Goal: Task Accomplishment & Management: Manage account settings

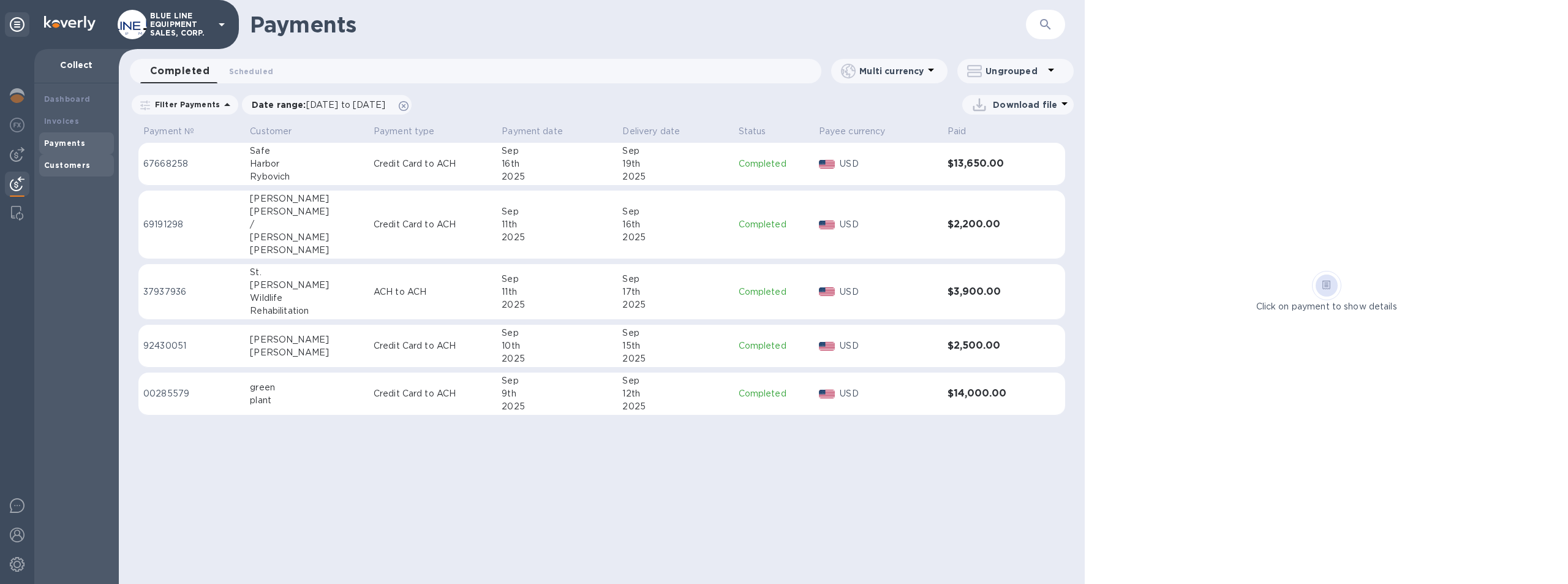
click at [69, 164] on b "Customers" at bounding box center [67, 165] width 47 height 9
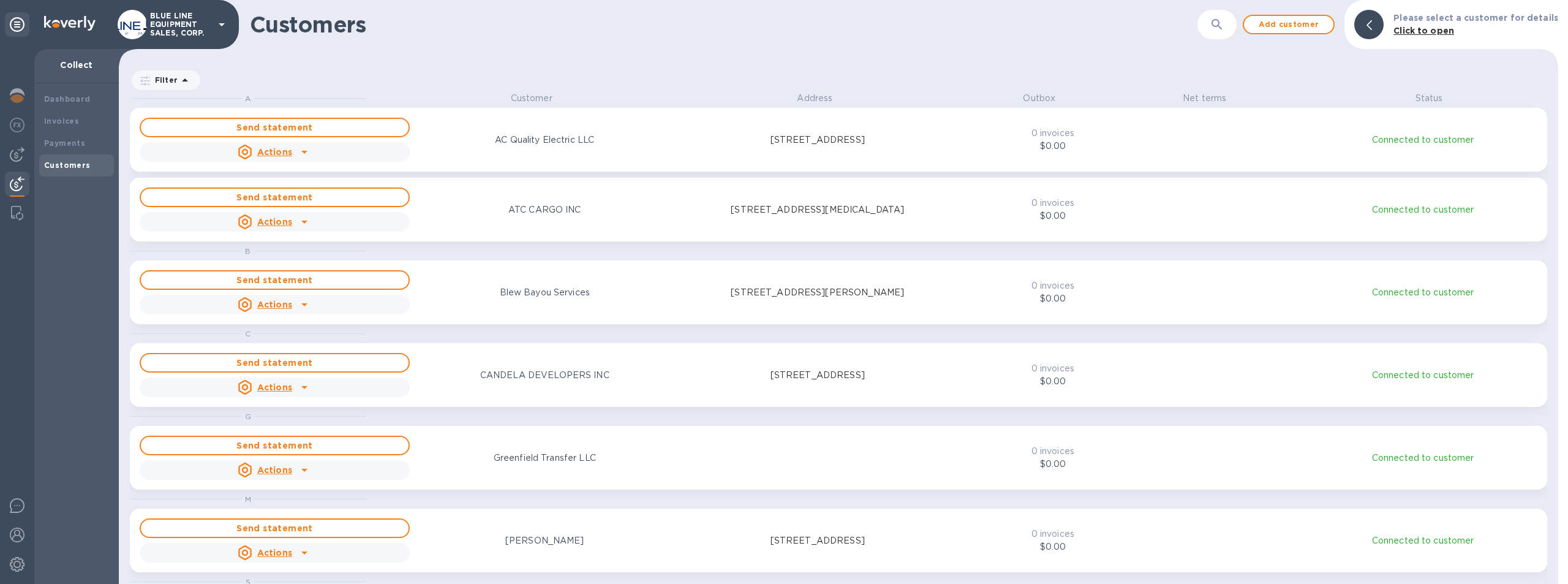
scroll to position [483, 1435]
click at [10, 183] on div at bounding box center [17, 185] width 24 height 27
click at [55, 135] on div "Payments" at bounding box center [76, 143] width 75 height 22
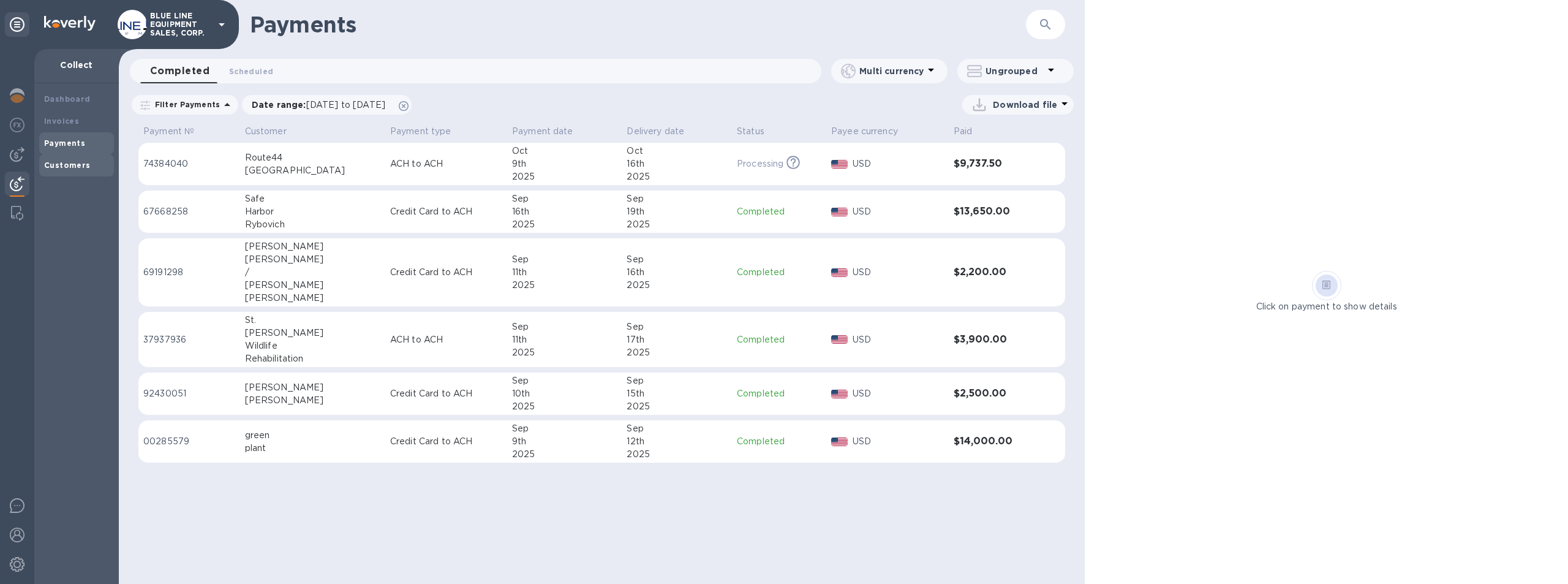
click at [76, 165] on b "Customers" at bounding box center [67, 165] width 47 height 9
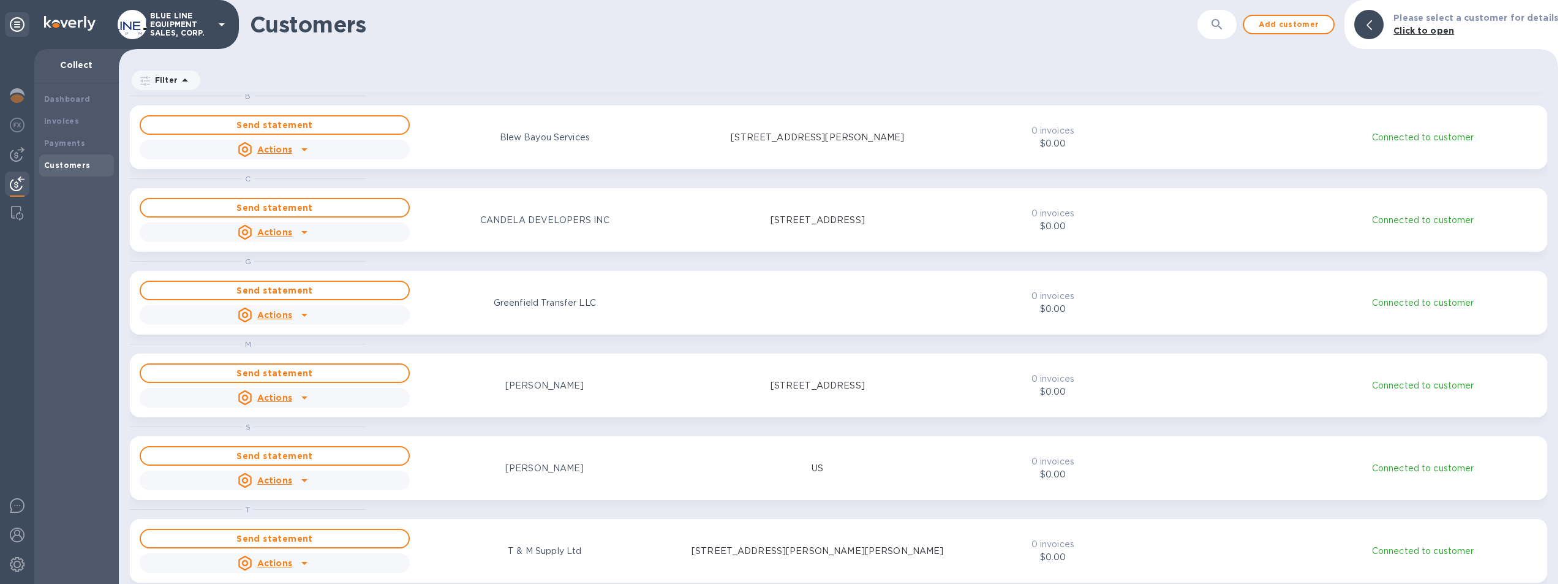
scroll to position [157, 0]
click at [63, 142] on b "Payments" at bounding box center [65, 143] width 41 height 9
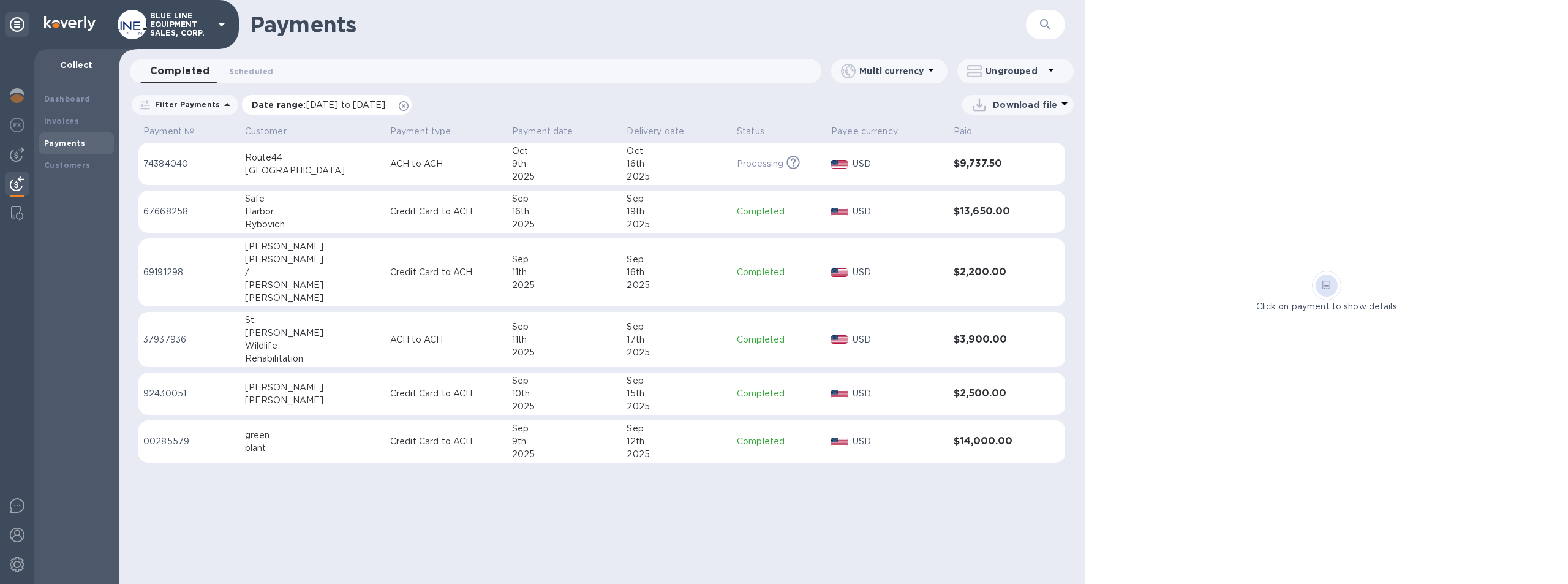
click at [307, 103] on span "09/09/2025 to 10/10/2025" at bounding box center [346, 104] width 79 height 10
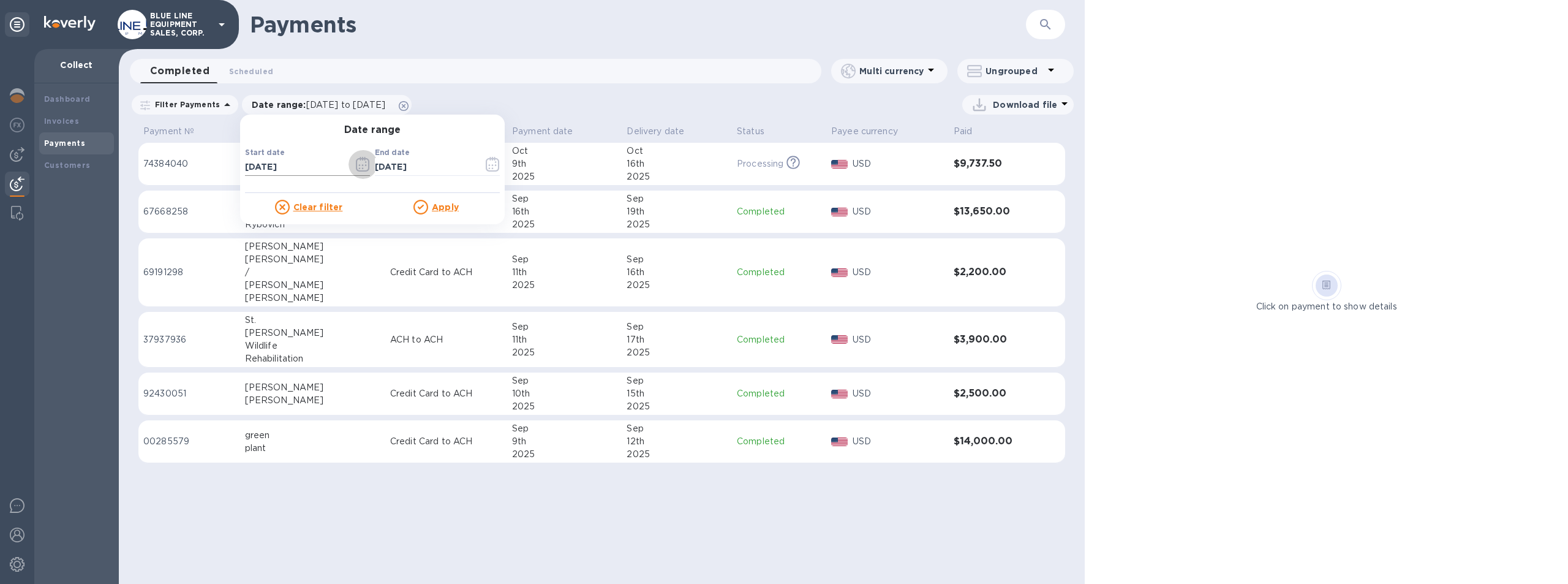
click at [357, 163] on icon "button" at bounding box center [362, 164] width 14 height 15
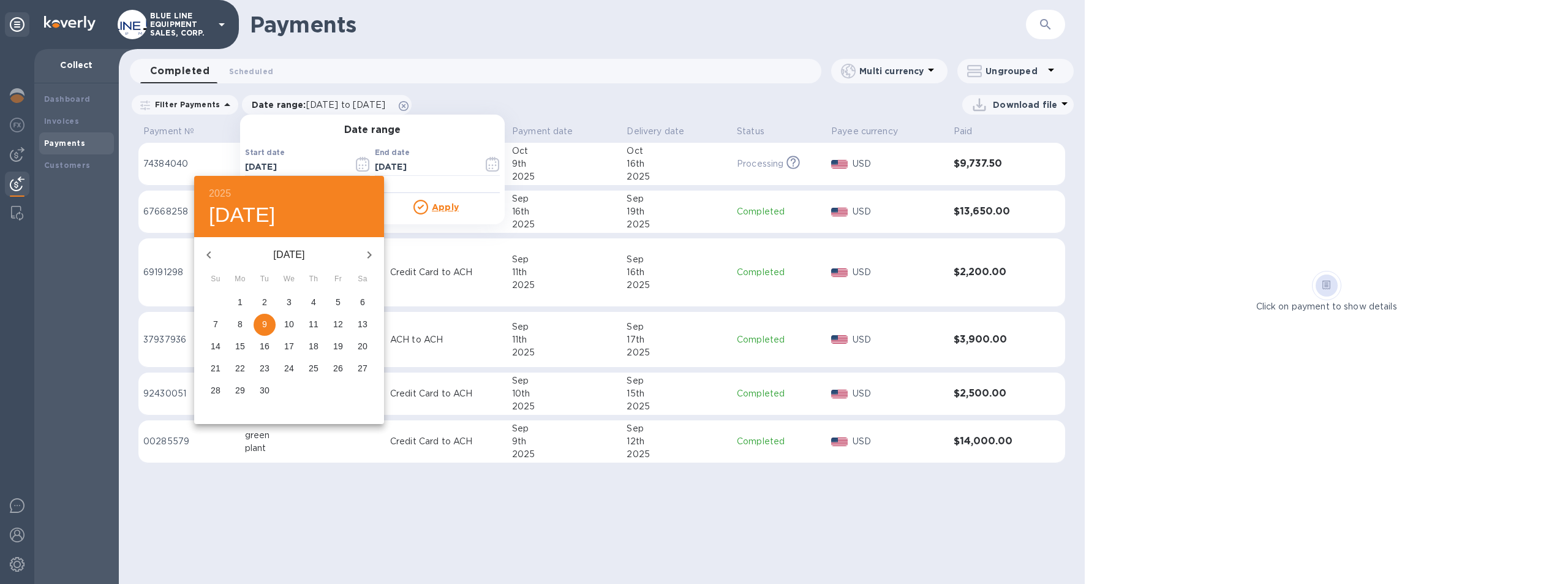
click at [209, 254] on icon "button" at bounding box center [209, 255] width 15 height 15
click at [339, 299] on p "1" at bounding box center [337, 302] width 5 height 13
type input "08/01/2025"
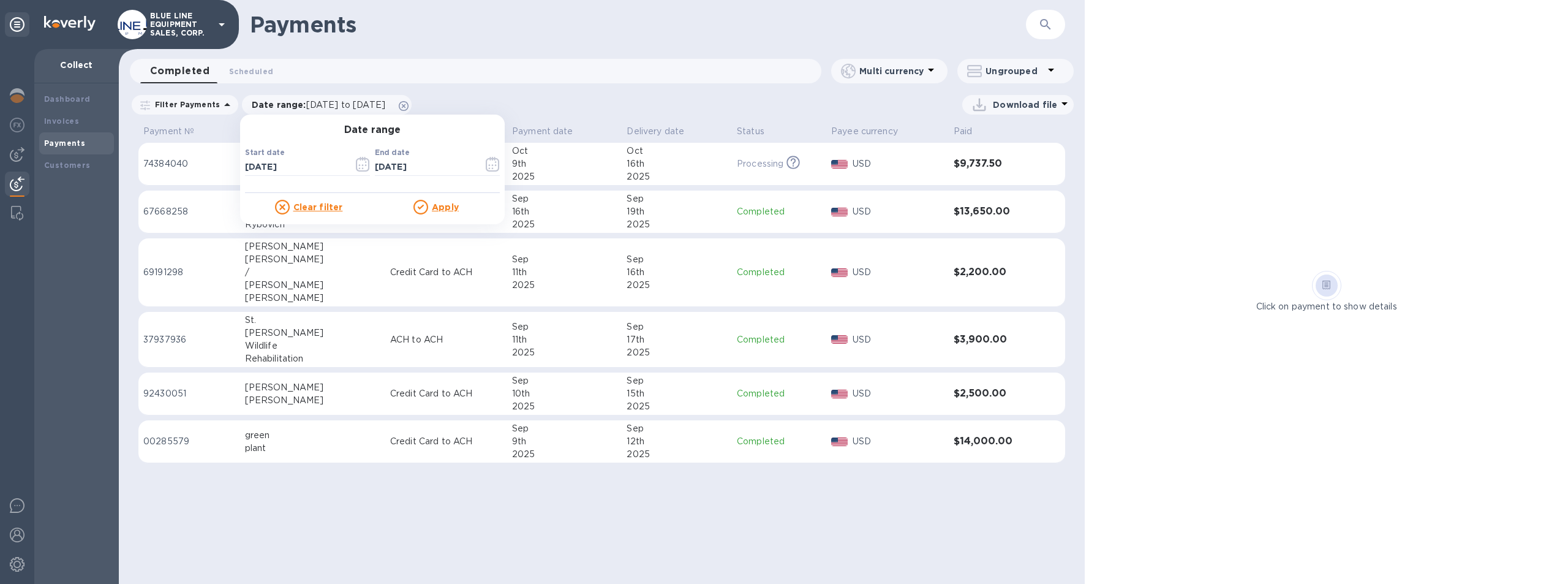
click at [438, 206] on u "Apply" at bounding box center [445, 207] width 27 height 10
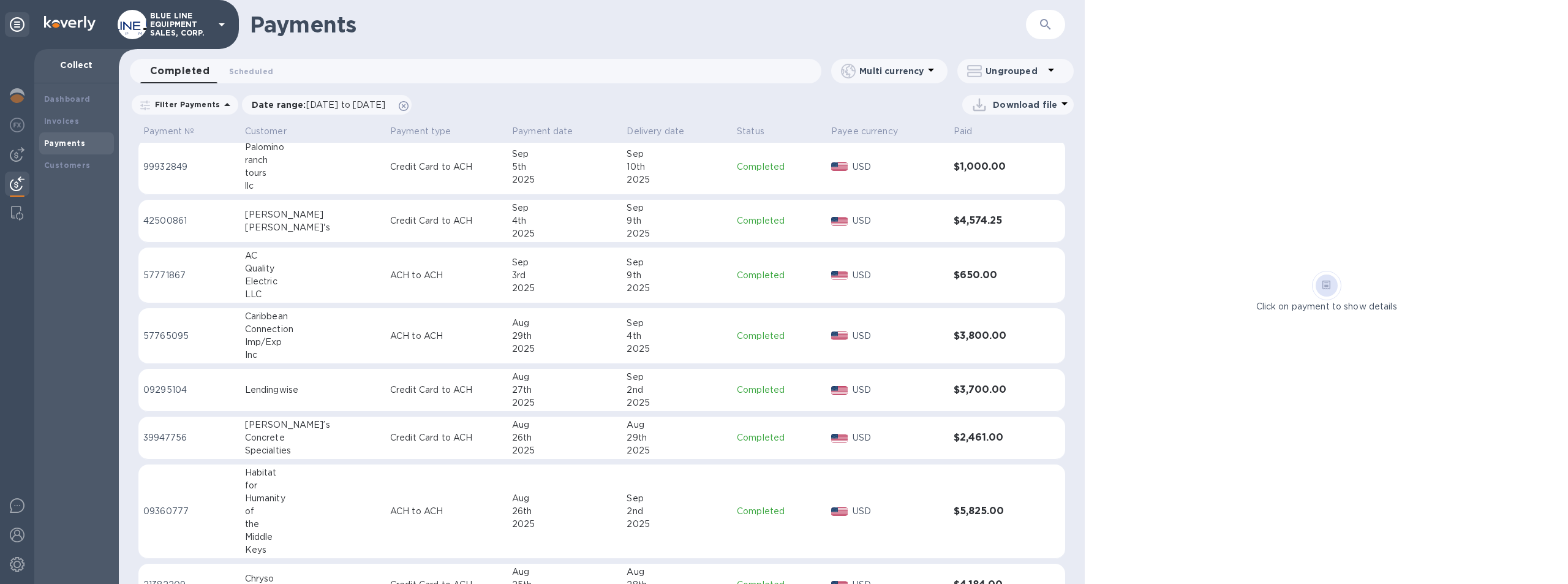
scroll to position [488, 0]
click at [403, 381] on td "Credit Card to ACH" at bounding box center [446, 388] width 122 height 43
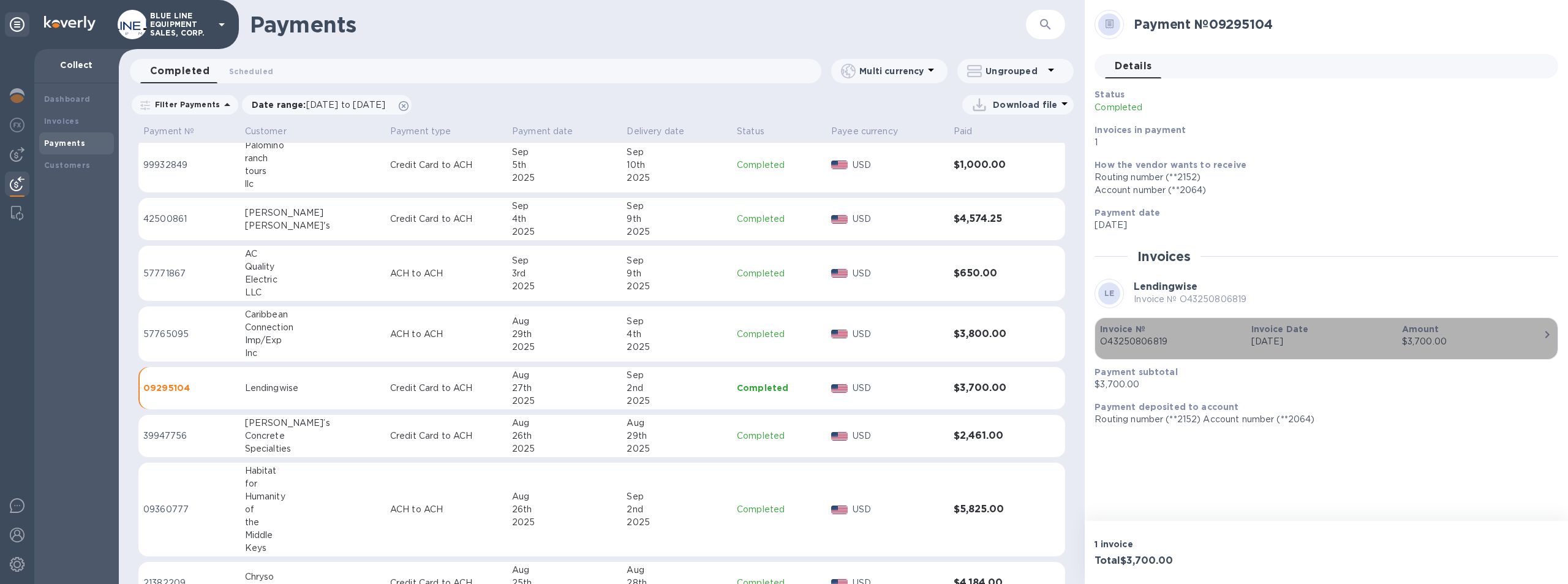
click at [1541, 331] on icon "button" at bounding box center [1548, 334] width 15 height 15
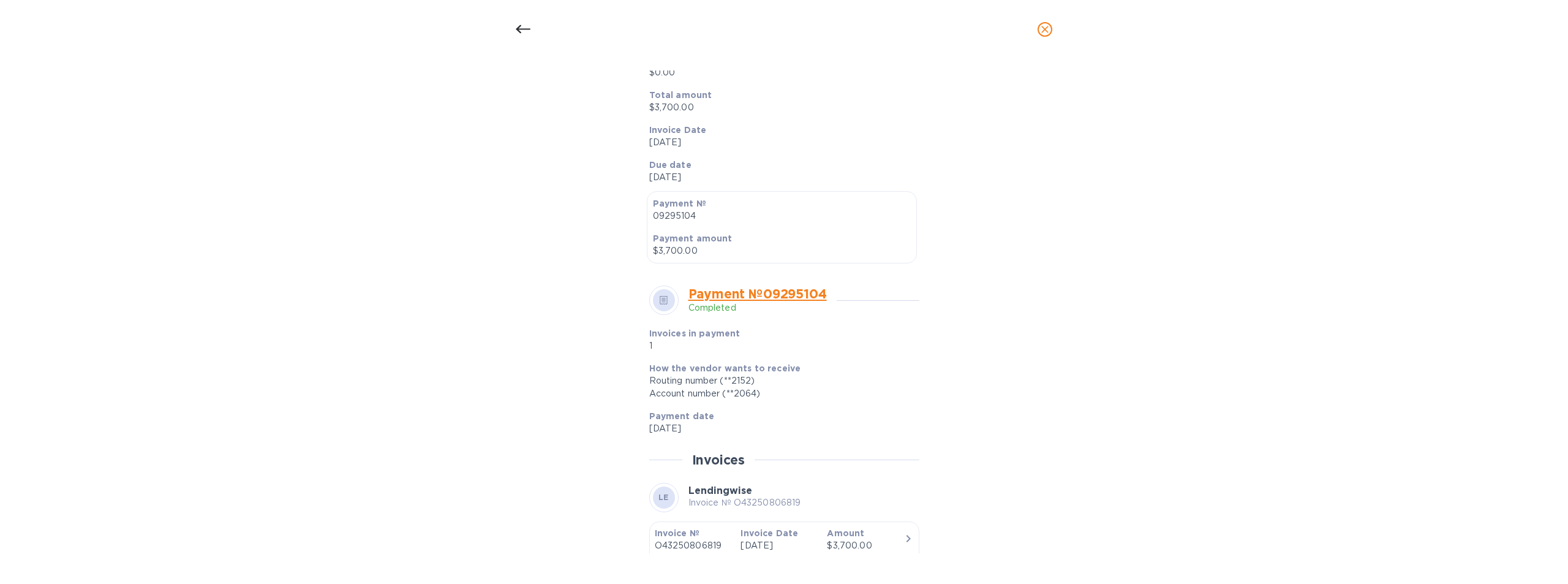
scroll to position [245, 0]
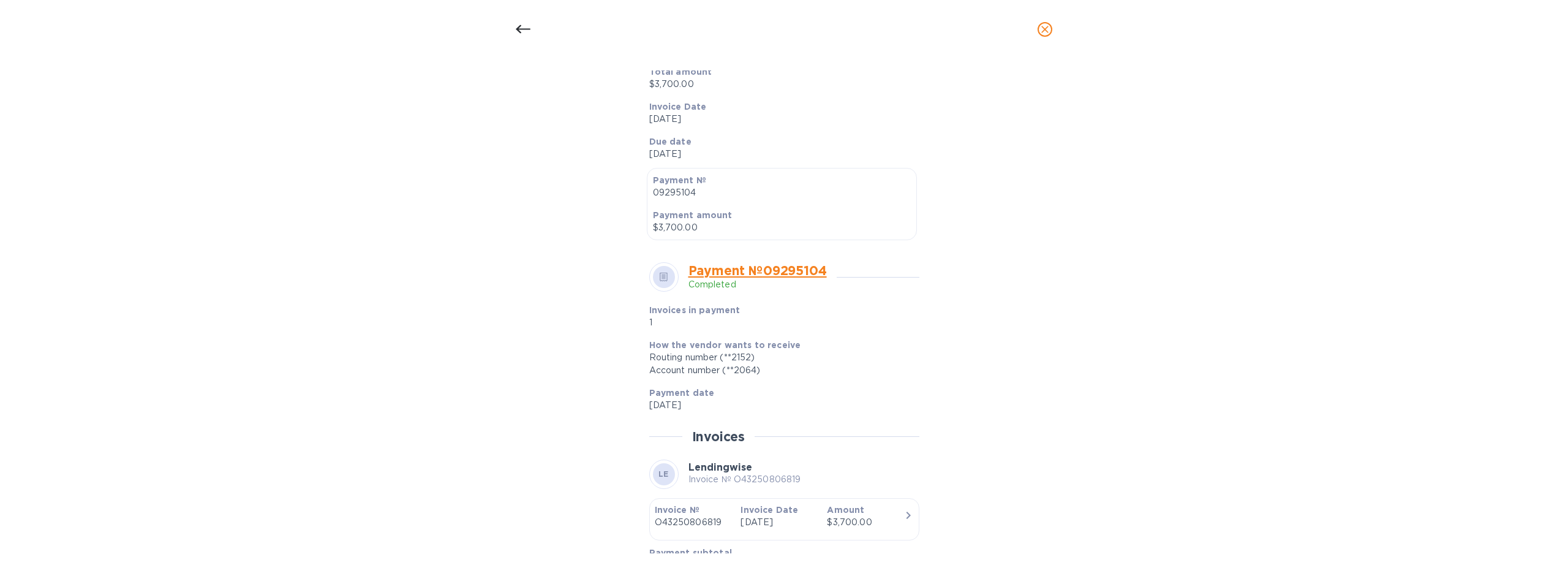
click at [705, 272] on link "Payment № 09295104" at bounding box center [758, 270] width 139 height 15
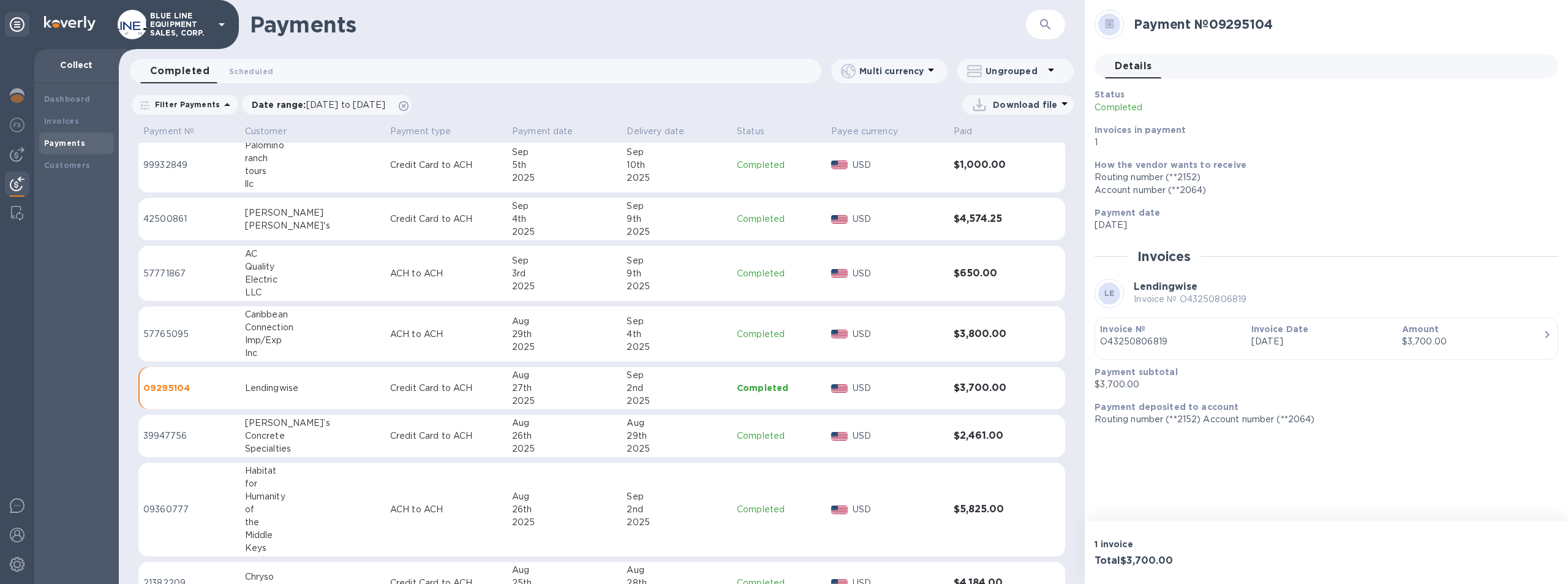
click at [1112, 24] on icon at bounding box center [1110, 24] width 9 height 9
click at [1159, 20] on h2 "Payment № 09295104" at bounding box center [1341, 24] width 415 height 15
click at [904, 386] on p "USD" at bounding box center [899, 388] width 91 height 13
click at [78, 159] on div "Customers" at bounding box center [77, 165] width 65 height 13
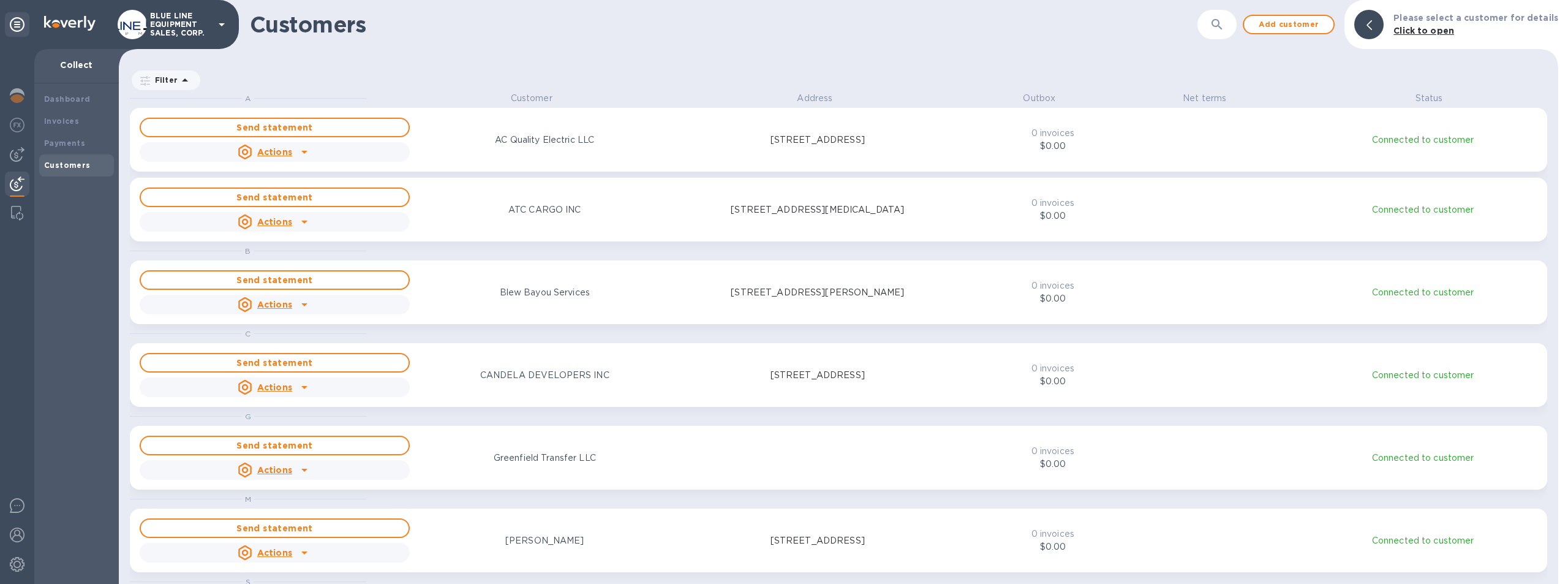
scroll to position [483, 1435]
click at [71, 139] on b "Payments" at bounding box center [65, 143] width 41 height 9
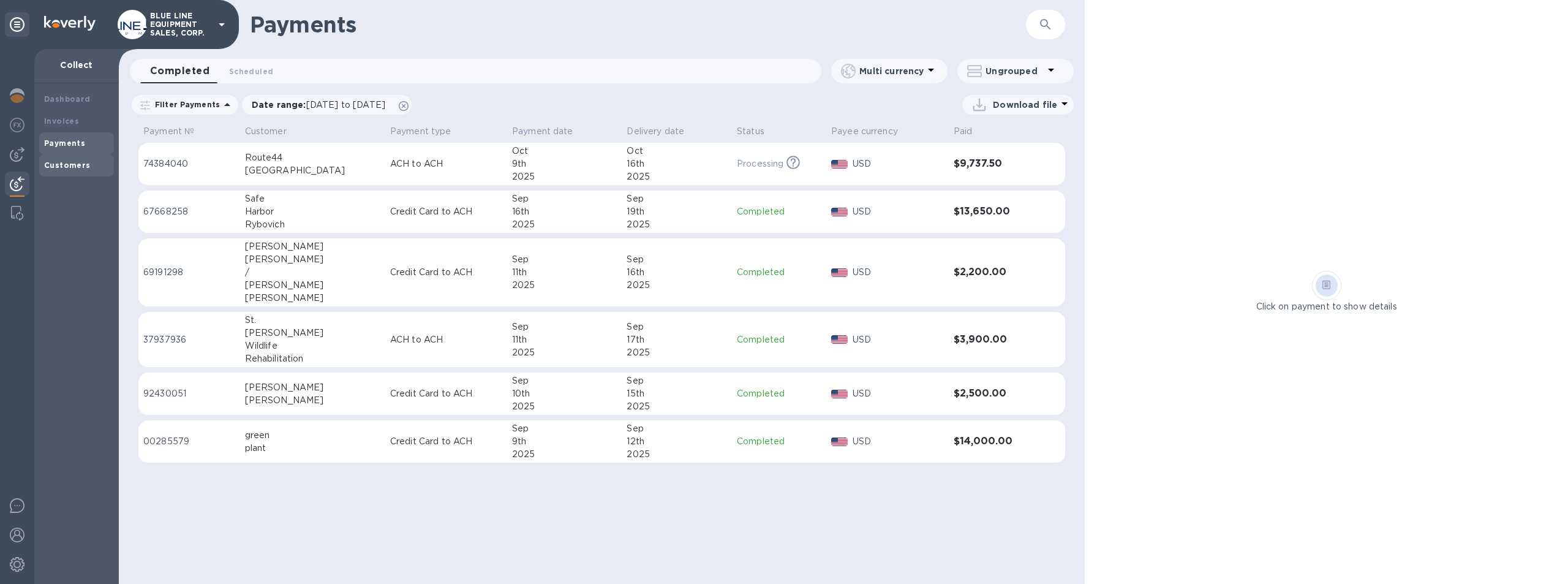
click at [77, 162] on b "Customers" at bounding box center [67, 165] width 47 height 9
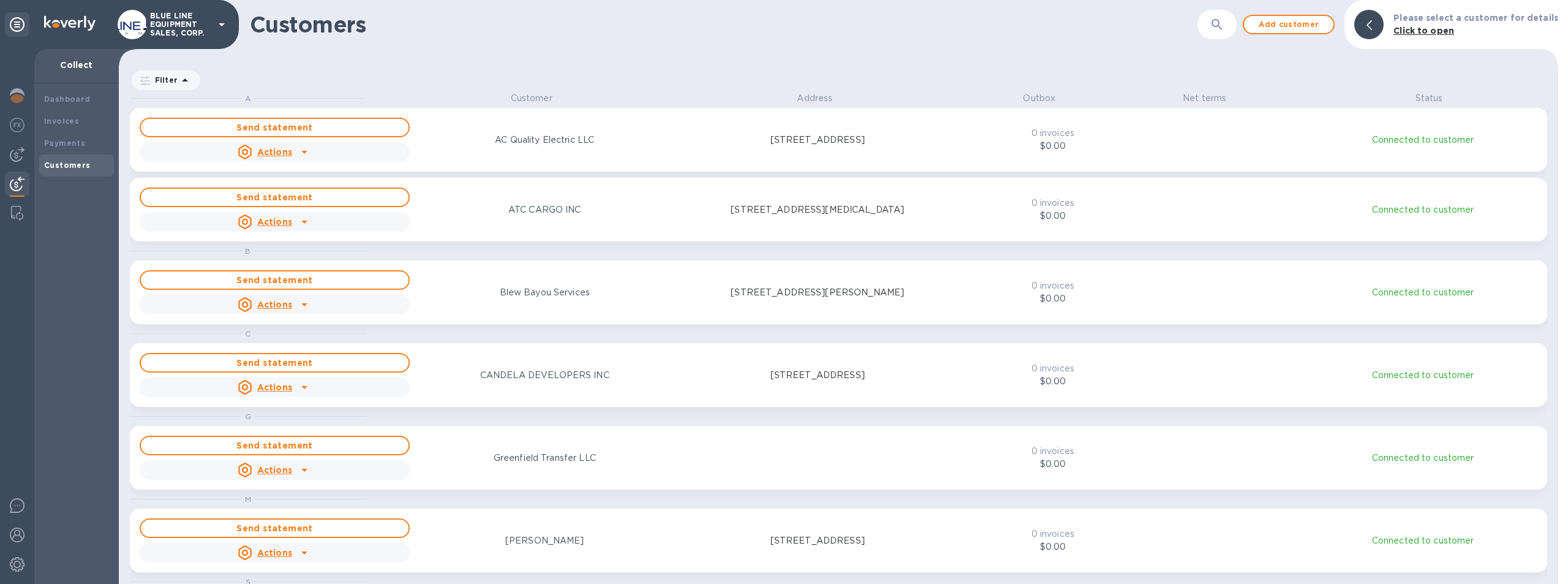
click at [171, 77] on p "Filter" at bounding box center [164, 80] width 28 height 11
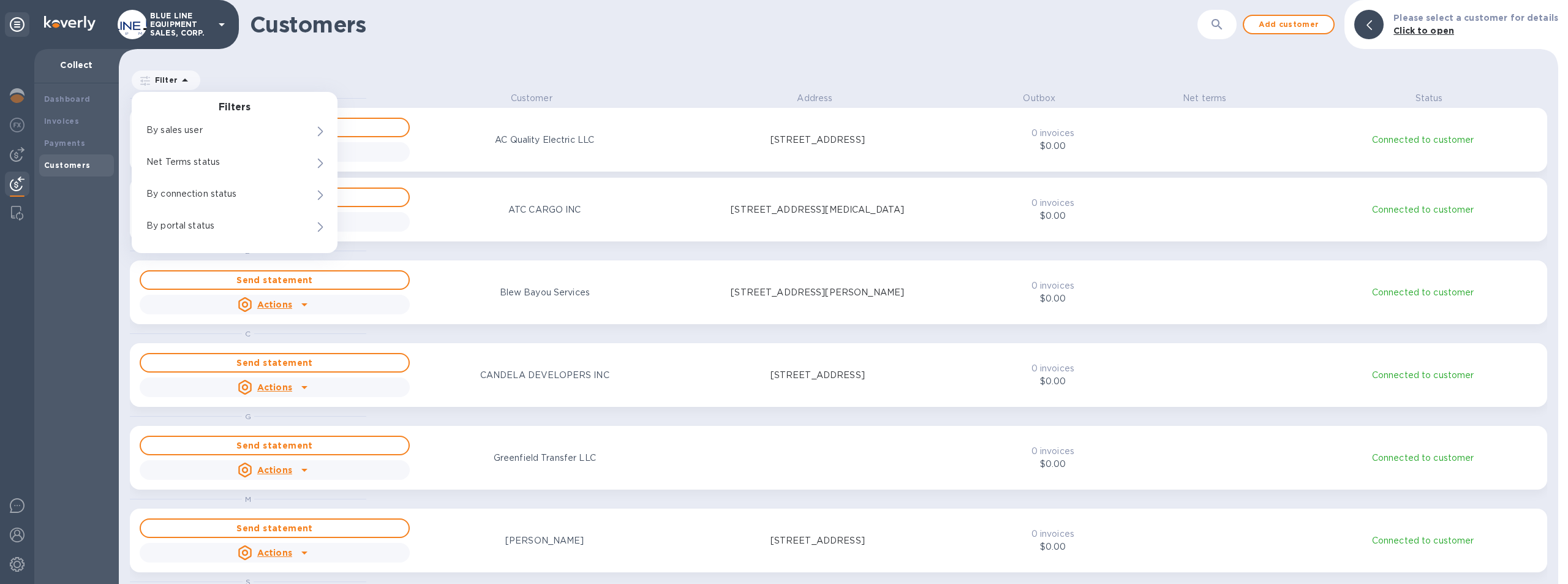
click at [337, 65] on div "Filter Filters By sales user 0 Net Terms status 0 By connection status 0 By por…" at bounding box center [838, 75] width 1439 height 33
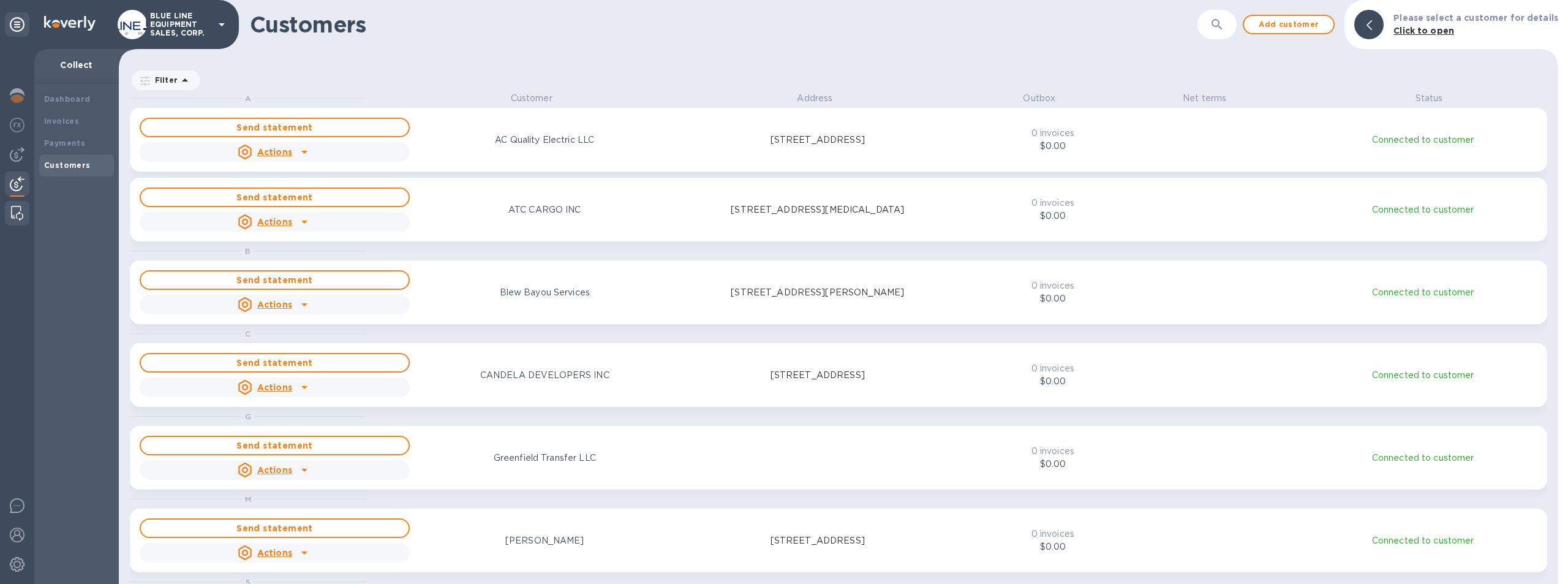
click at [19, 211] on img at bounding box center [17, 213] width 13 height 15
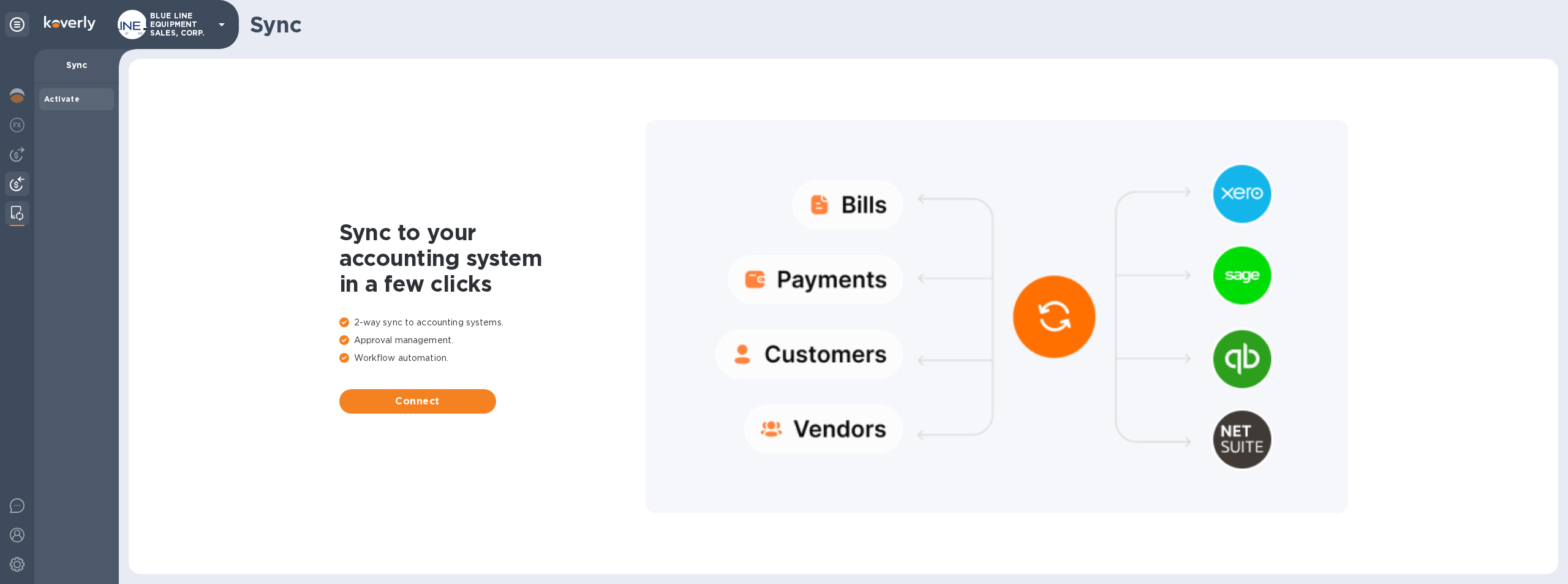
click at [19, 180] on img at bounding box center [17, 184] width 15 height 15
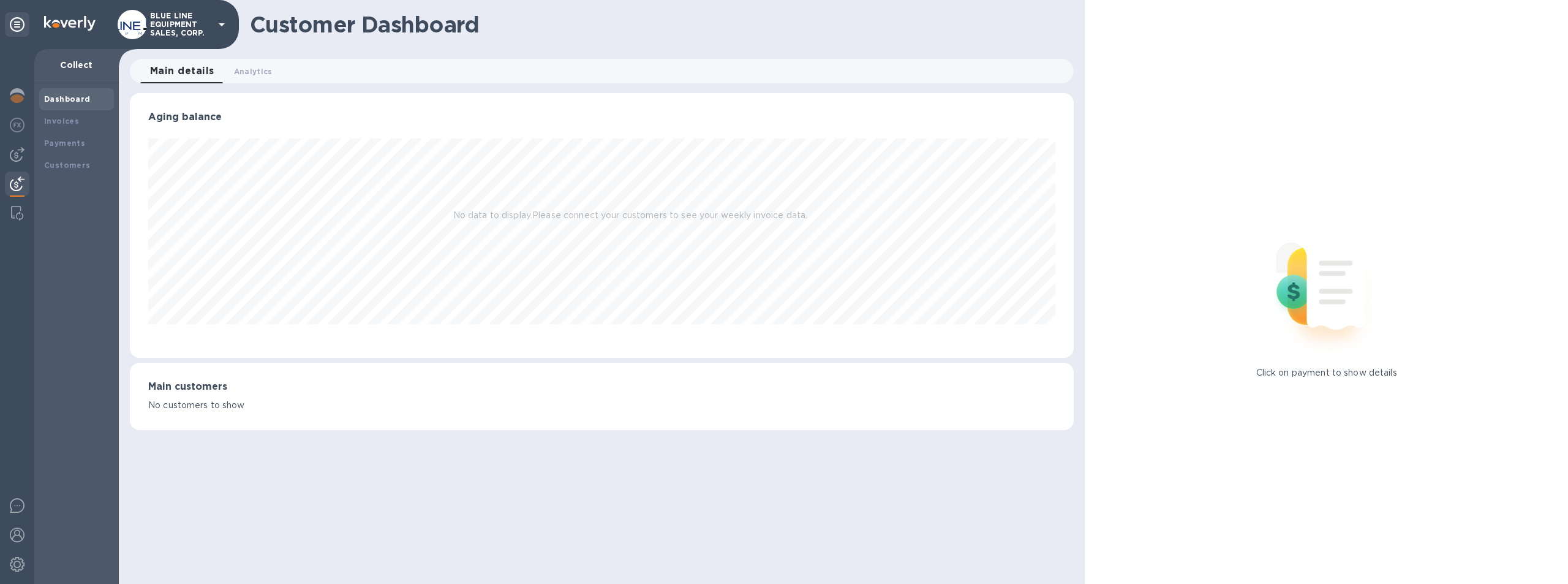
scroll to position [265, 945]
click at [14, 151] on img at bounding box center [17, 155] width 15 height 15
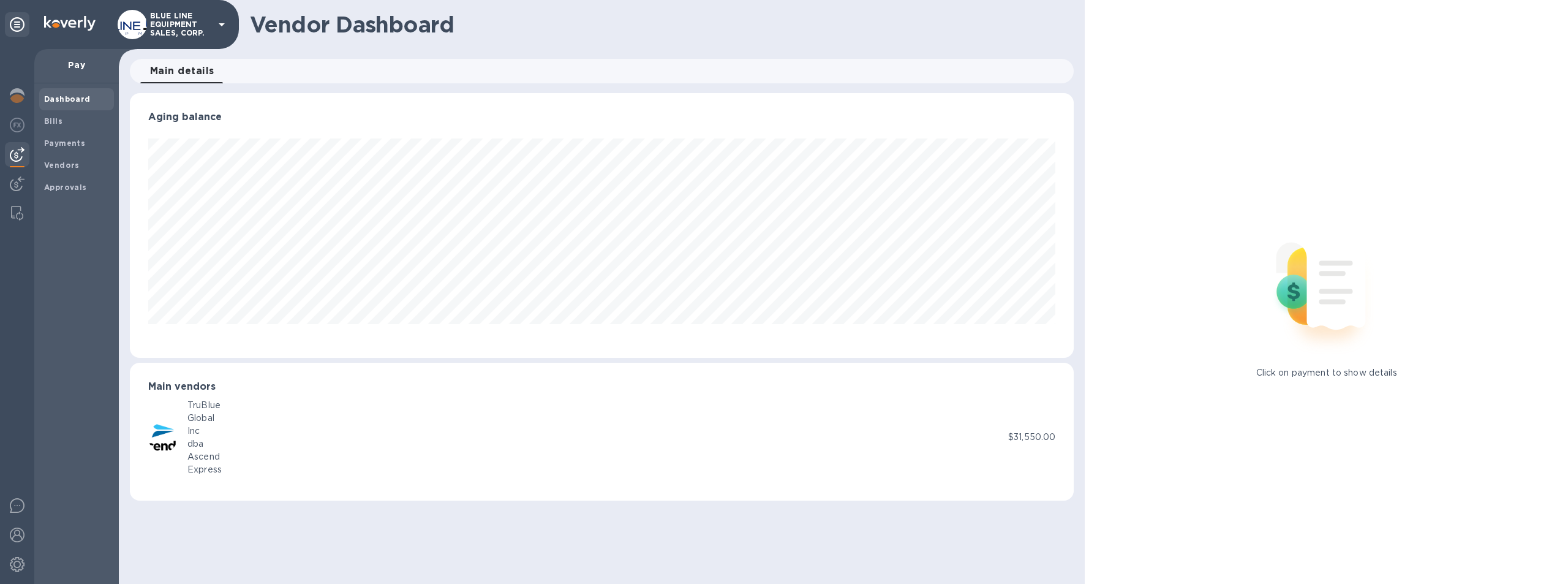
scroll to position [265, 945]
click at [17, 124] on img at bounding box center [17, 125] width 15 height 15
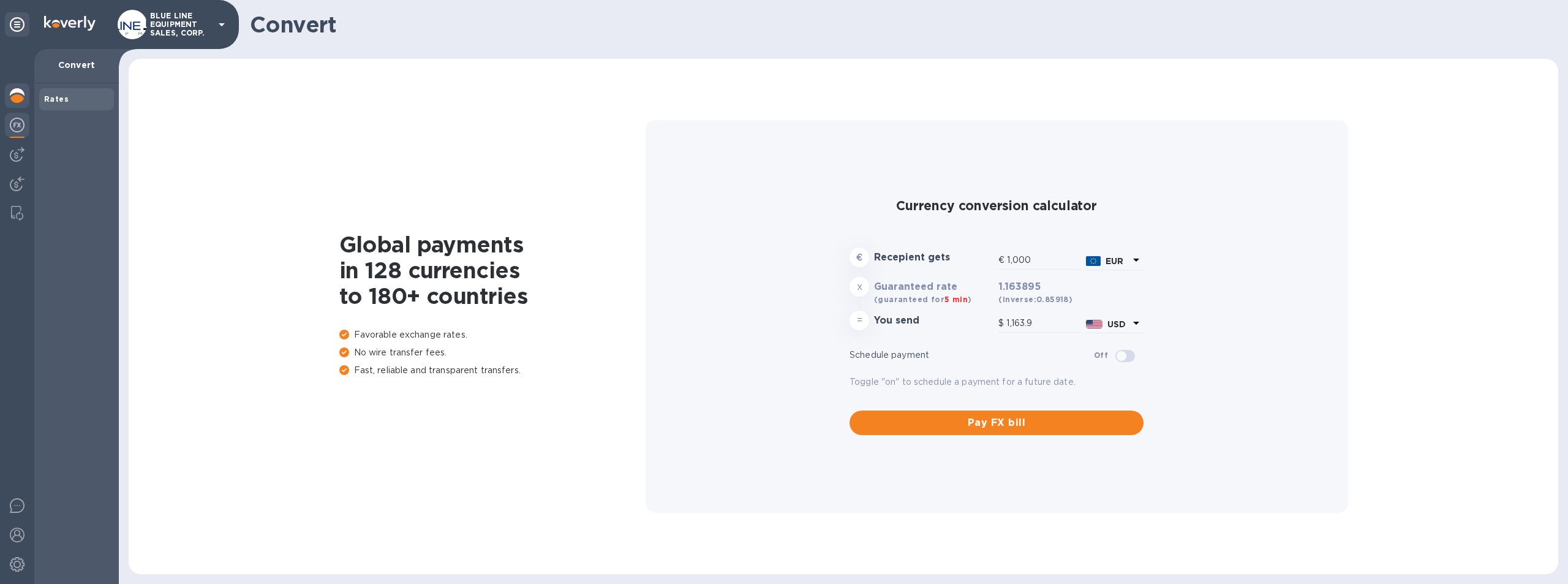
click at [14, 93] on img at bounding box center [17, 96] width 15 height 15
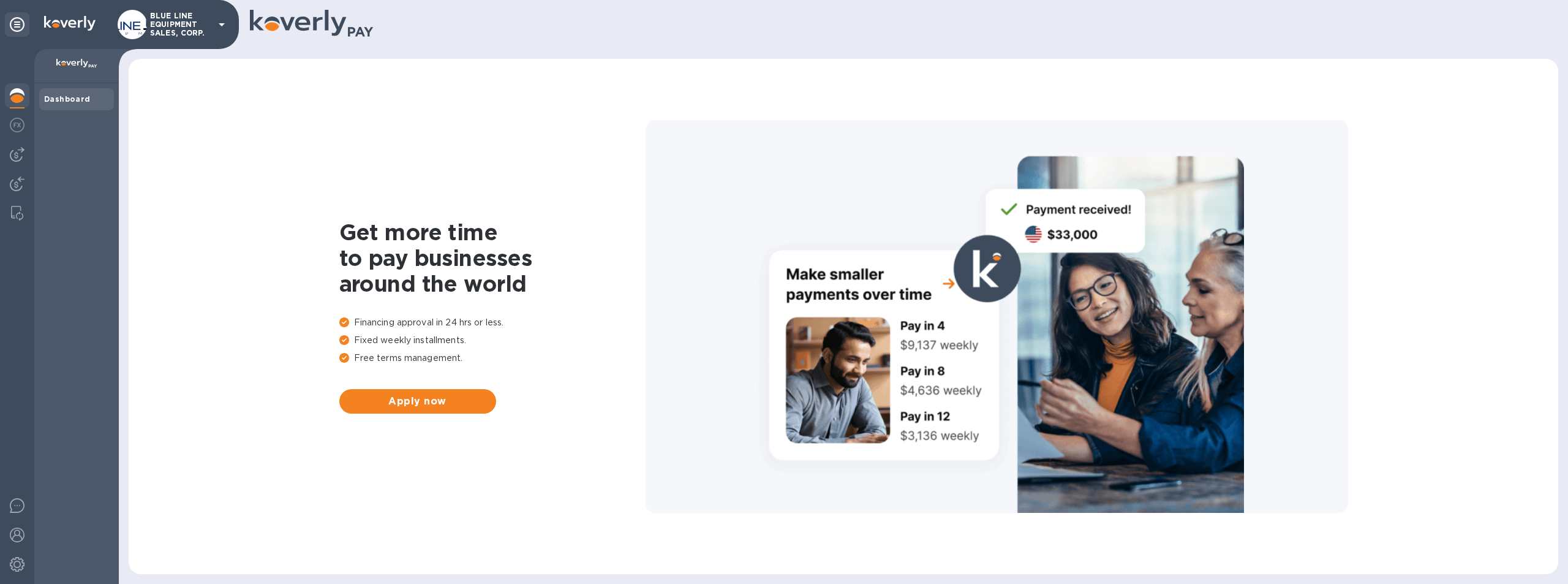
click at [67, 98] on b "Dashboard" at bounding box center [67, 99] width 47 height 9
click at [71, 96] on b "Dashboard" at bounding box center [67, 99] width 47 height 9
click at [18, 19] on icon at bounding box center [17, 24] width 15 height 15
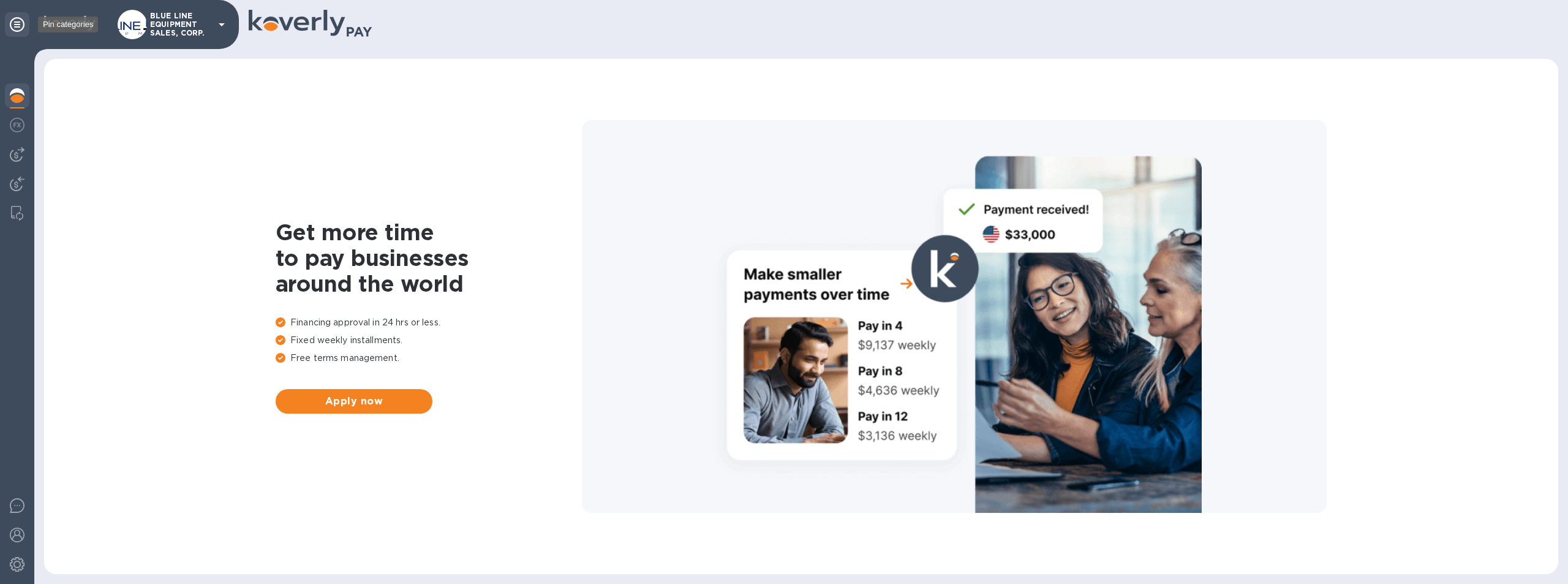
click at [18, 19] on icon at bounding box center [17, 24] width 15 height 15
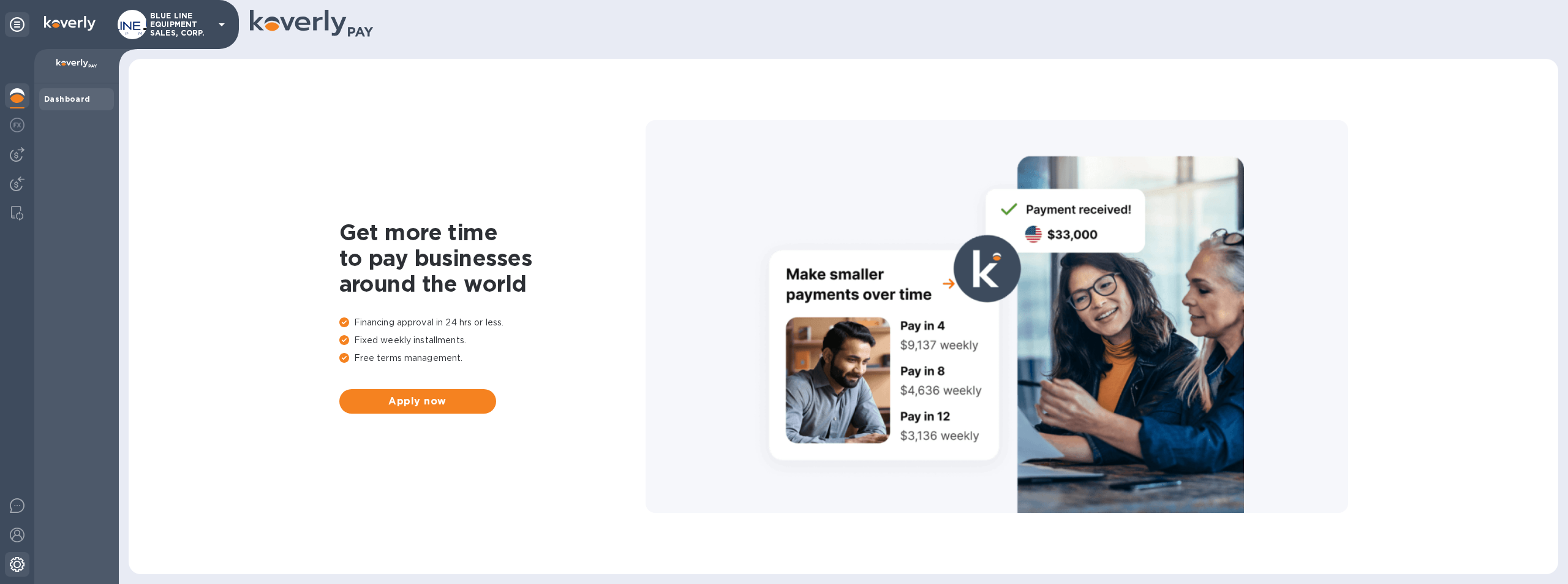
click at [13, 564] on img at bounding box center [17, 564] width 15 height 15
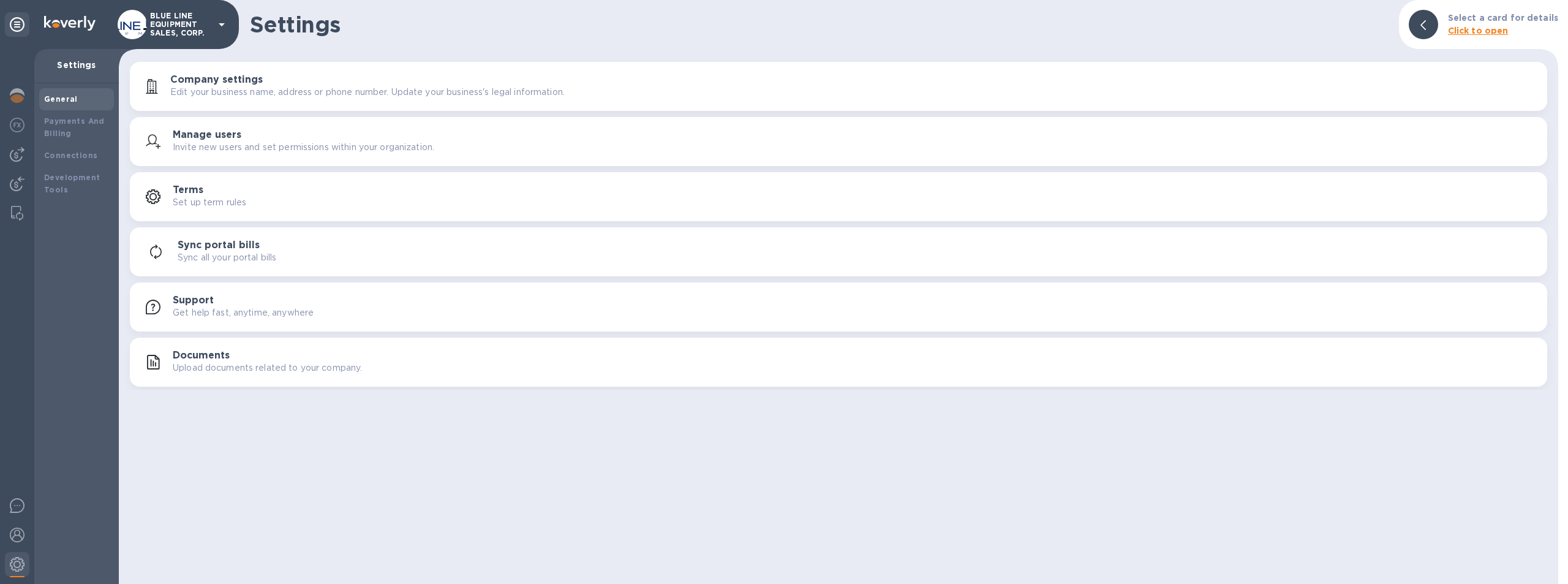
click at [1488, 29] on b "Click to open" at bounding box center [1478, 30] width 61 height 10
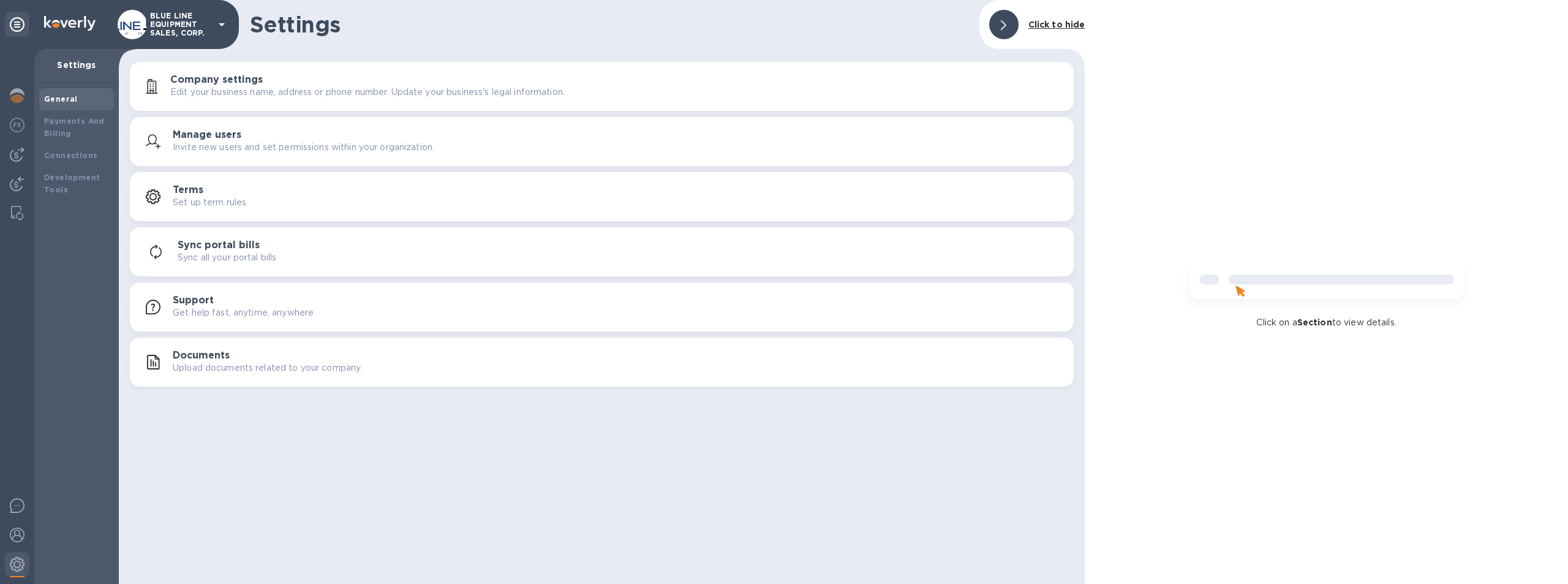
click at [1006, 21] on icon at bounding box center [1004, 25] width 5 height 10
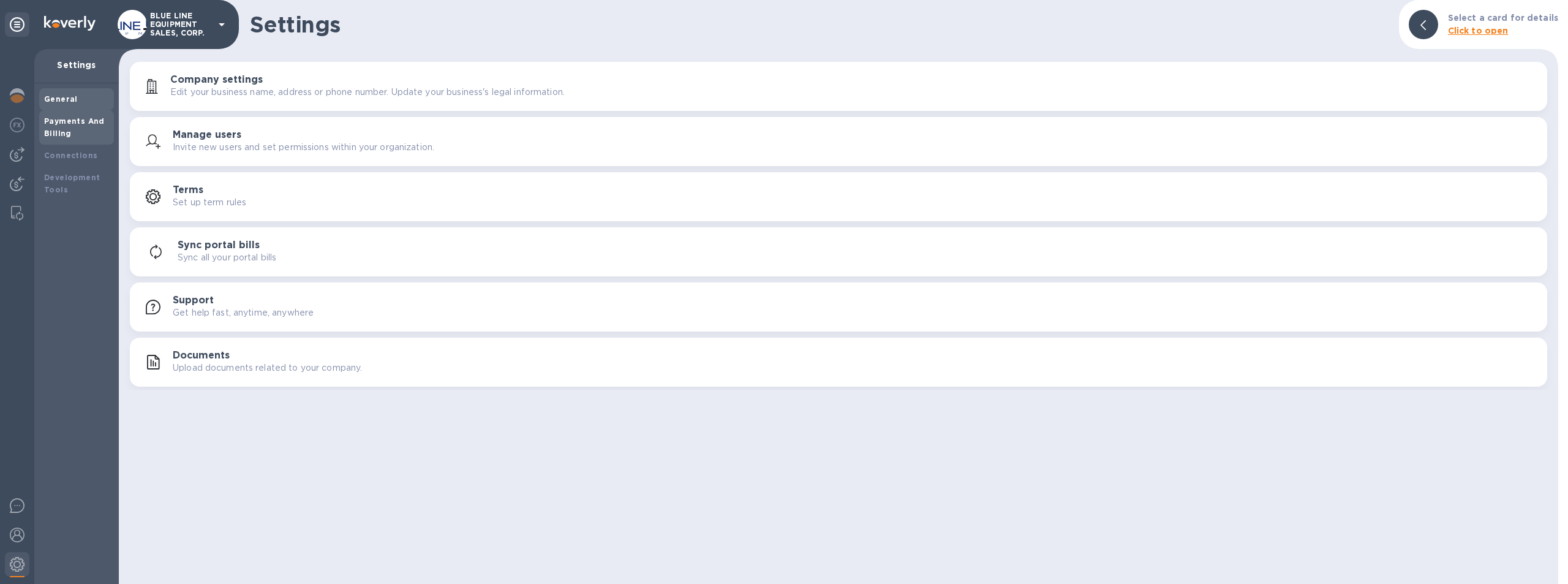
click at [71, 123] on b "Payments And Billing" at bounding box center [75, 127] width 61 height 21
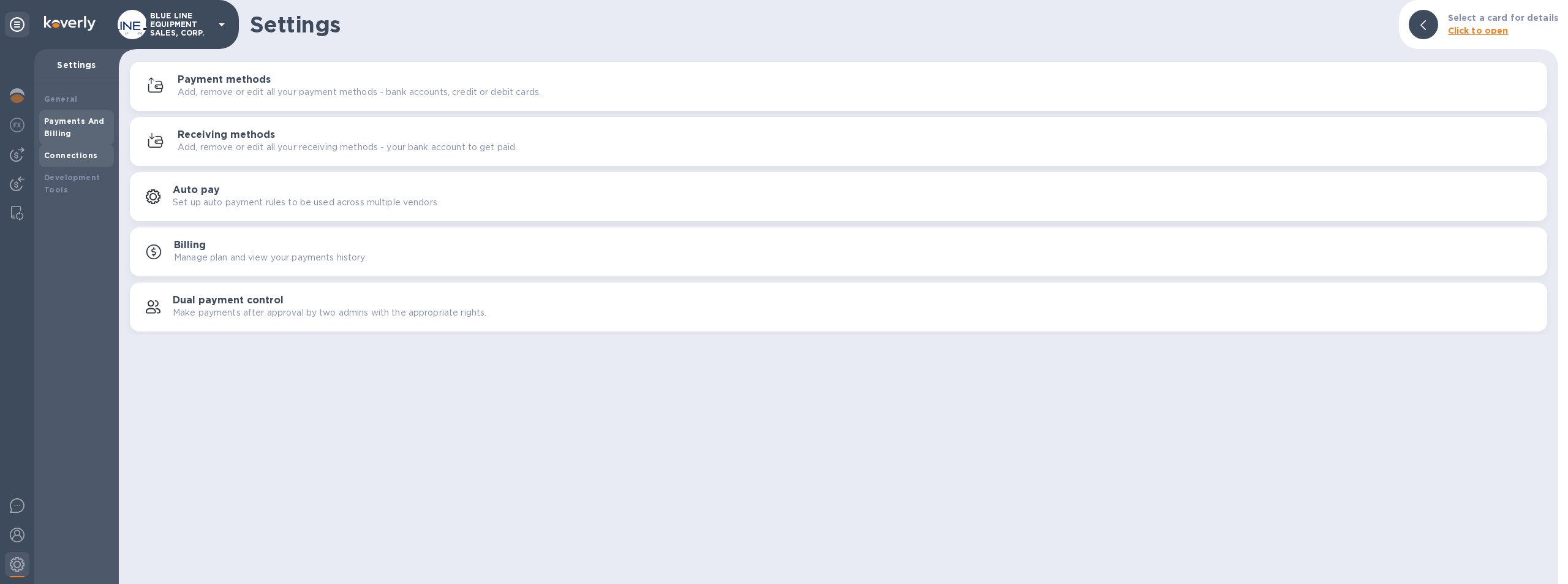
click at [72, 152] on b "Connections" at bounding box center [71, 155] width 53 height 9
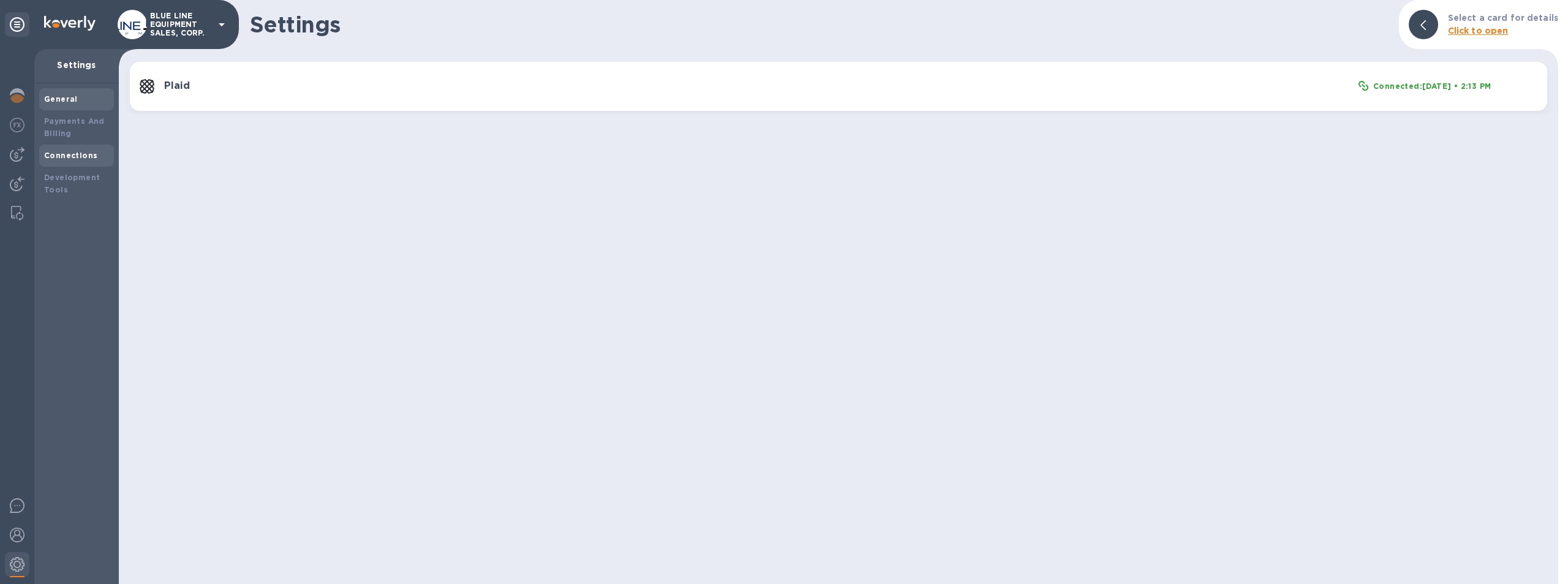
click at [61, 96] on b "General" at bounding box center [61, 99] width 34 height 9
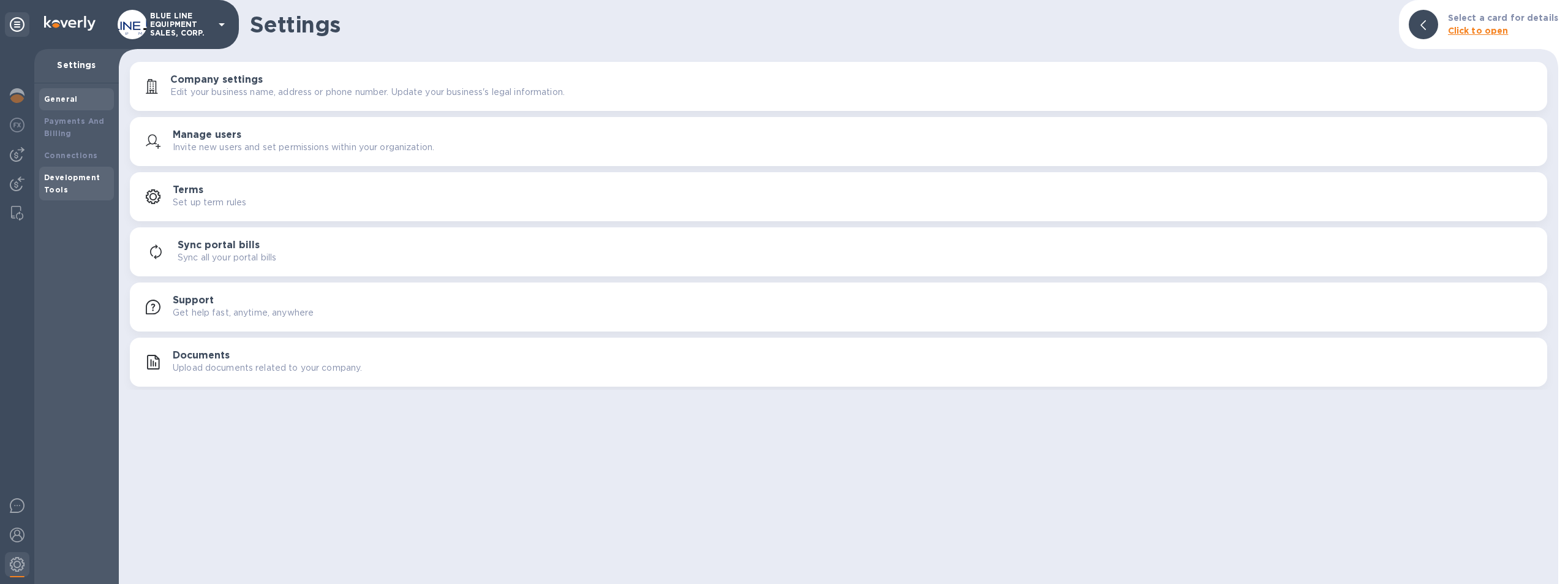
click at [66, 176] on b "Development Tools" at bounding box center [72, 184] width 55 height 21
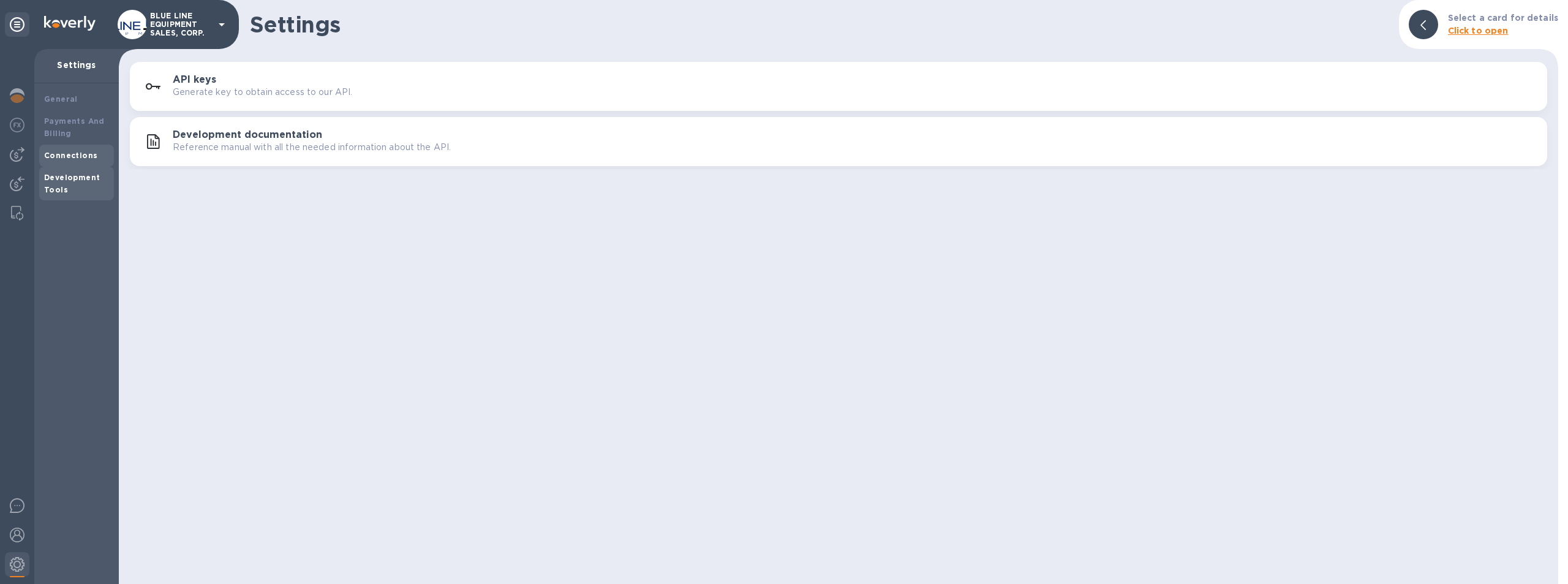
click at [72, 151] on b "Connections" at bounding box center [71, 155] width 53 height 9
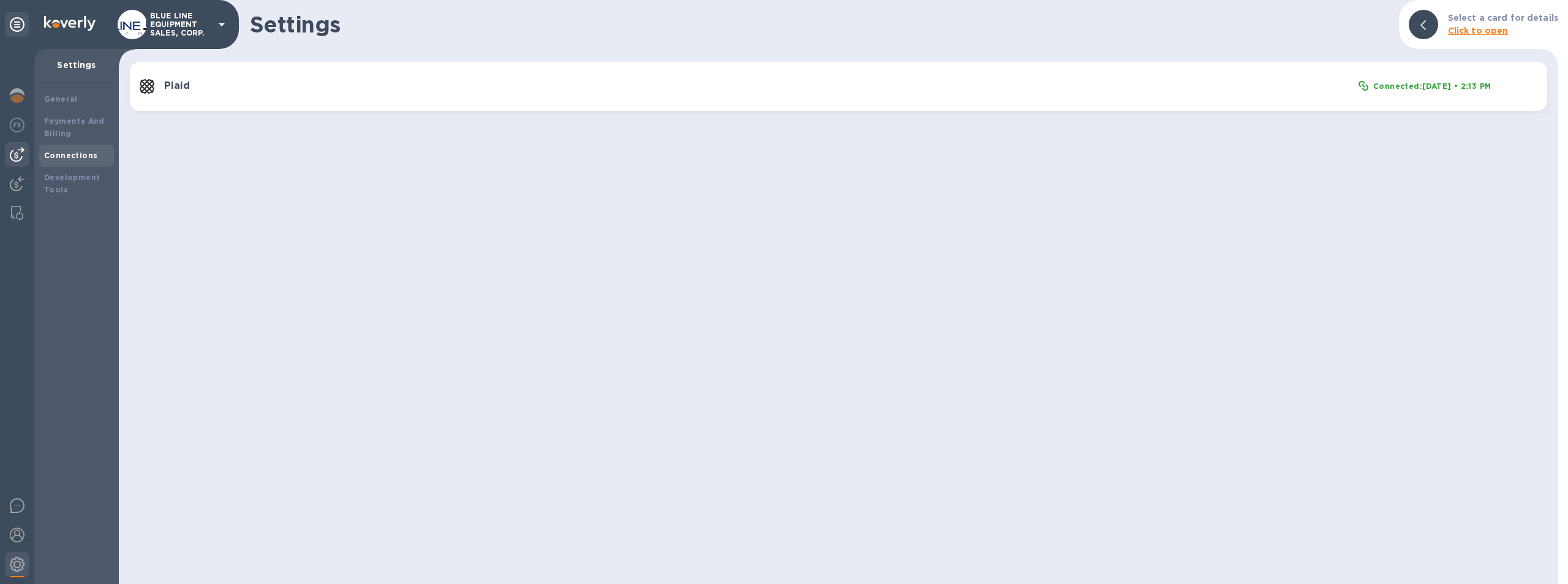
click at [12, 152] on img at bounding box center [17, 155] width 15 height 15
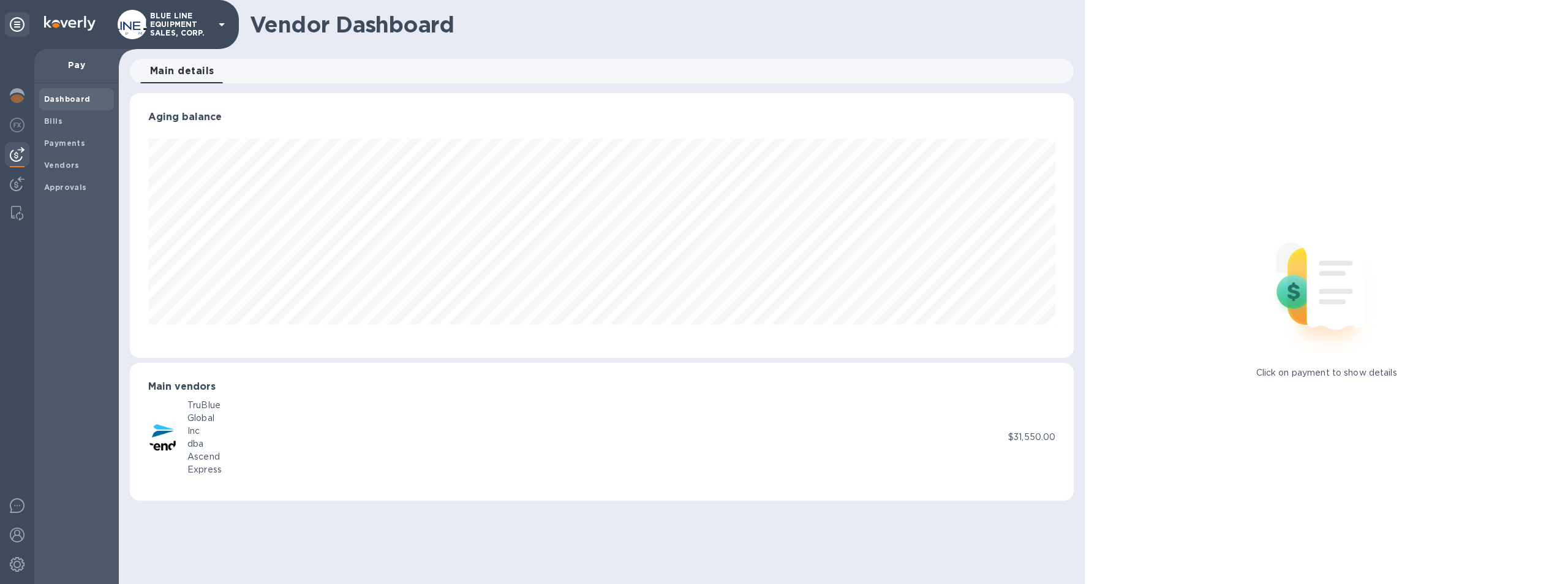
scroll to position [265, 945]
click at [69, 185] on b "Approvals" at bounding box center [65, 187] width 43 height 9
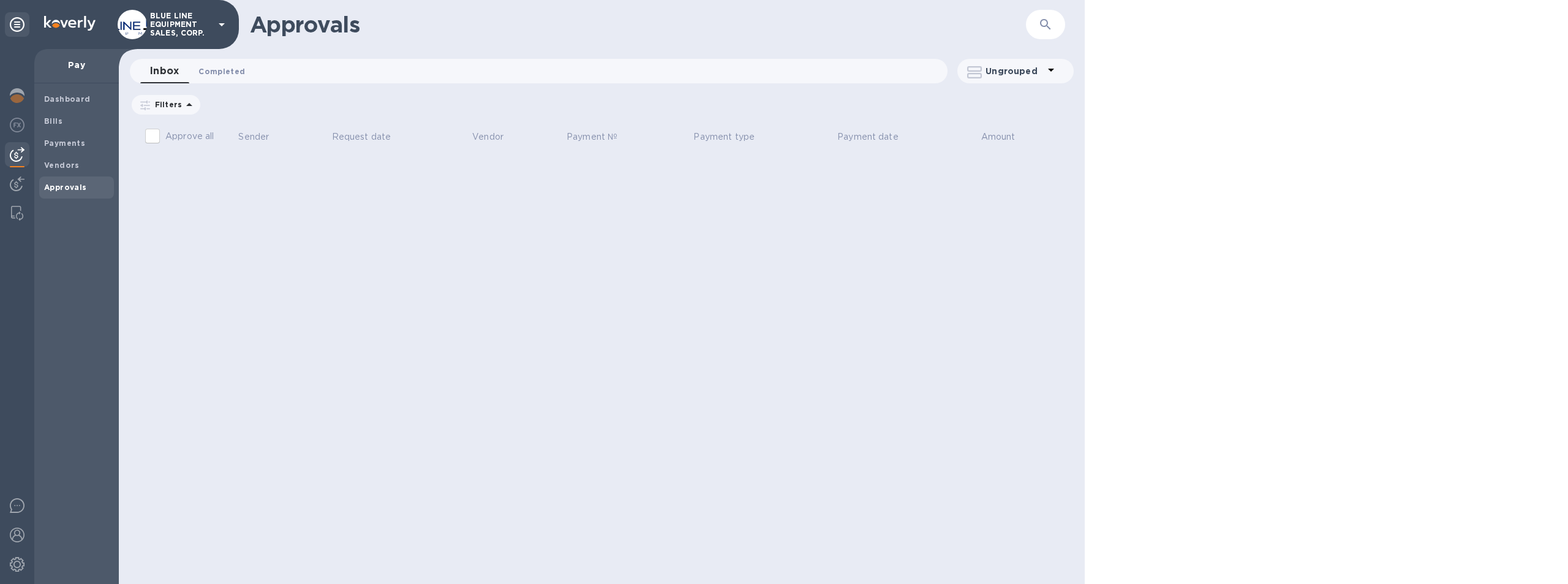
click at [228, 69] on span "Completed 0" at bounding box center [222, 71] width 47 height 13
click at [165, 69] on span "Inbox 0" at bounding box center [162, 71] width 23 height 13
click at [65, 157] on div "Vendors" at bounding box center [76, 165] width 75 height 22
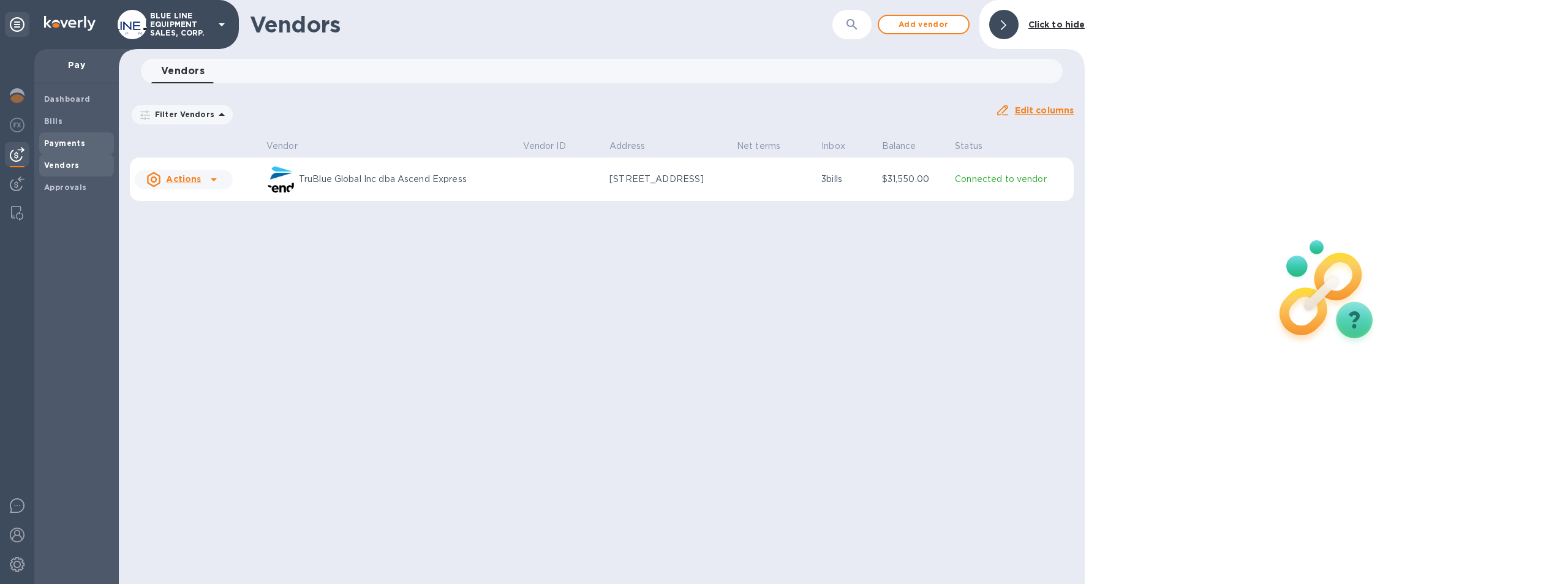
click at [71, 139] on b "Payments" at bounding box center [65, 143] width 41 height 9
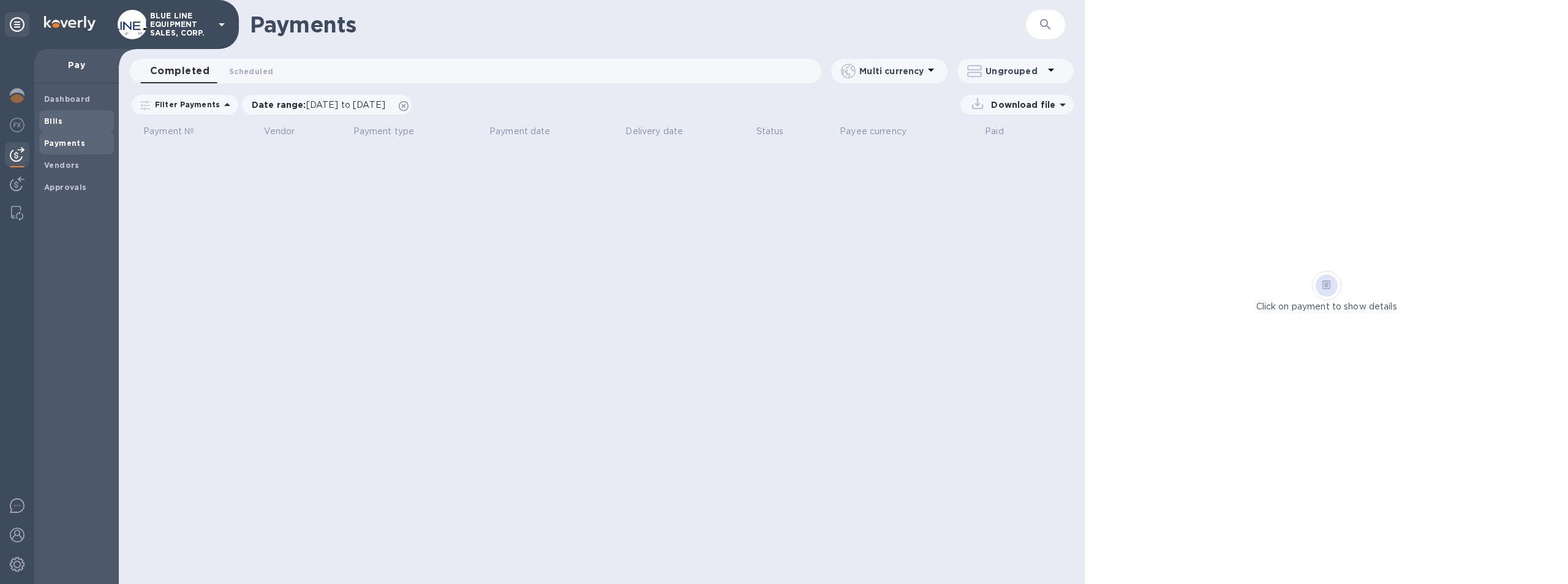
click at [57, 116] on b "Bills" at bounding box center [53, 121] width 18 height 9
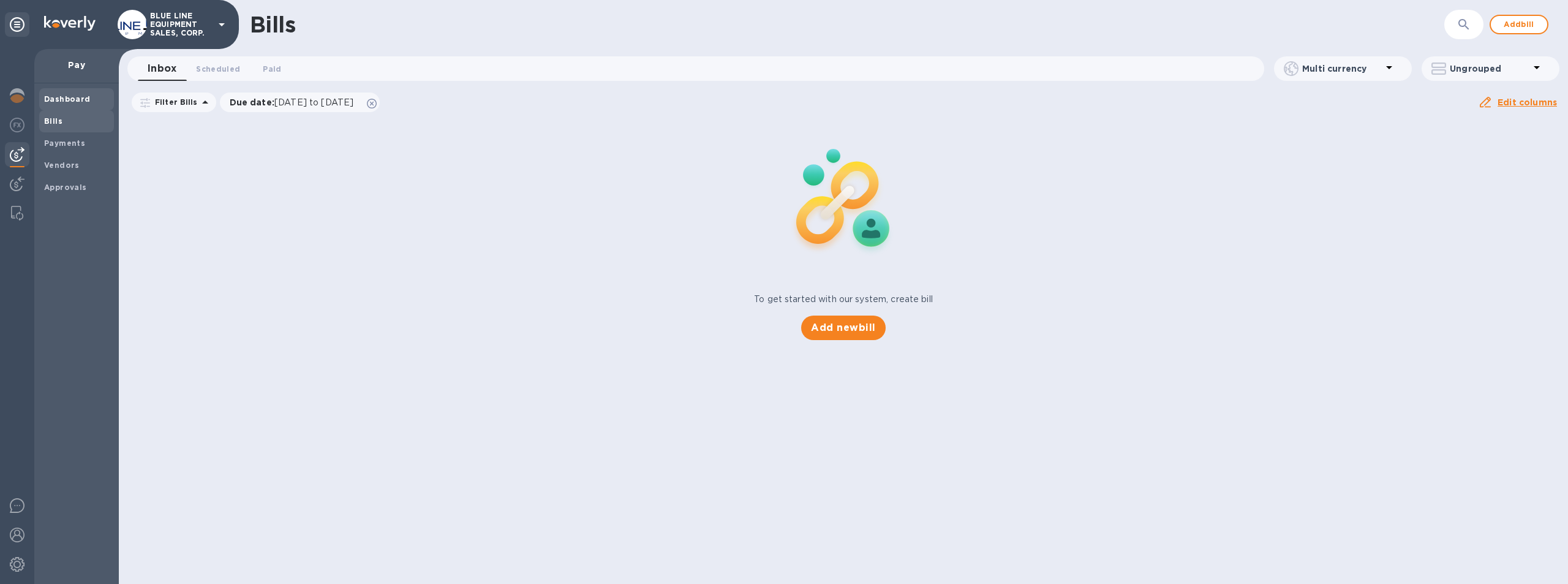
click at [75, 93] on span "Dashboard" at bounding box center [67, 99] width 47 height 13
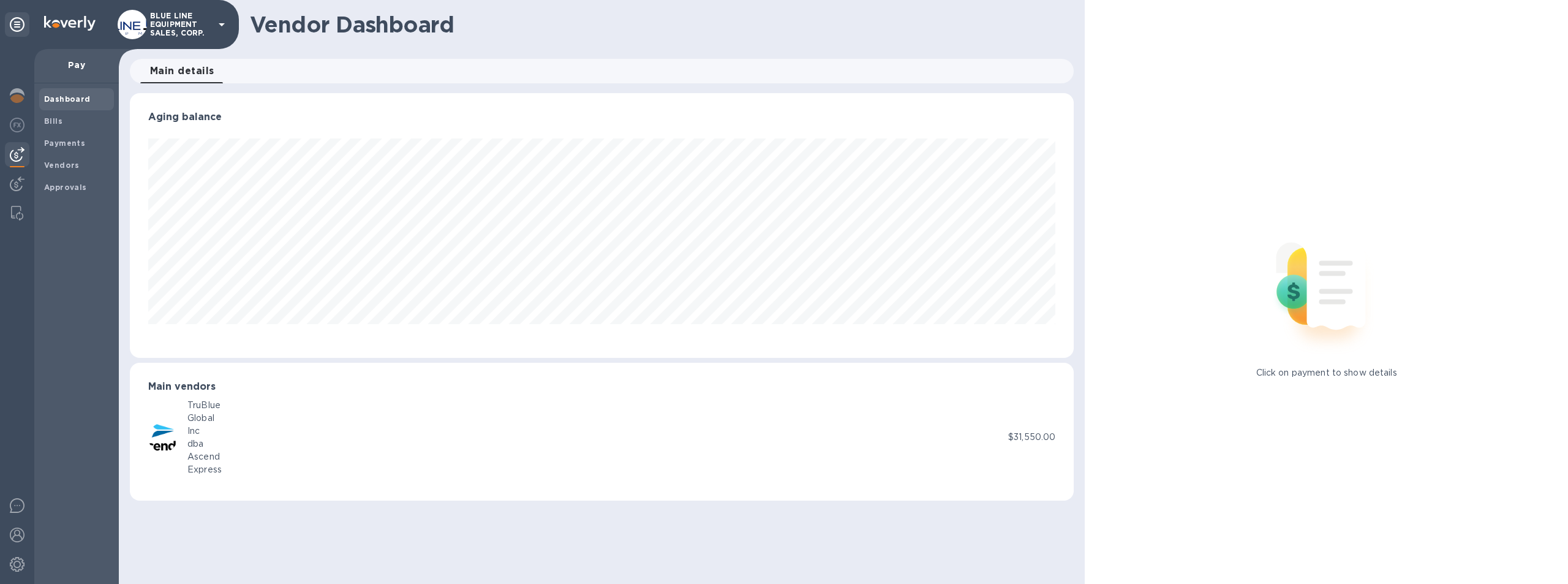
scroll to position [265, 945]
click at [17, 180] on img at bounding box center [17, 184] width 15 height 15
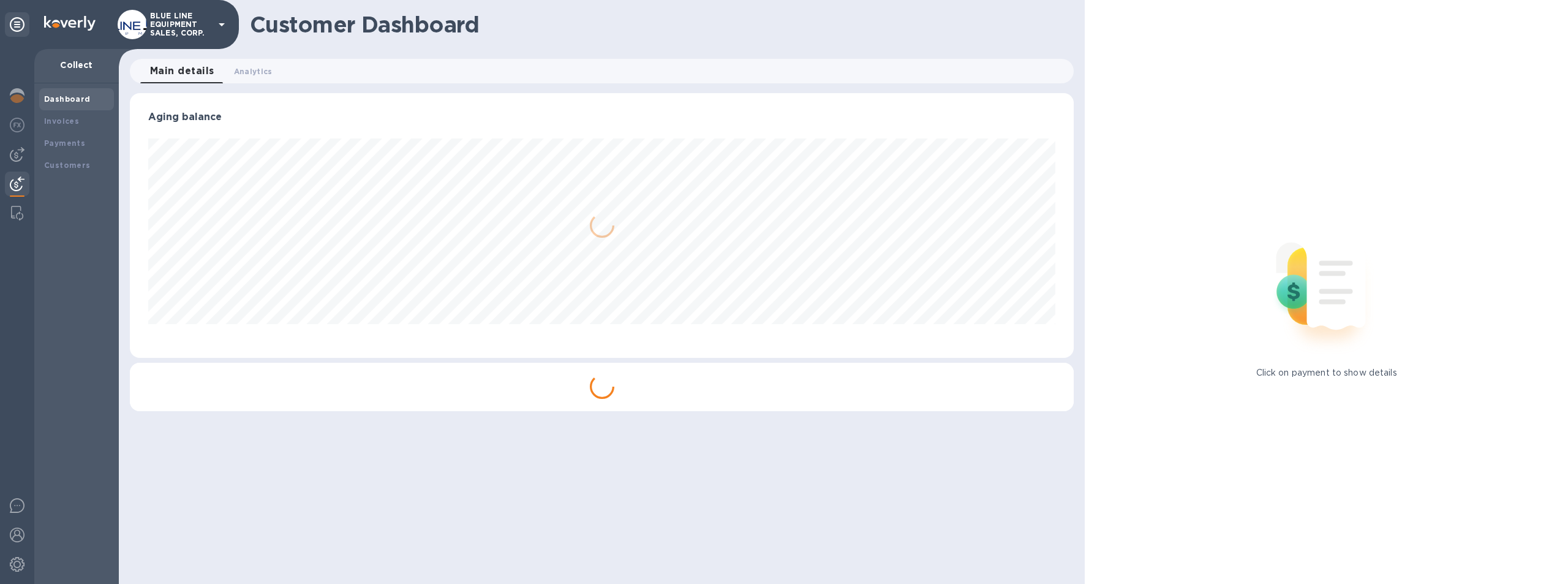
scroll to position [265, 945]
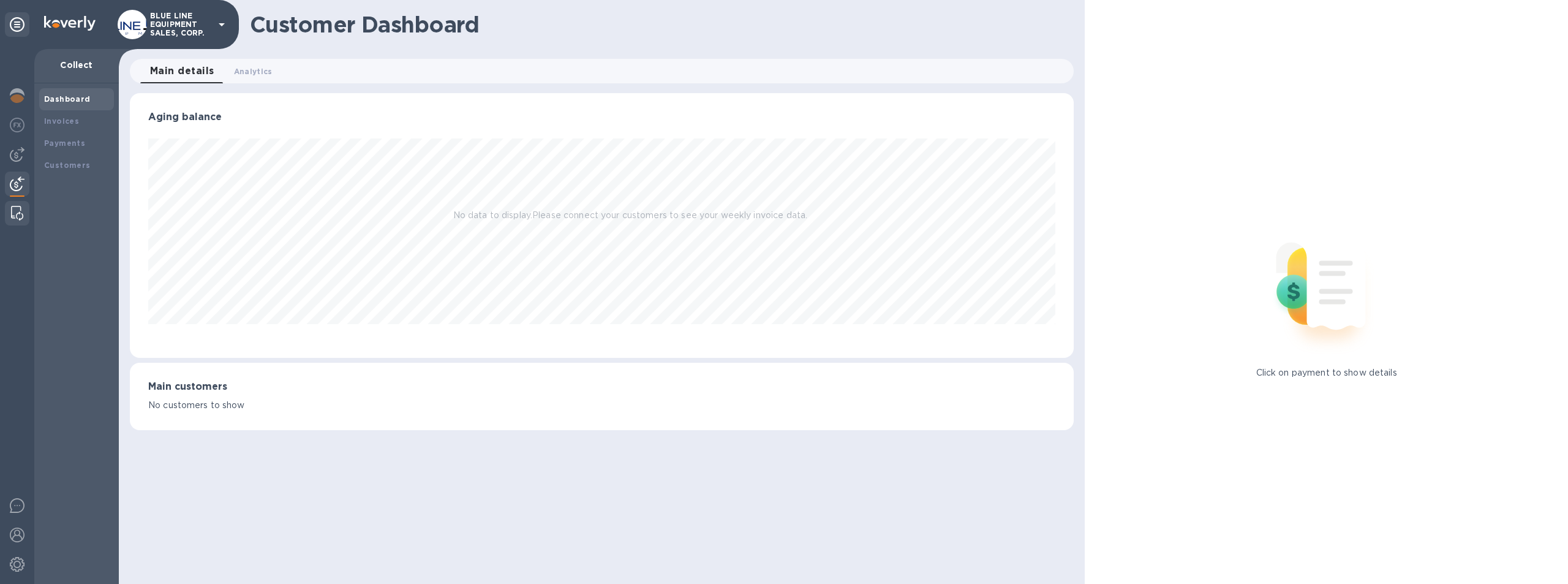
click at [12, 209] on img at bounding box center [17, 213] width 13 height 15
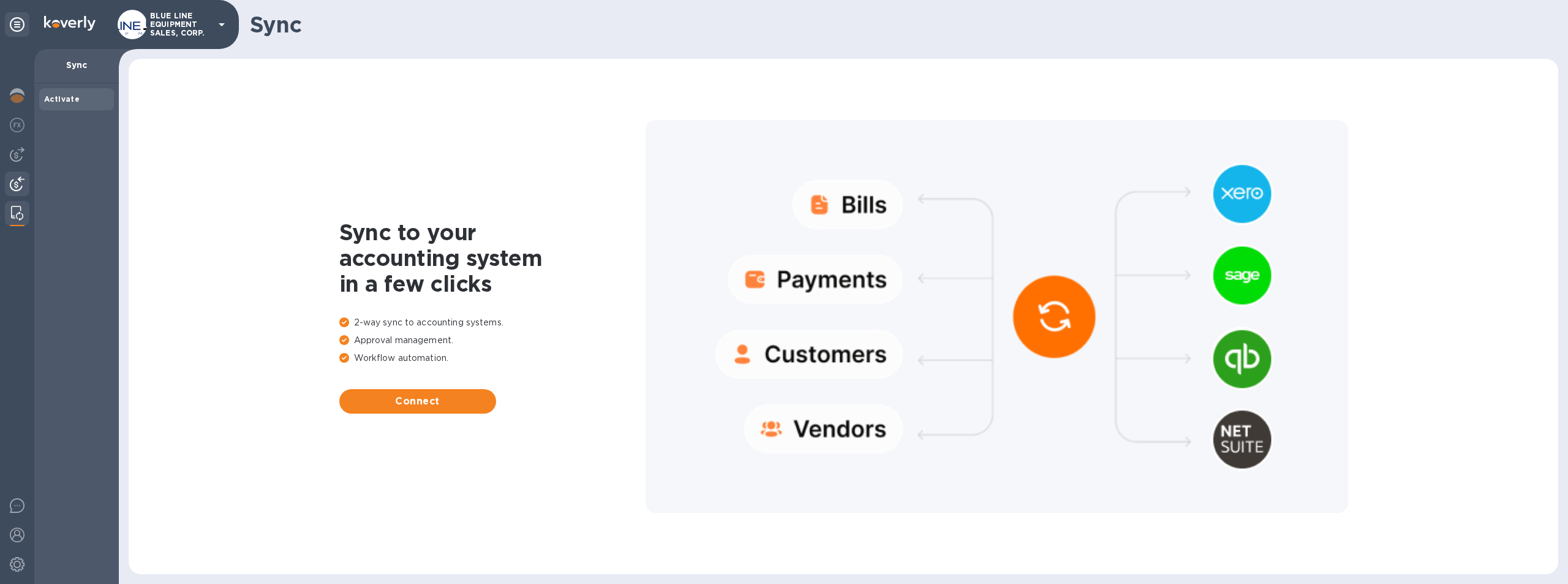
click at [17, 183] on img at bounding box center [17, 184] width 15 height 15
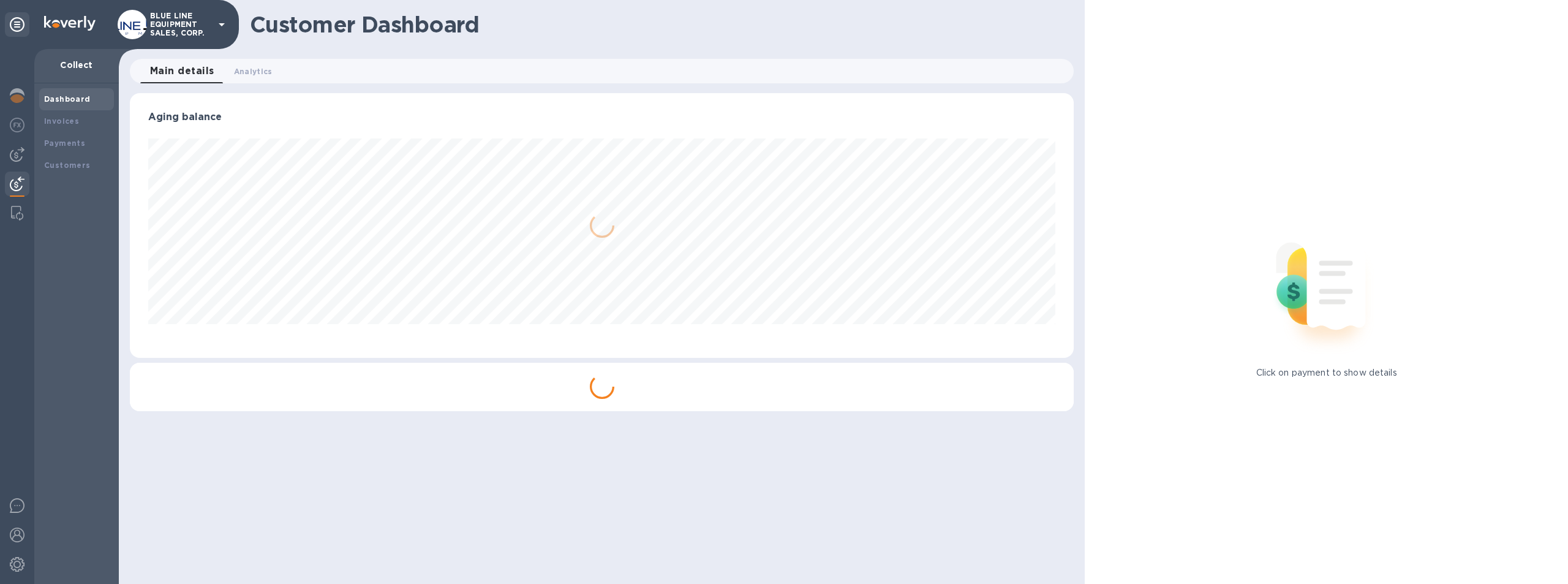
scroll to position [265, 945]
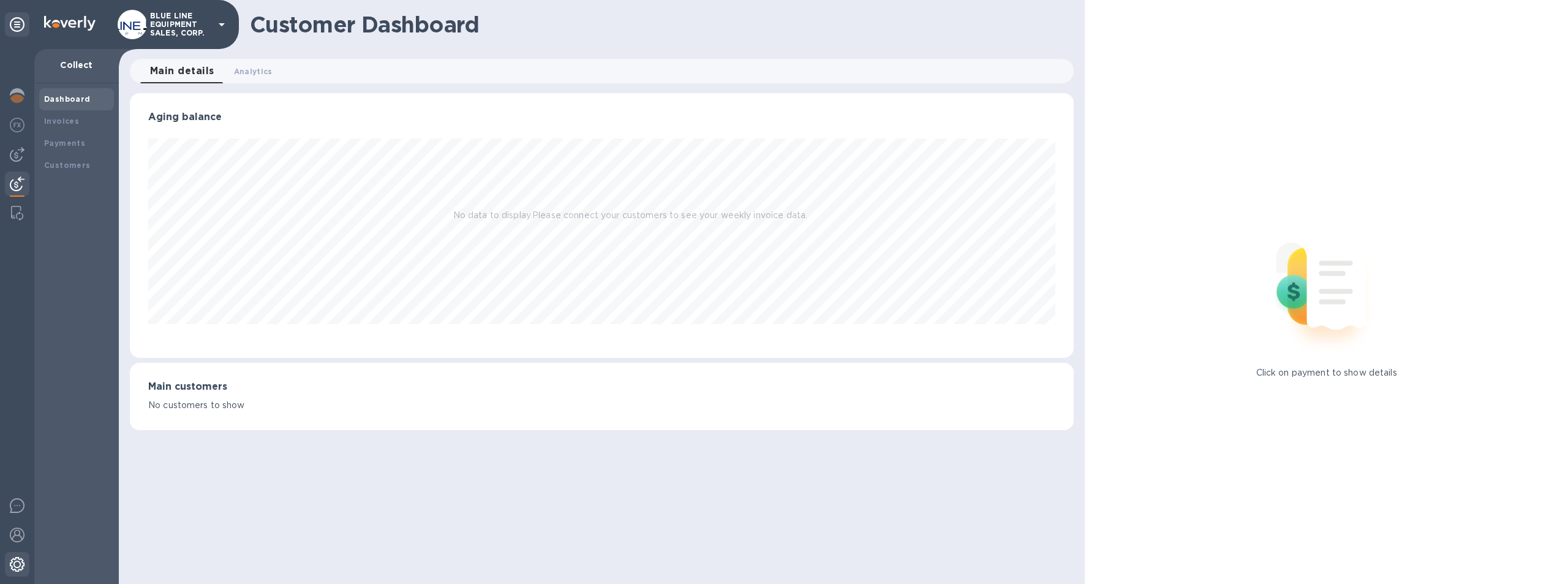
click at [14, 562] on img at bounding box center [17, 564] width 15 height 15
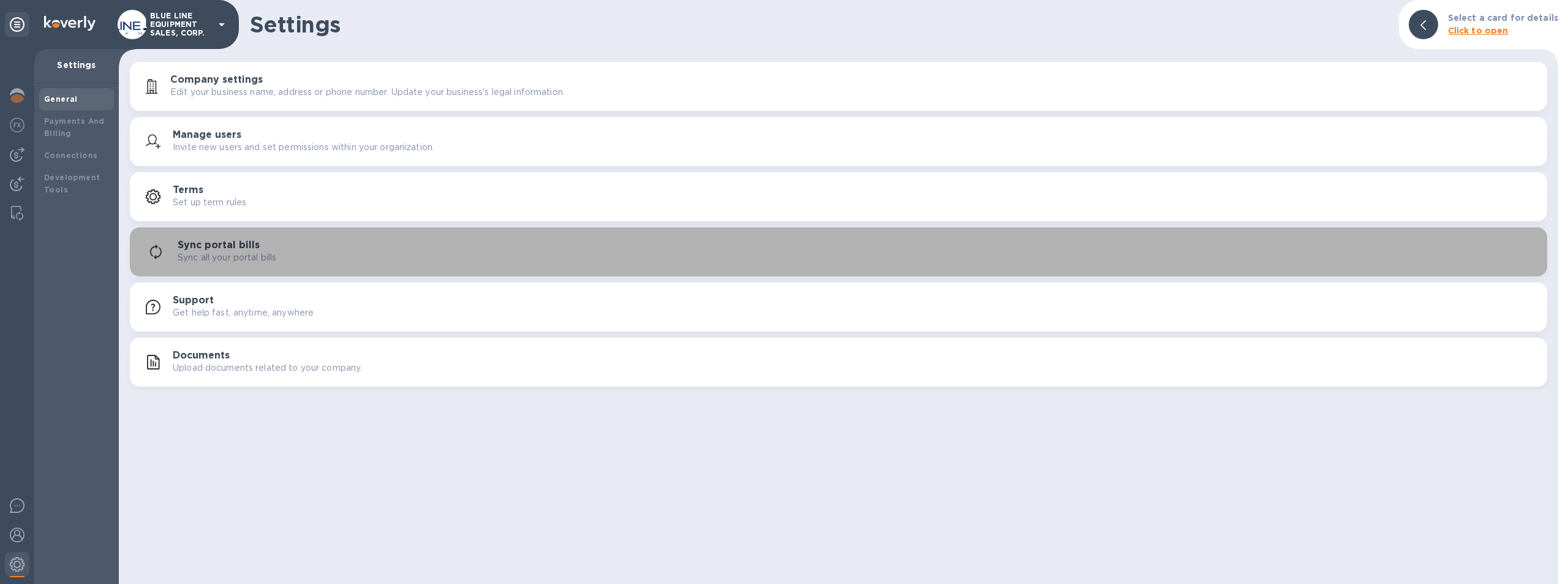
click at [329, 250] on div "Sync portal bills Sync all your portal bills" at bounding box center [858, 252] width 1360 height 24
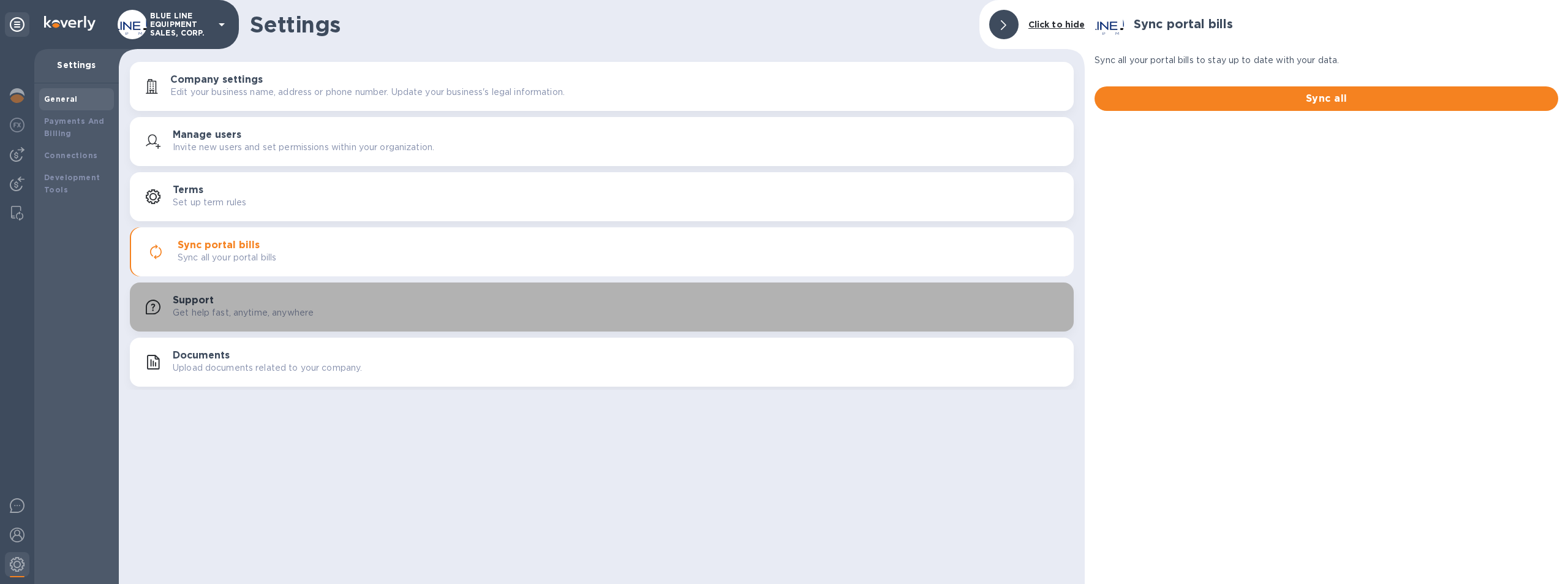
click at [255, 295] on div "Support Get help fast, anytime, anywhere" at bounding box center [619, 307] width 891 height 24
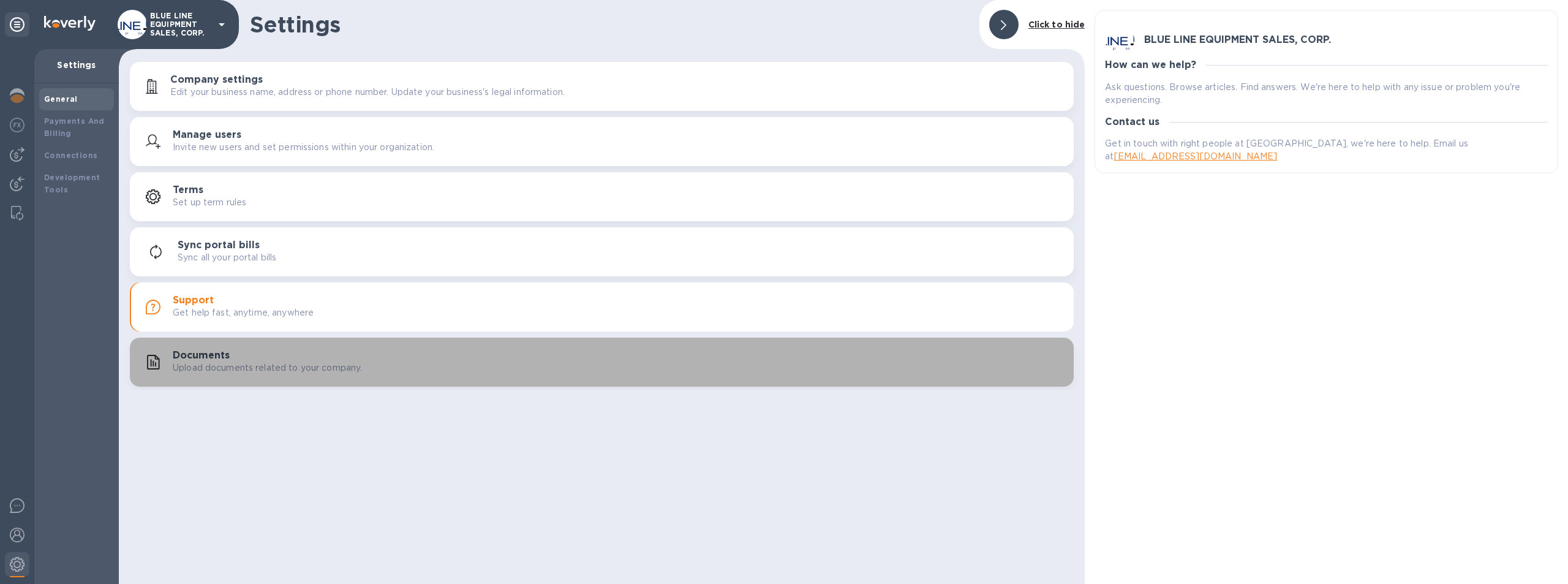
click at [283, 354] on div "Documents Upload documents related to your company." at bounding box center [619, 362] width 891 height 24
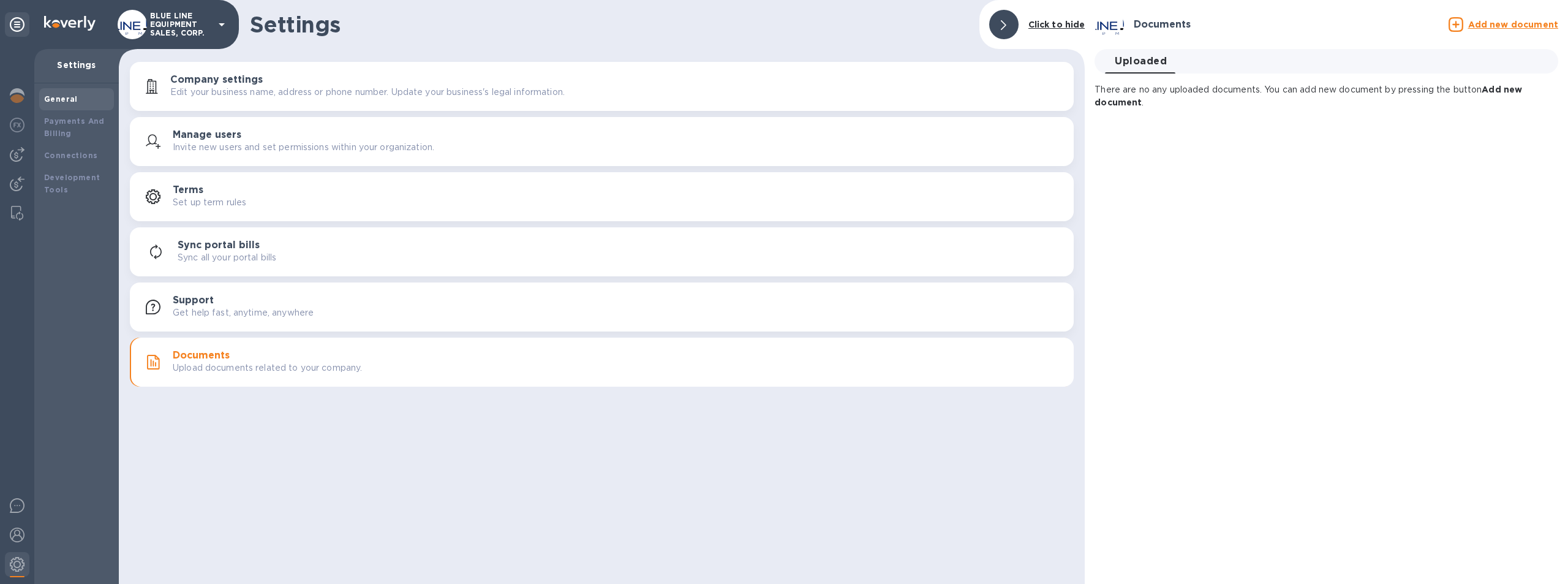
click at [295, 87] on p "Edit your business name, address or phone number. Update your business's legal …" at bounding box center [368, 92] width 395 height 13
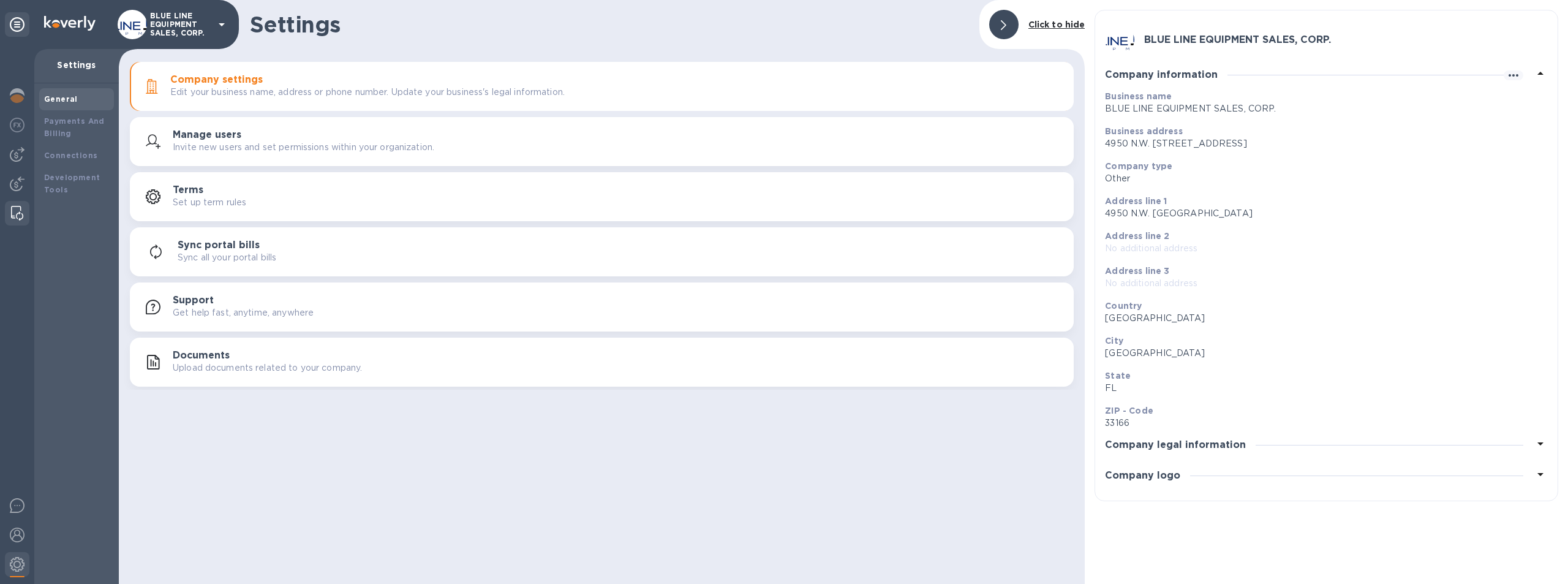
click at [19, 211] on img at bounding box center [17, 213] width 13 height 15
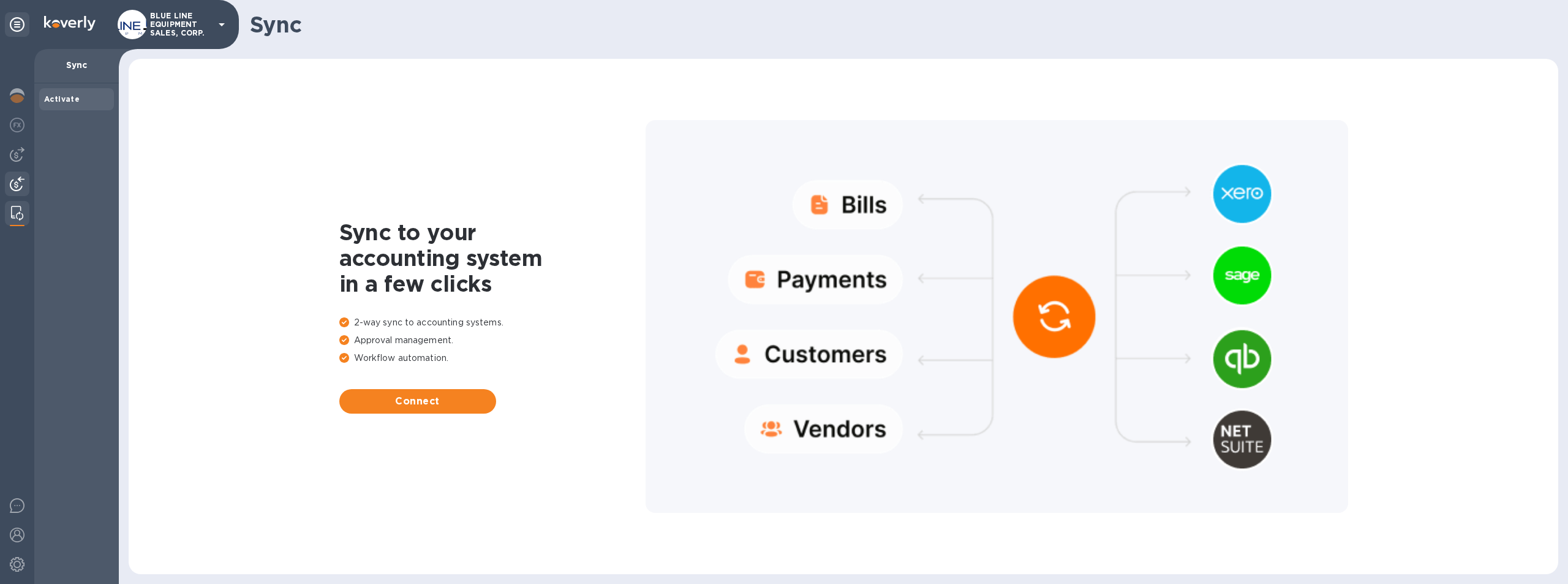
click at [17, 182] on img at bounding box center [17, 184] width 15 height 15
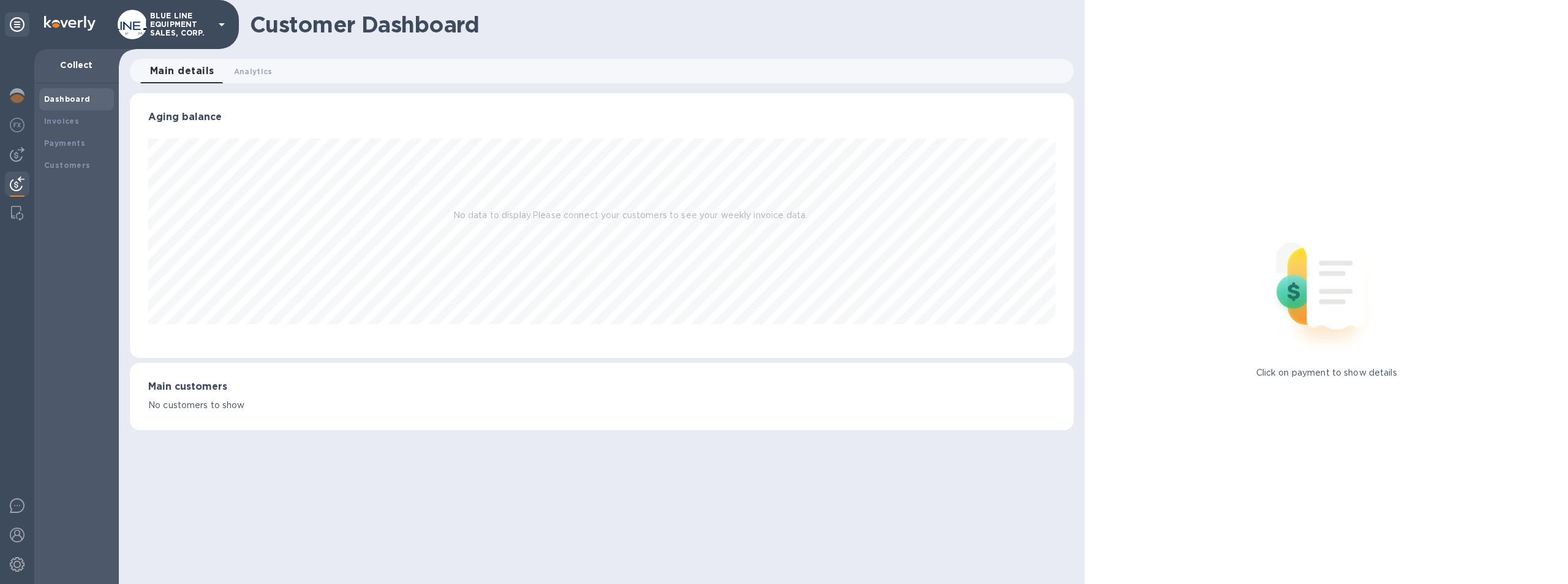
scroll to position [265, 945]
click at [67, 166] on b "Customers" at bounding box center [67, 165] width 47 height 9
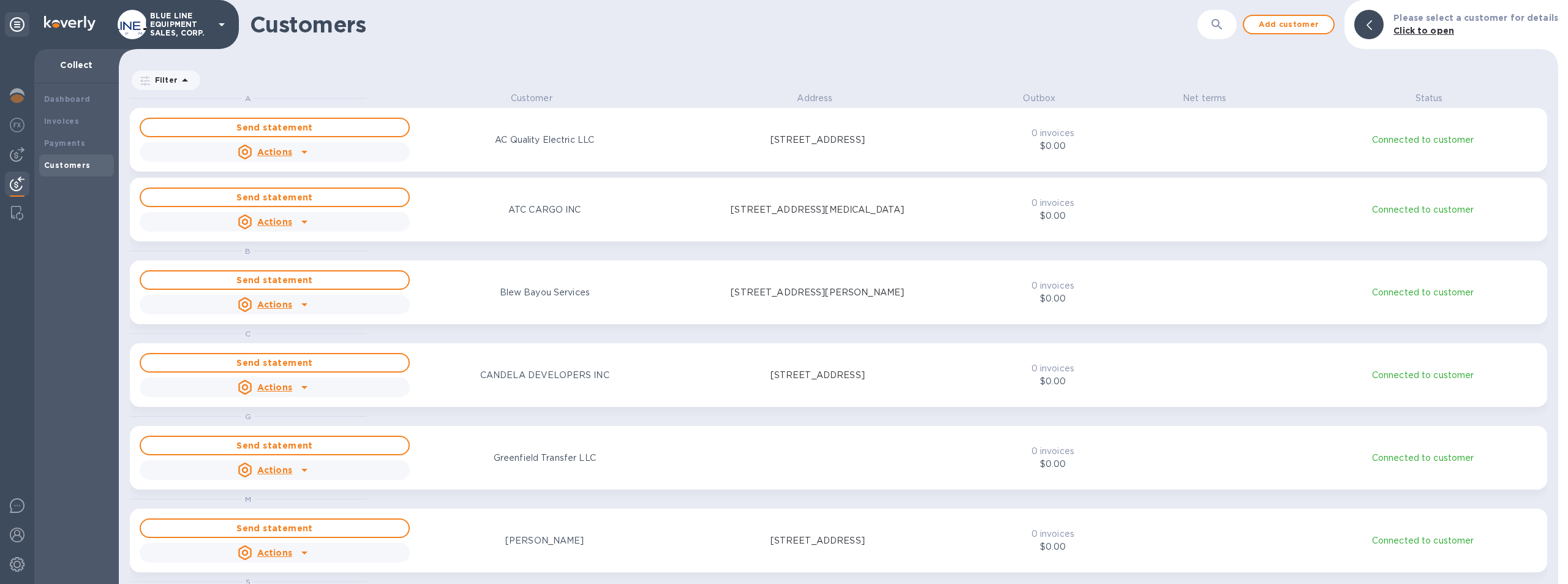
scroll to position [483, 1435]
click at [183, 79] on icon at bounding box center [185, 80] width 6 height 3
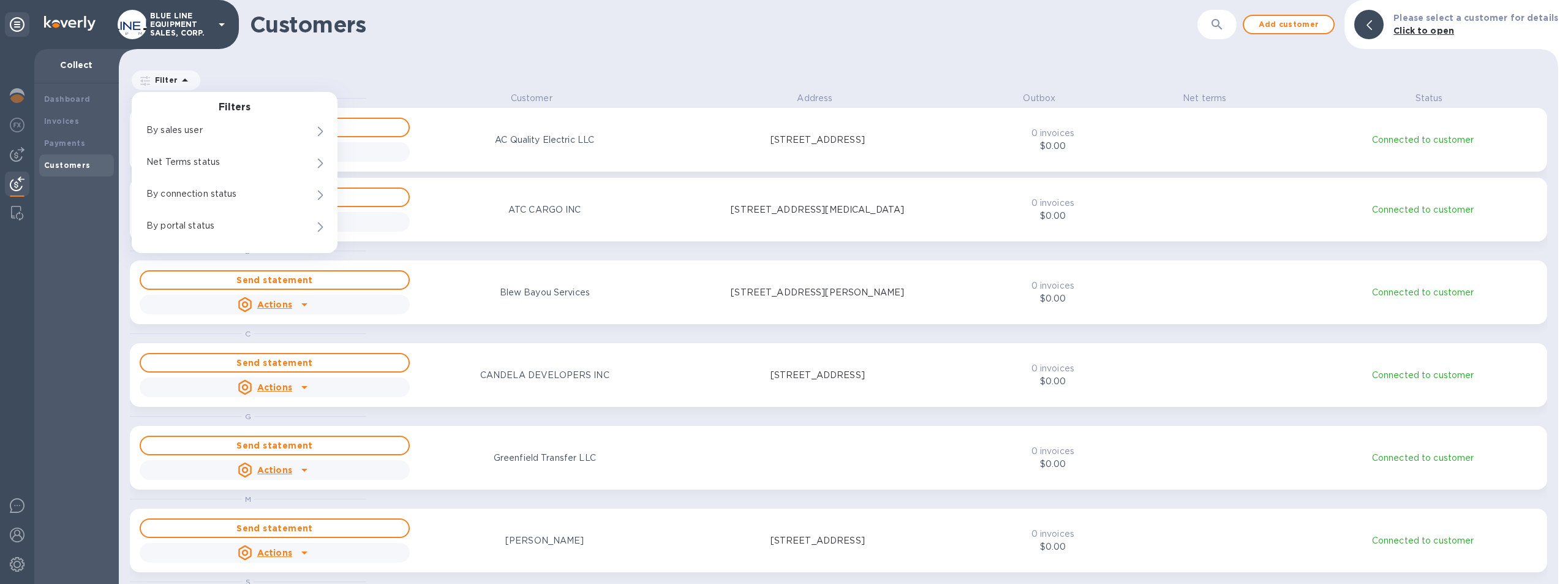
click at [474, 44] on div "Customers ​ Add customer Please select a customer for details Click to open" at bounding box center [838, 24] width 1439 height 49
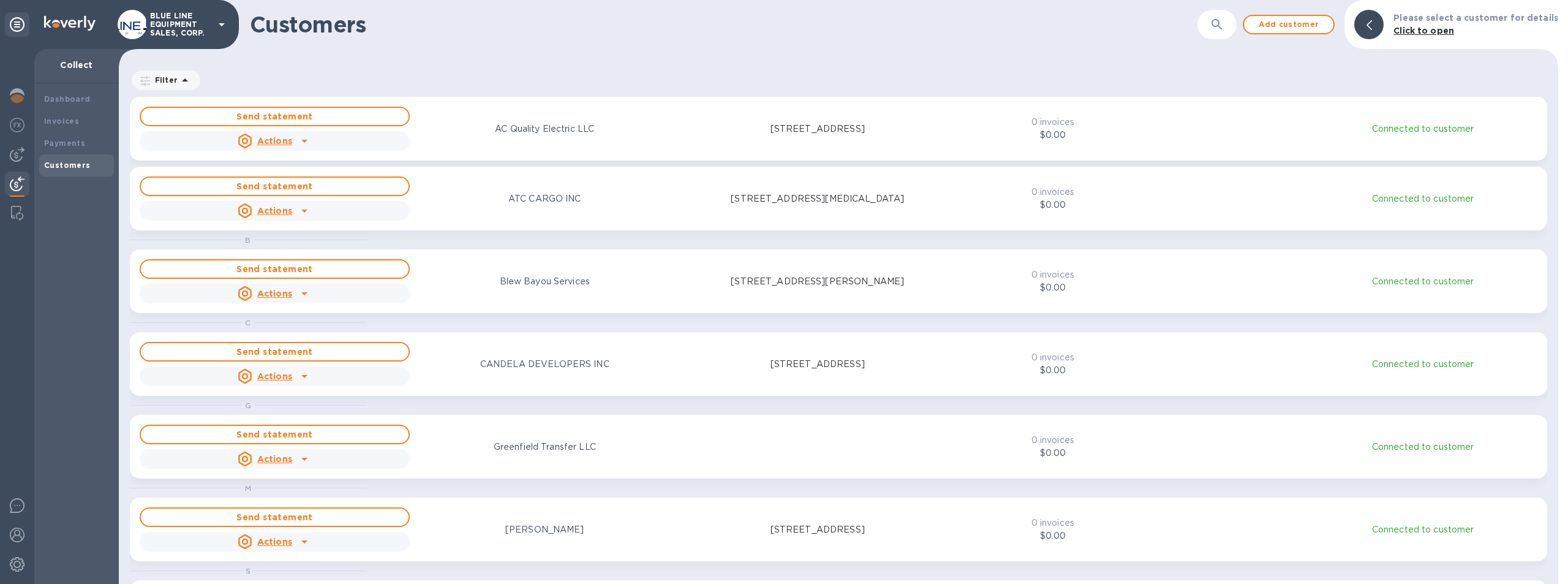
scroll to position [0, 0]
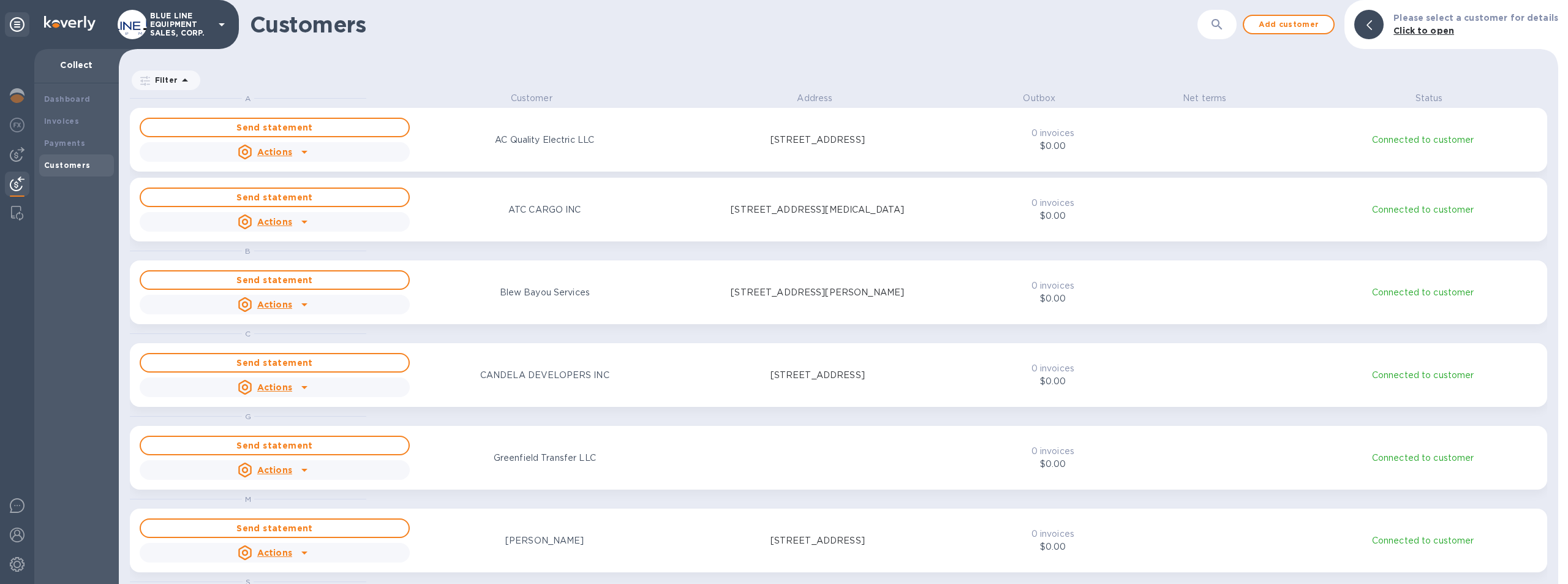
click at [278, 149] on u "Actions" at bounding box center [275, 152] width 35 height 10
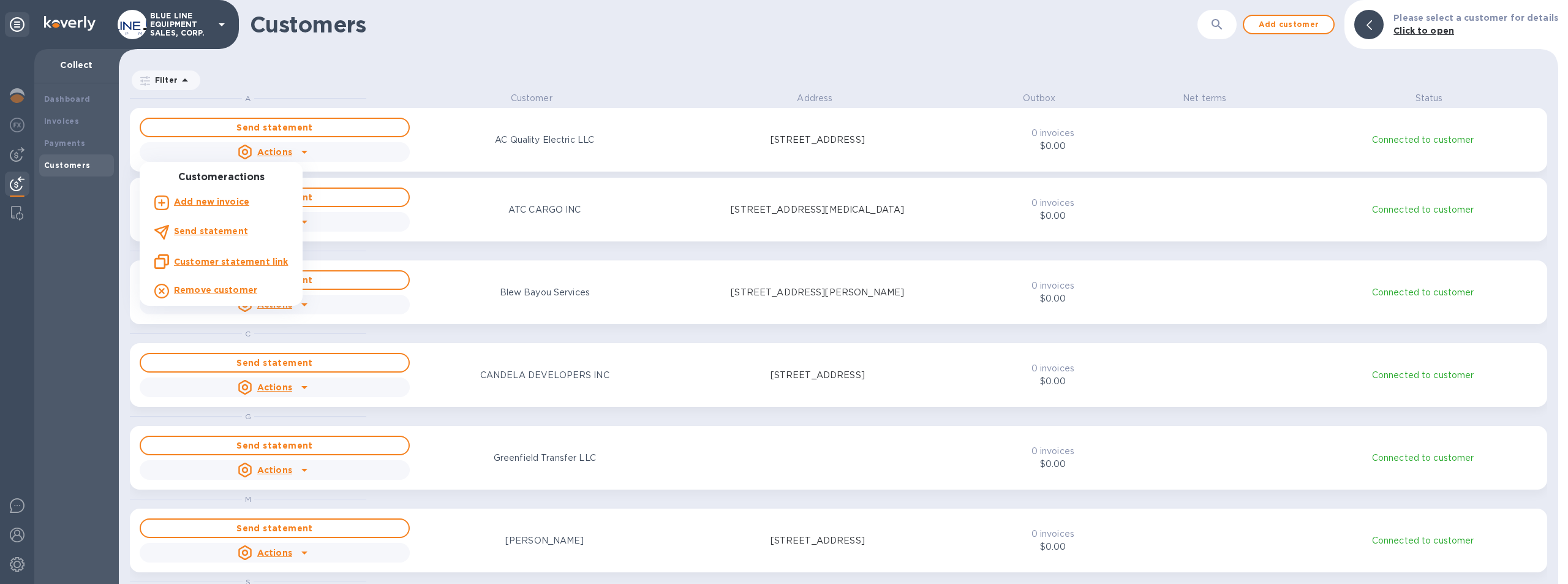
click at [402, 67] on div at bounding box center [784, 292] width 1568 height 584
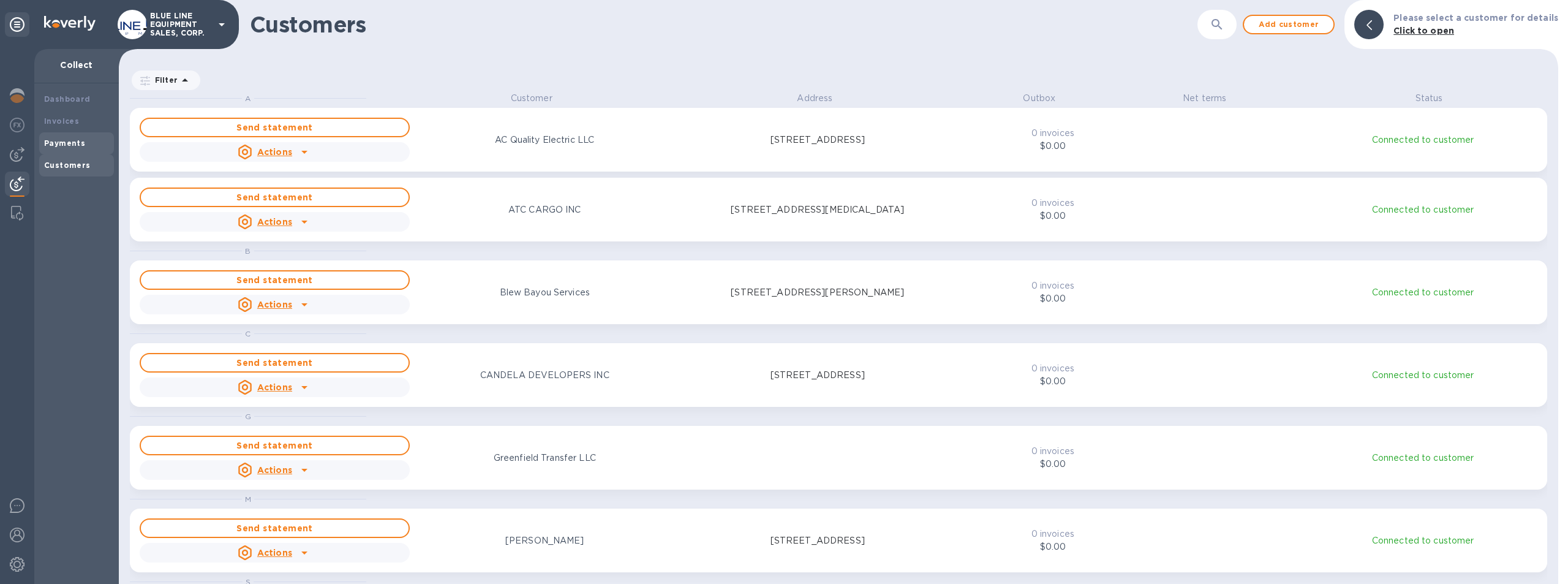
click at [61, 140] on b "Payments" at bounding box center [65, 143] width 41 height 9
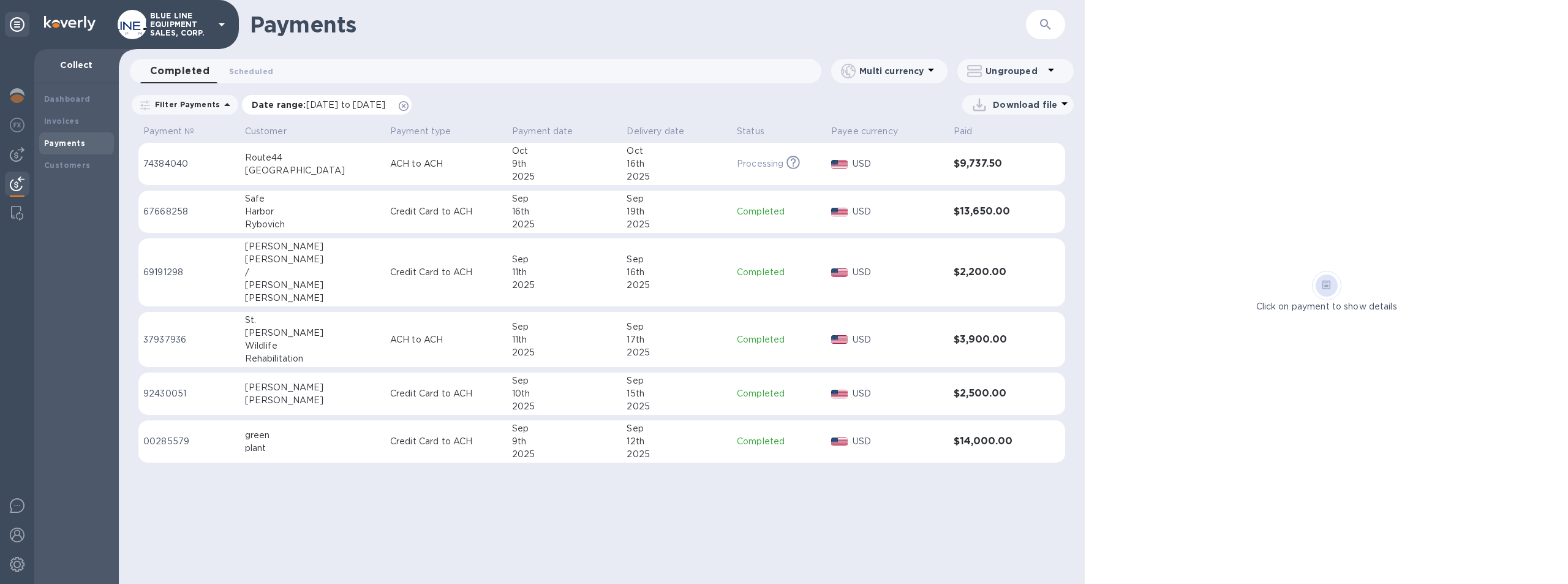
click at [356, 106] on span "09/09/2025 to 10/10/2025" at bounding box center [346, 104] width 79 height 10
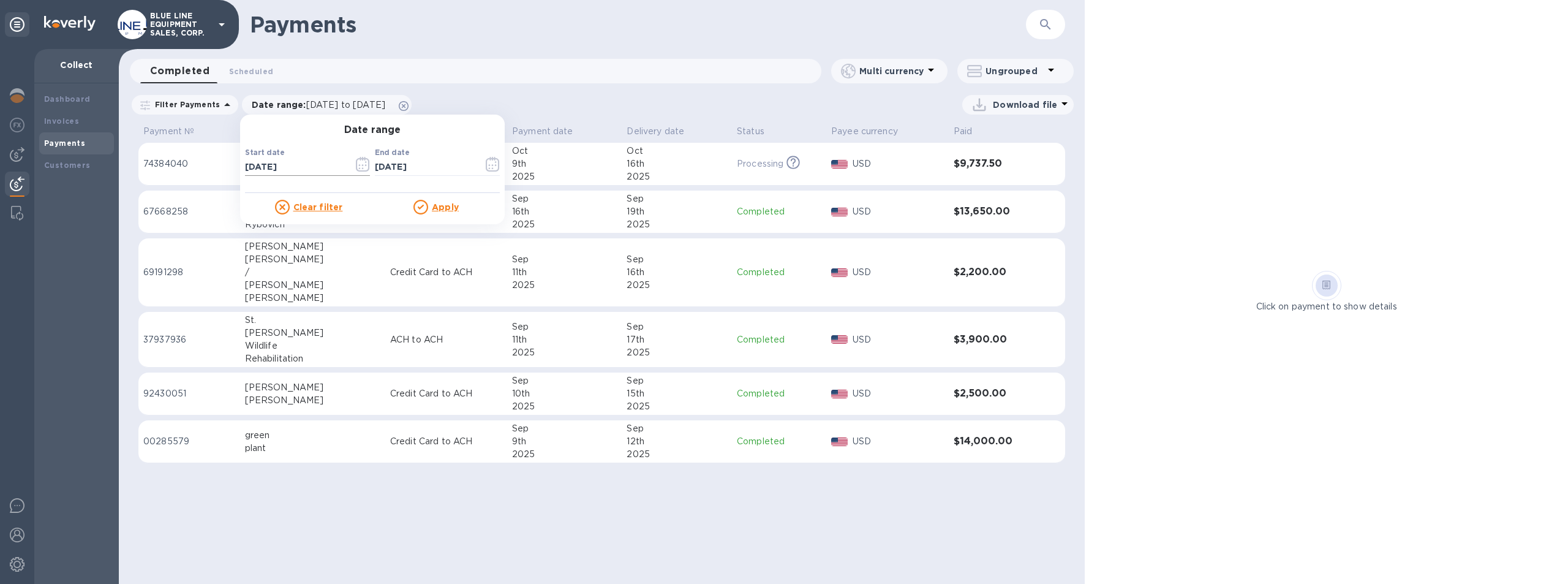
click at [356, 164] on icon "button" at bounding box center [362, 164] width 14 height 15
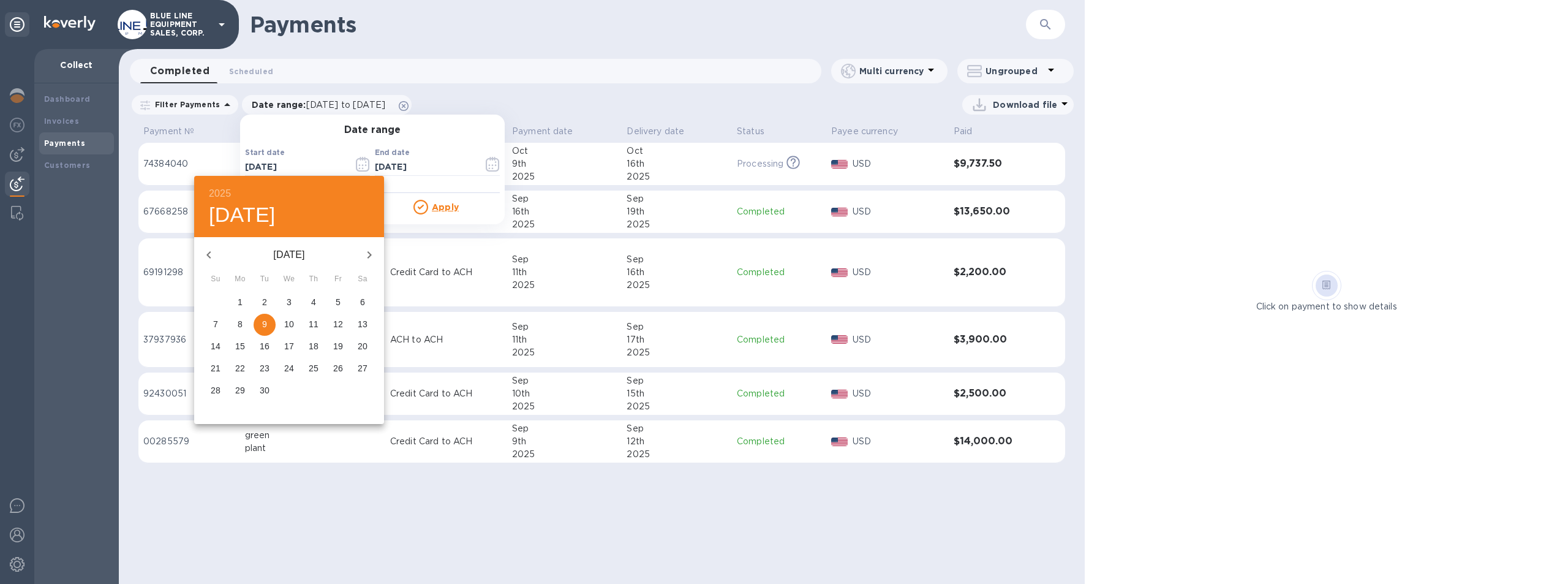
click at [206, 250] on icon "button" at bounding box center [209, 255] width 15 height 15
click at [337, 299] on p "1" at bounding box center [337, 302] width 5 height 13
type input "08/01/2025"
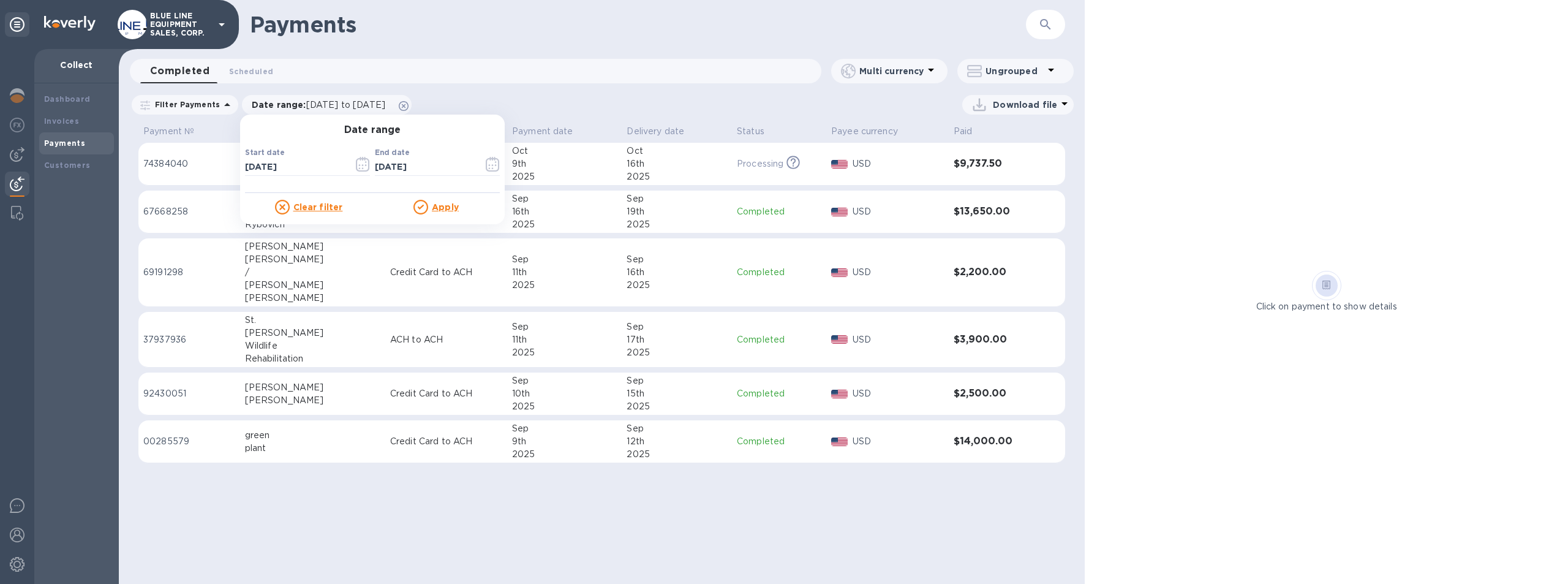
click at [436, 206] on u "Apply" at bounding box center [445, 207] width 27 height 10
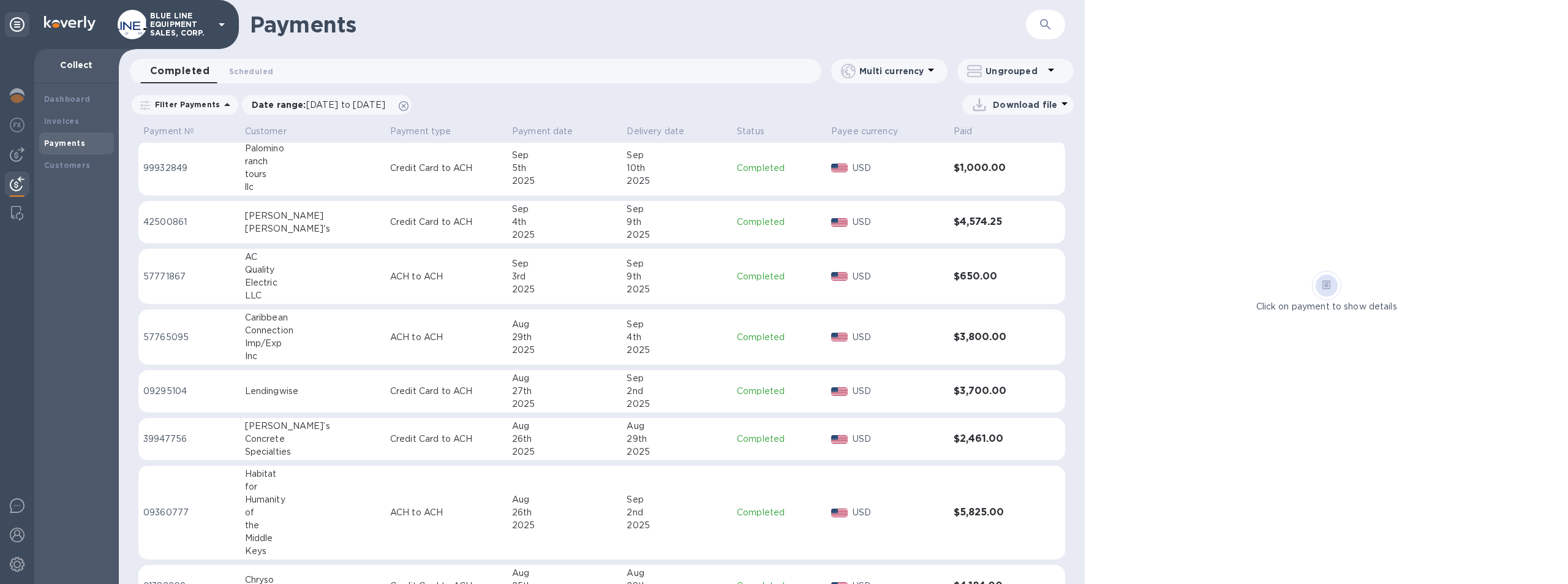
scroll to position [552, 0]
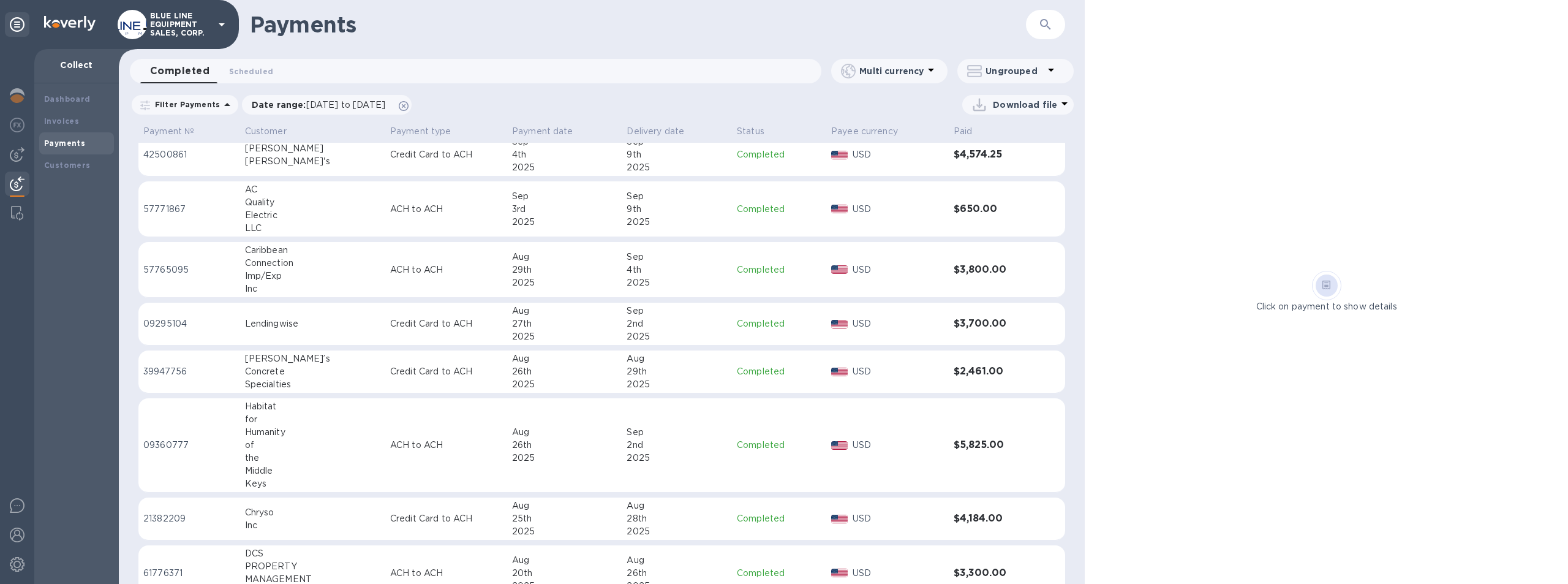
click at [386, 321] on td "Credit Card to ACH" at bounding box center [446, 324] width 122 height 43
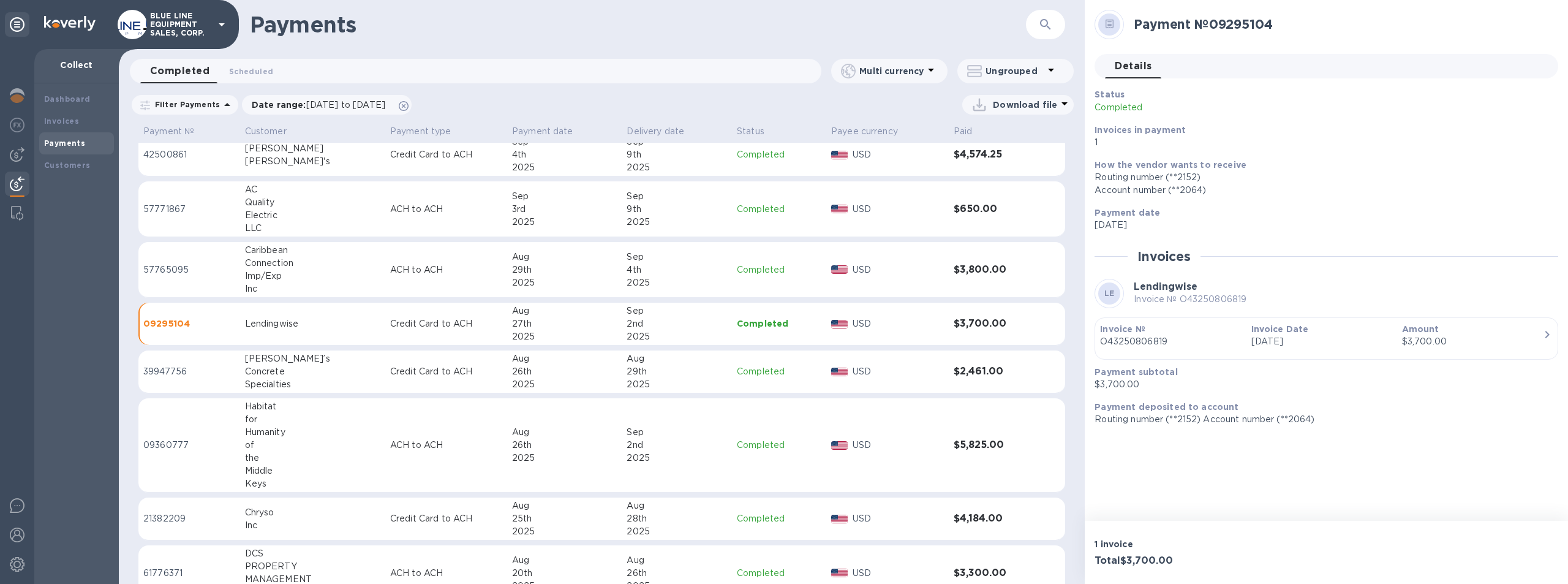
click at [1544, 332] on icon "button" at bounding box center [1548, 334] width 15 height 15
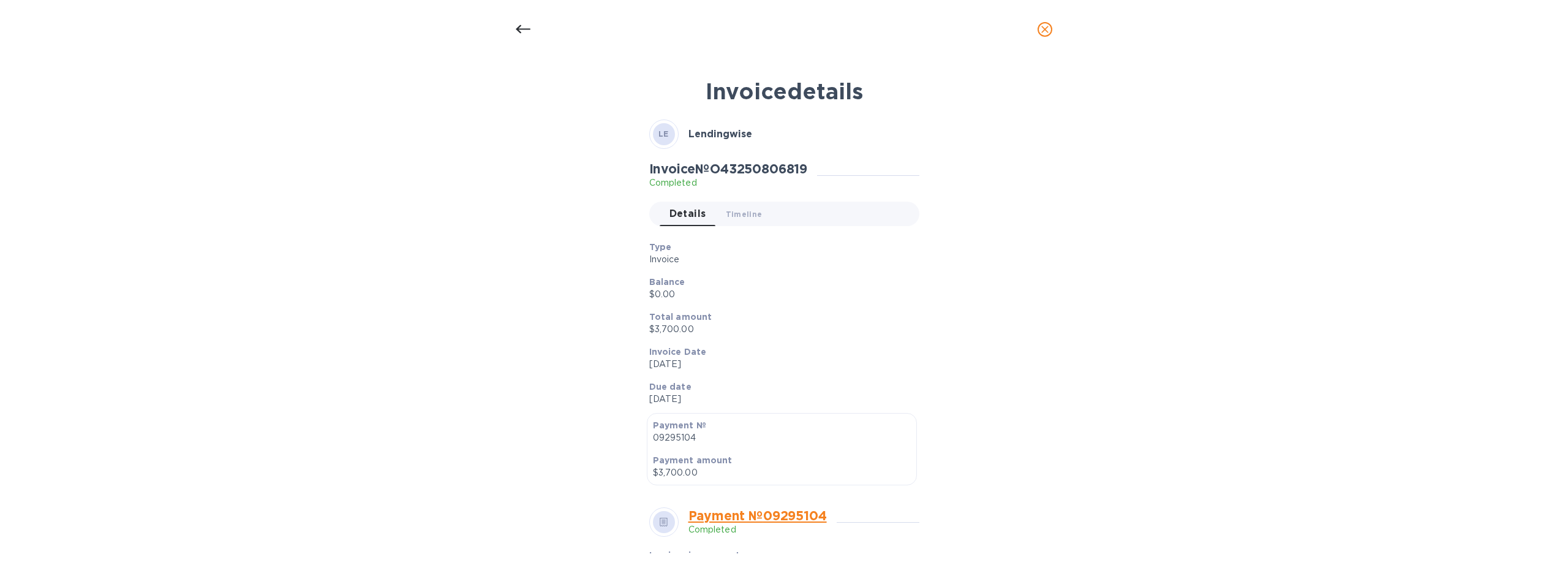
click at [716, 529] on p "Completed" at bounding box center [758, 529] width 139 height 13
click at [724, 517] on link "Payment № 09295104" at bounding box center [758, 515] width 139 height 15
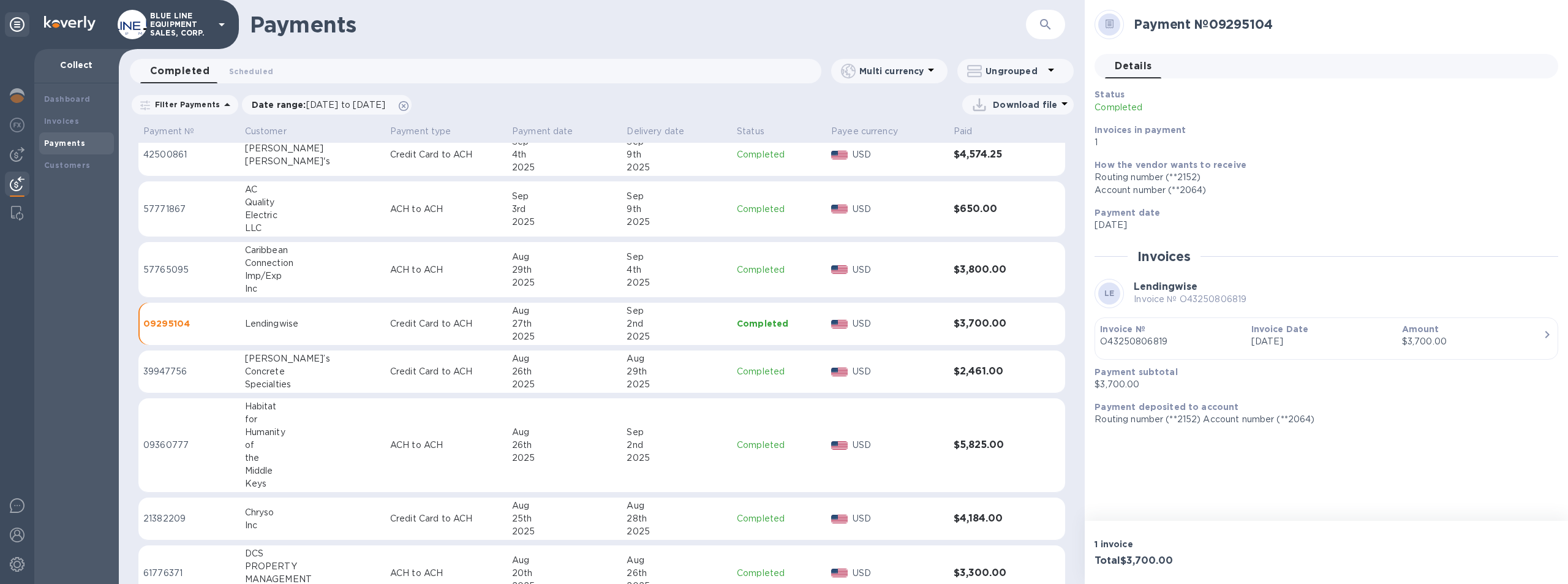
click at [1107, 22] on icon at bounding box center [1110, 24] width 9 height 9
click at [1108, 22] on icon at bounding box center [1110, 24] width 9 height 9
click at [1112, 22] on icon at bounding box center [1110, 24] width 9 height 9
click at [1541, 334] on icon "button" at bounding box center [1548, 334] width 15 height 15
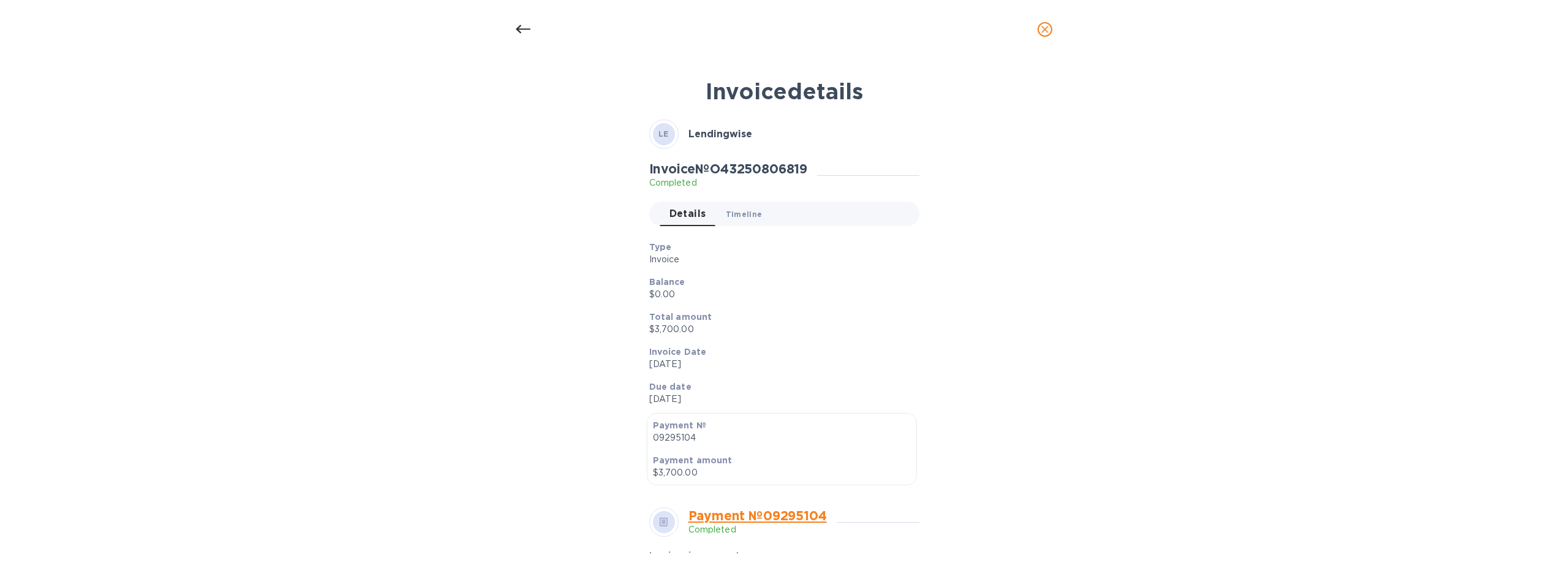
click at [744, 212] on span "Timeline 0" at bounding box center [744, 214] width 37 height 13
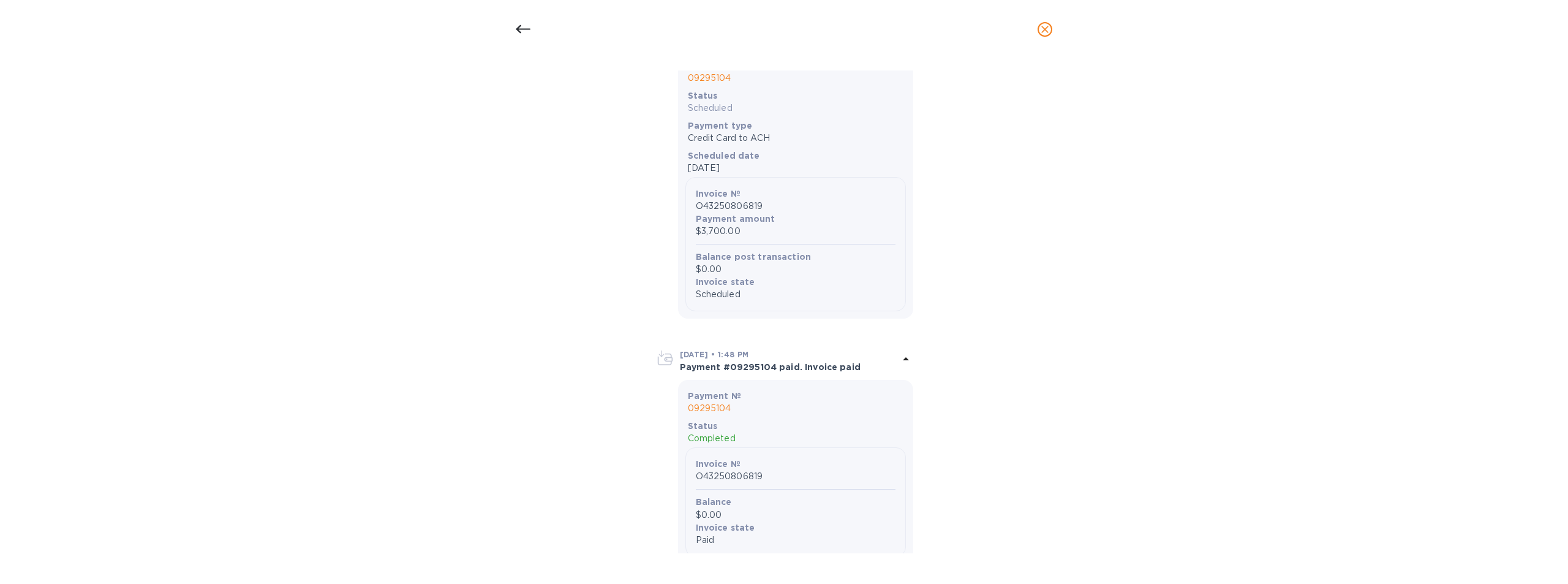
scroll to position [462, 0]
click at [662, 357] on img at bounding box center [665, 360] width 20 height 20
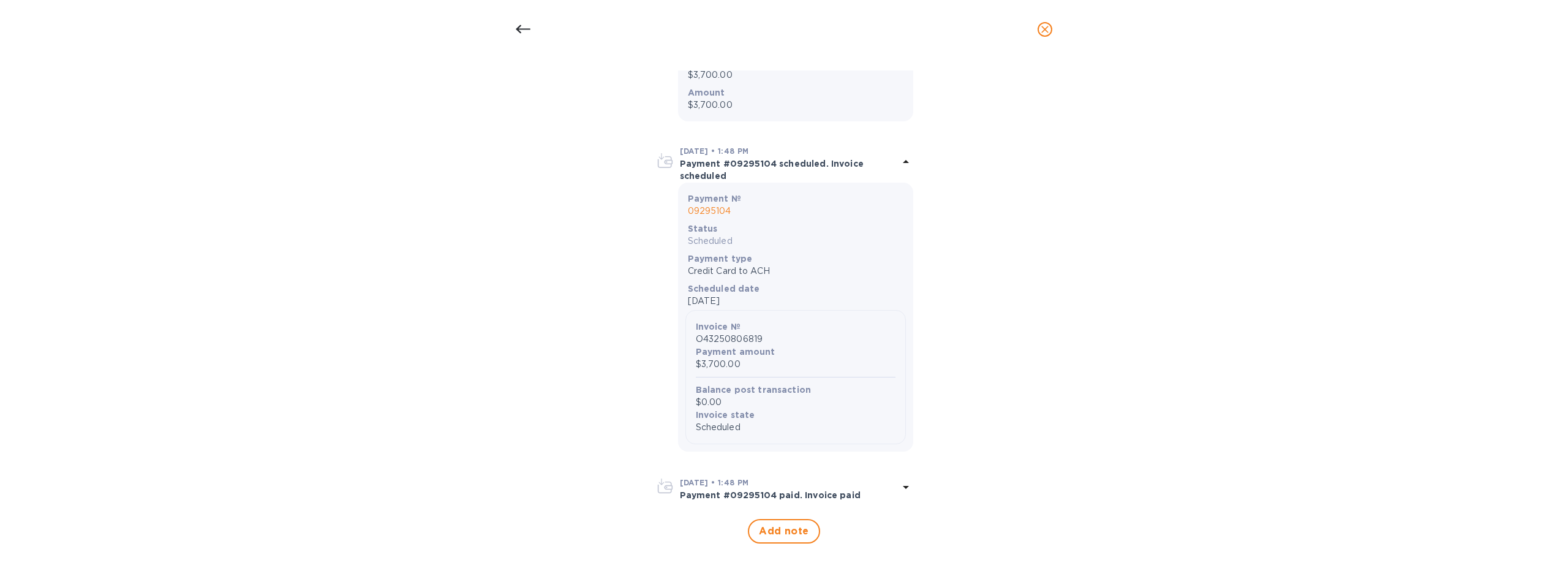
scroll to position [330, 0]
click at [665, 487] on img at bounding box center [665, 488] width 20 height 20
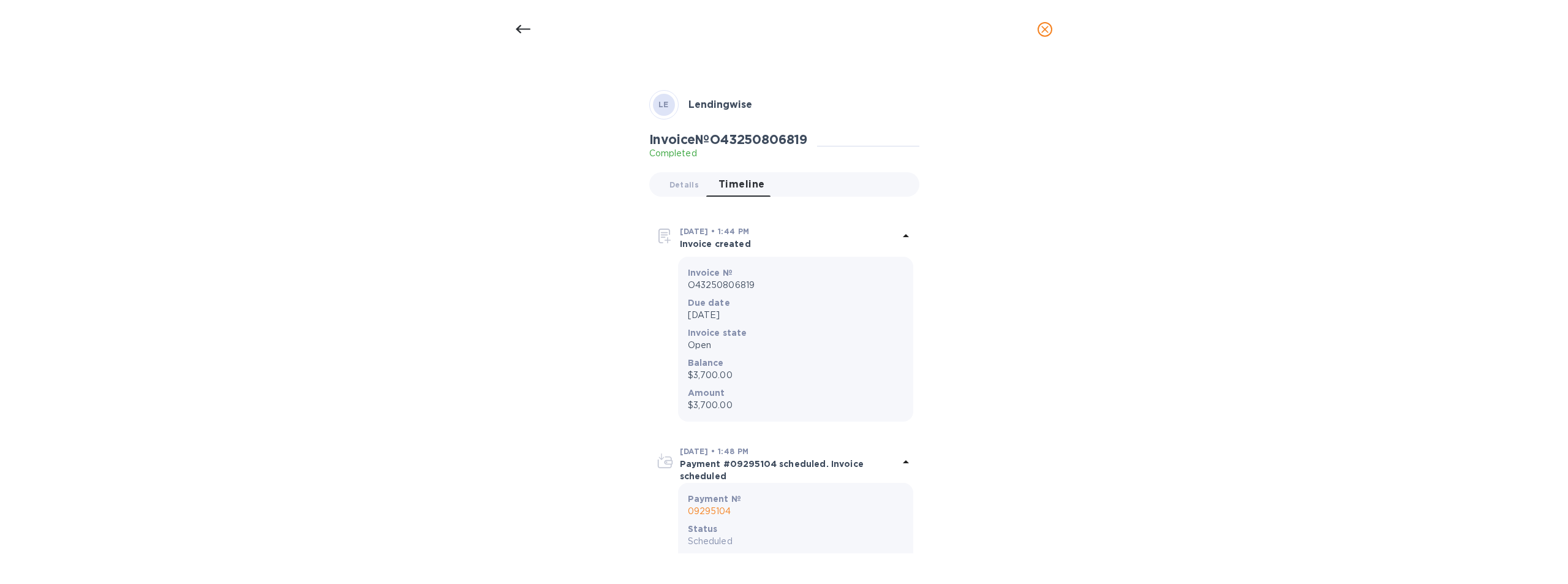
scroll to position [0, 0]
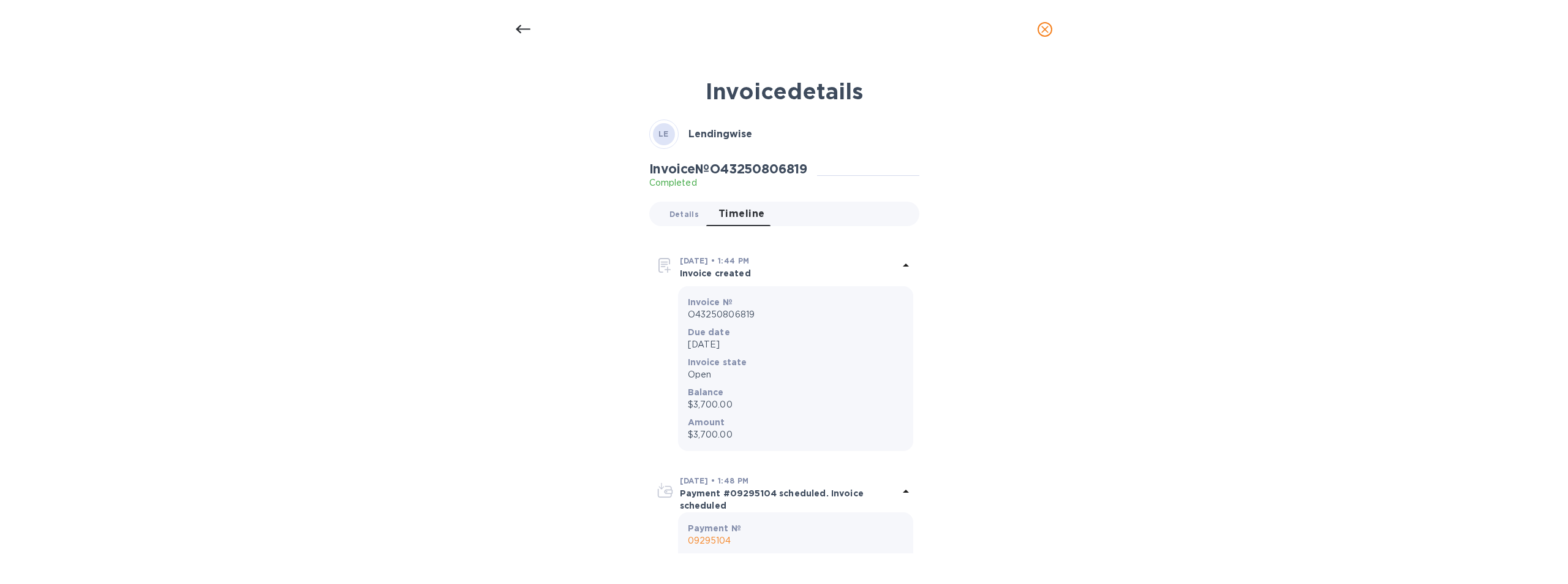
click at [678, 217] on span "Details 0" at bounding box center [684, 214] width 30 height 13
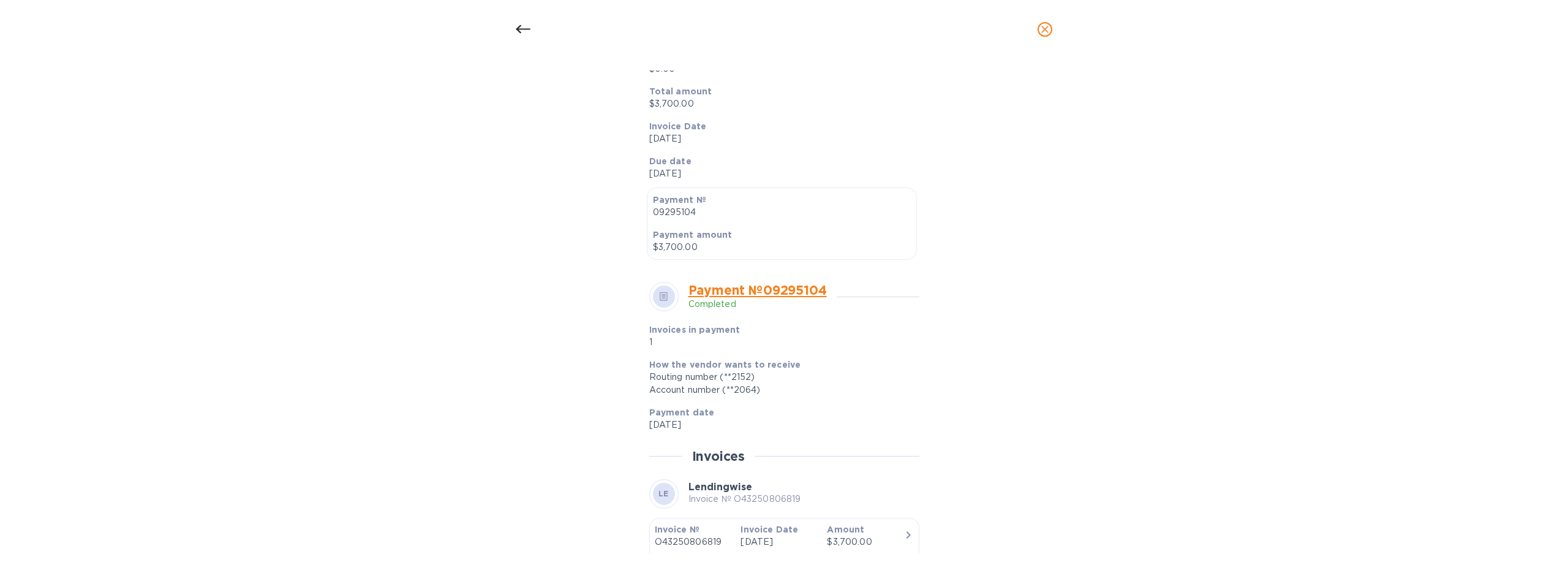
scroll to position [245, 0]
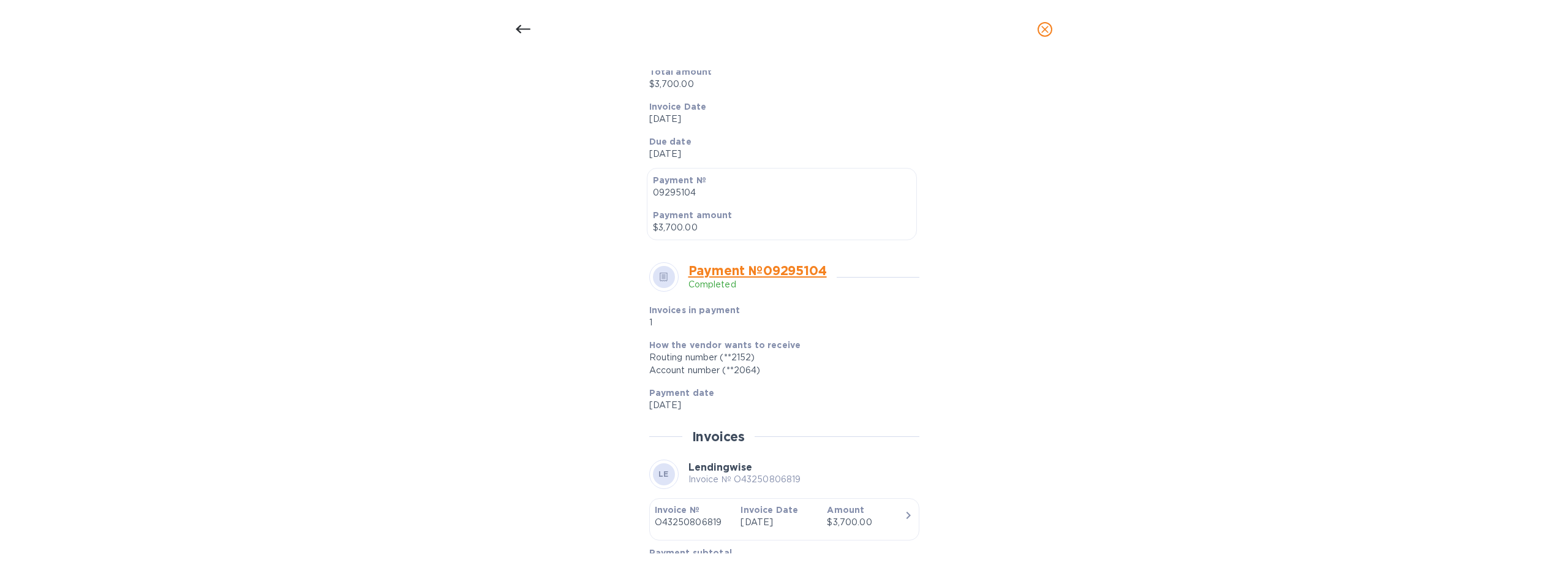
click at [664, 278] on icon at bounding box center [664, 277] width 9 height 9
click at [664, 276] on icon at bounding box center [664, 276] width 4 height 1
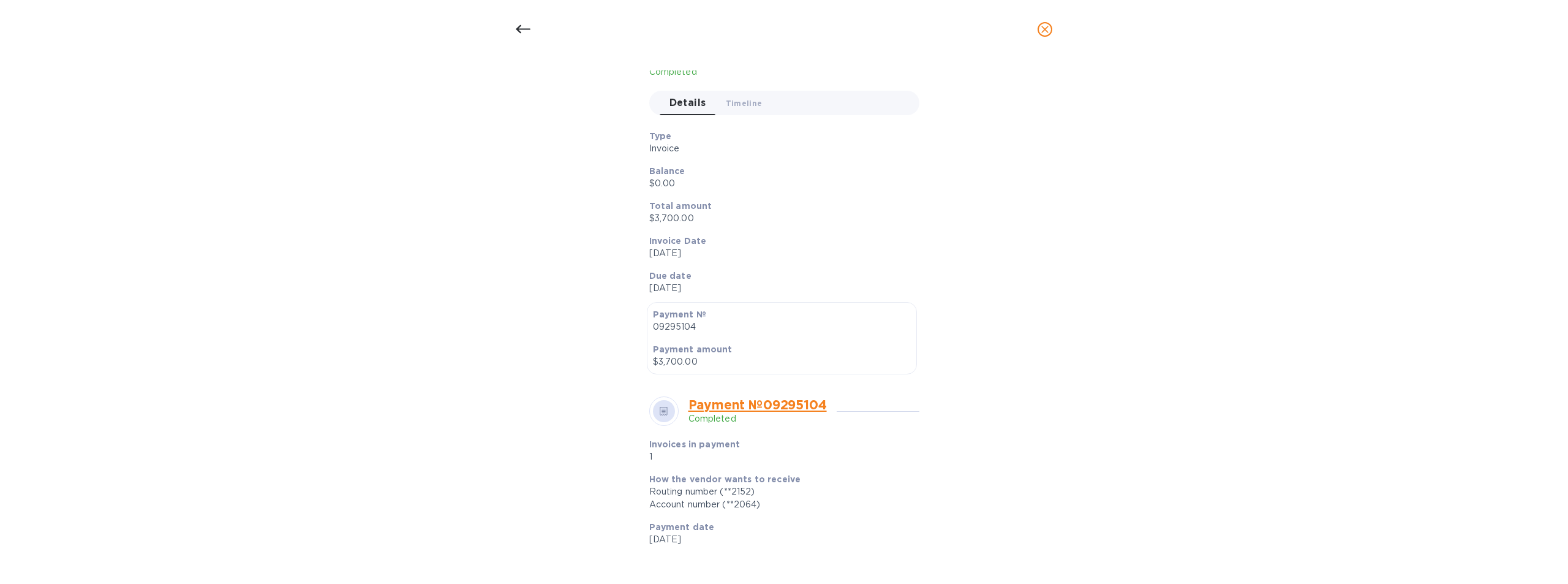
scroll to position [0, 0]
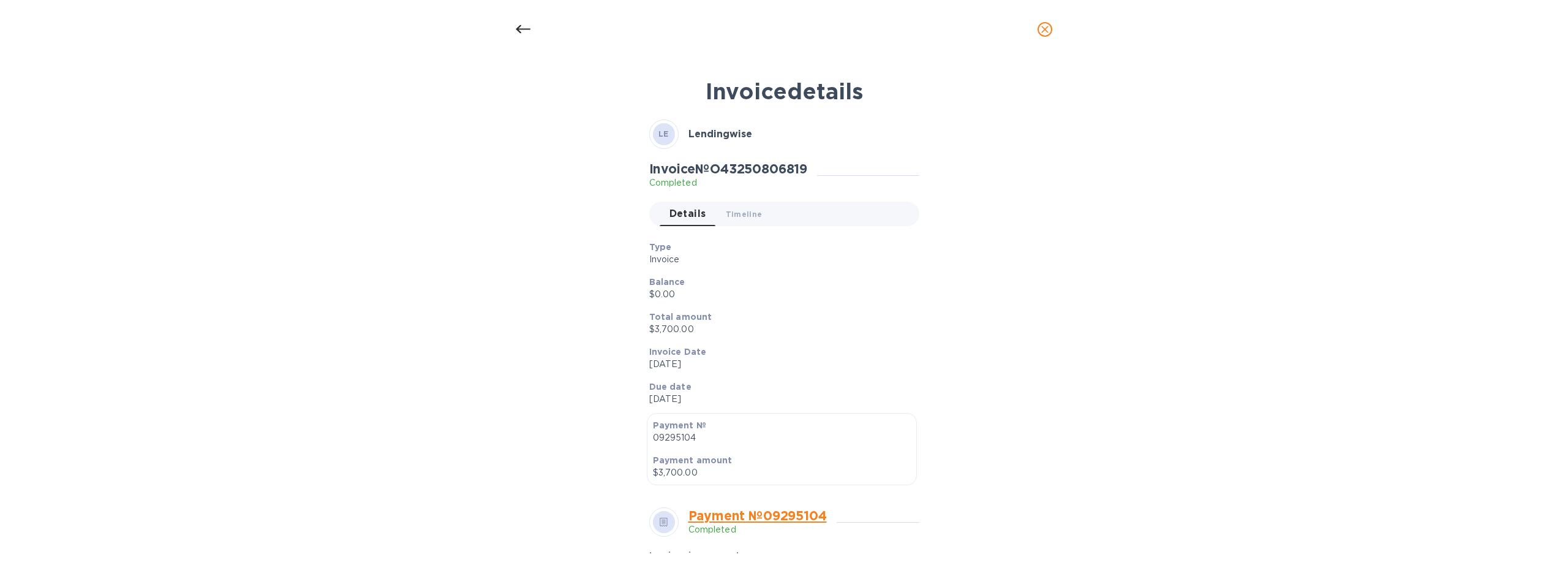
click at [520, 22] on icon at bounding box center [523, 29] width 15 height 15
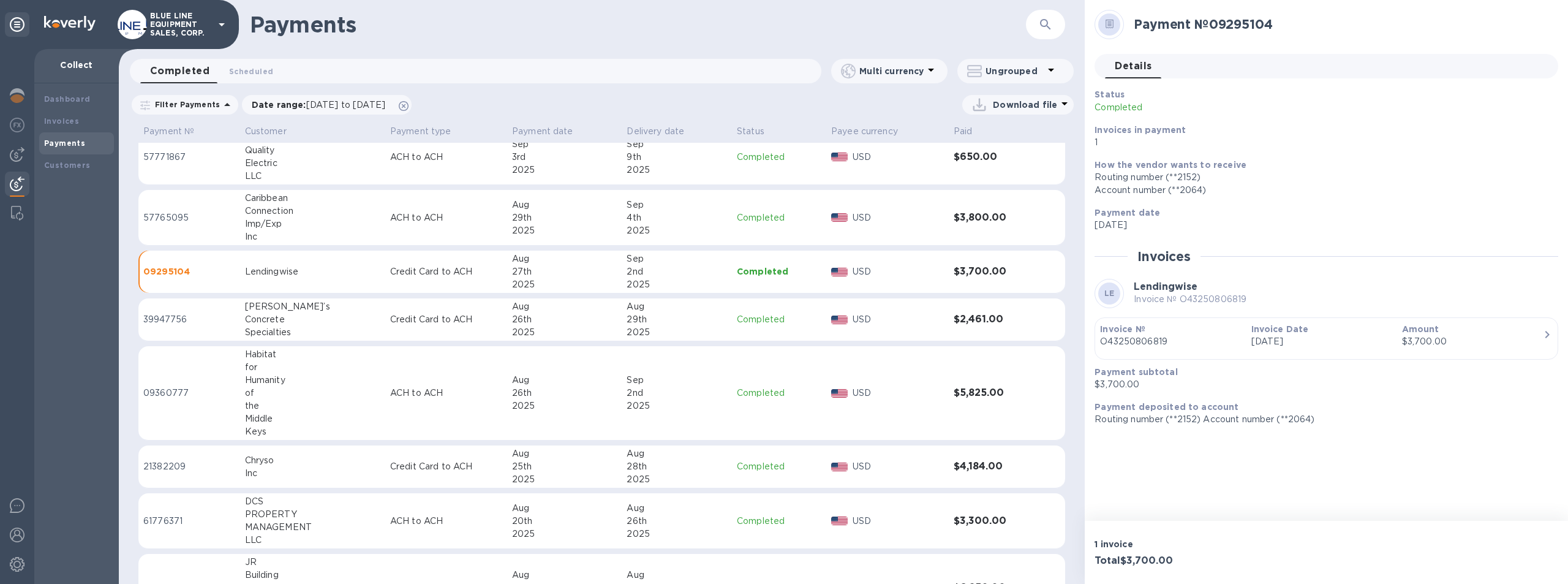
scroll to position [613, 0]
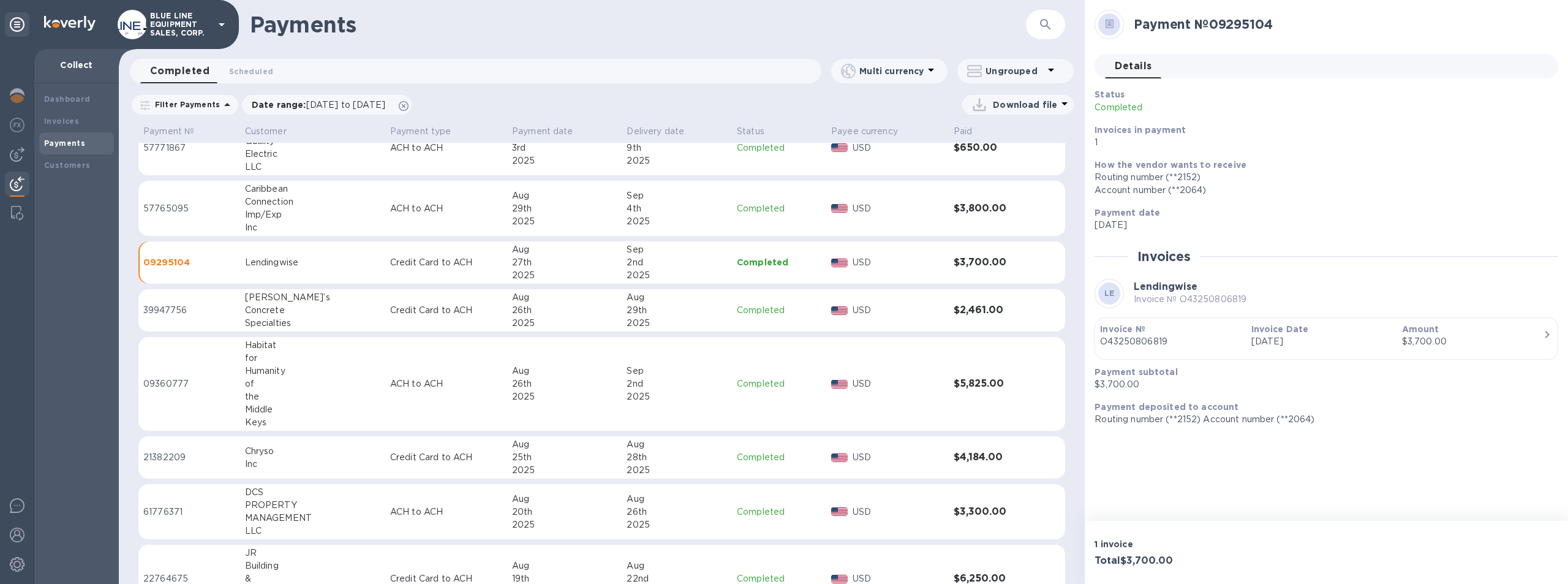
click at [1238, 381] on p "$3,700.00" at bounding box center [1322, 384] width 454 height 13
click at [1214, 467] on div "Payment № 09295104 Details 0 Status Completed Invoices in payment 1 How the ven…" at bounding box center [1326, 260] width 483 height 521
click at [1221, 194] on div "Account number (**2064)" at bounding box center [1322, 190] width 454 height 13
click at [538, 38] on div "Payments ​" at bounding box center [601, 24] width 966 height 49
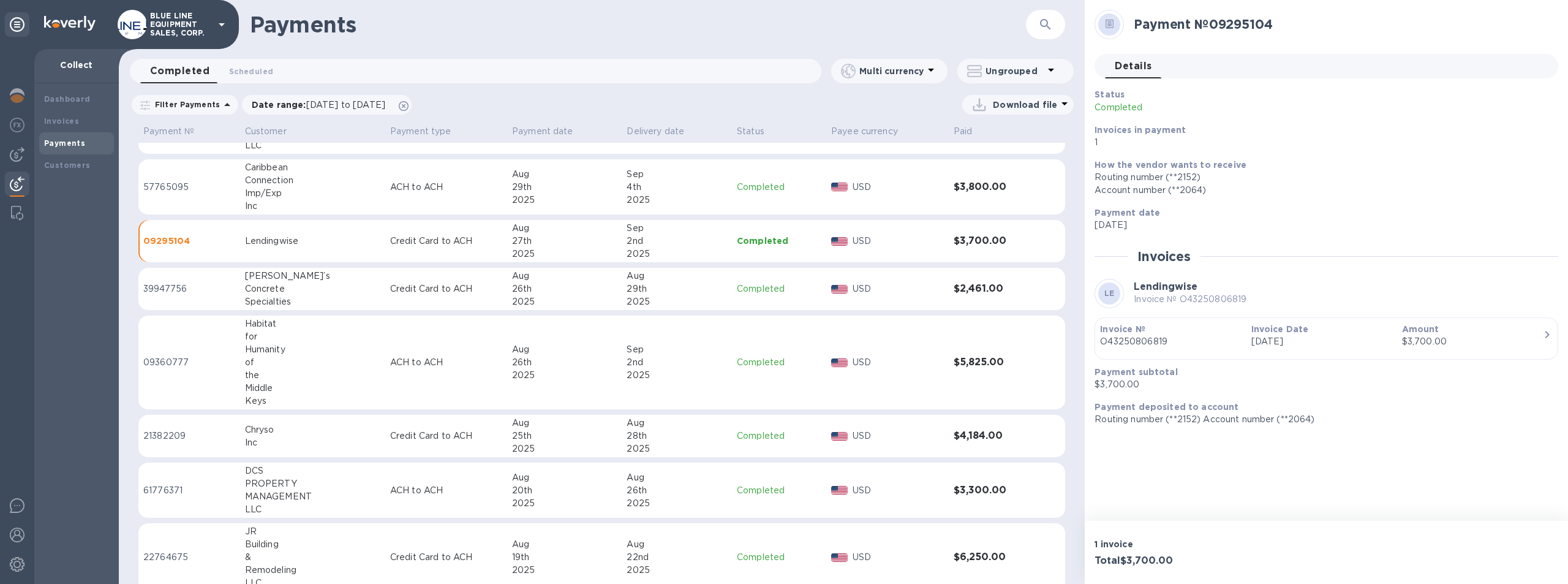
scroll to position [714, 0]
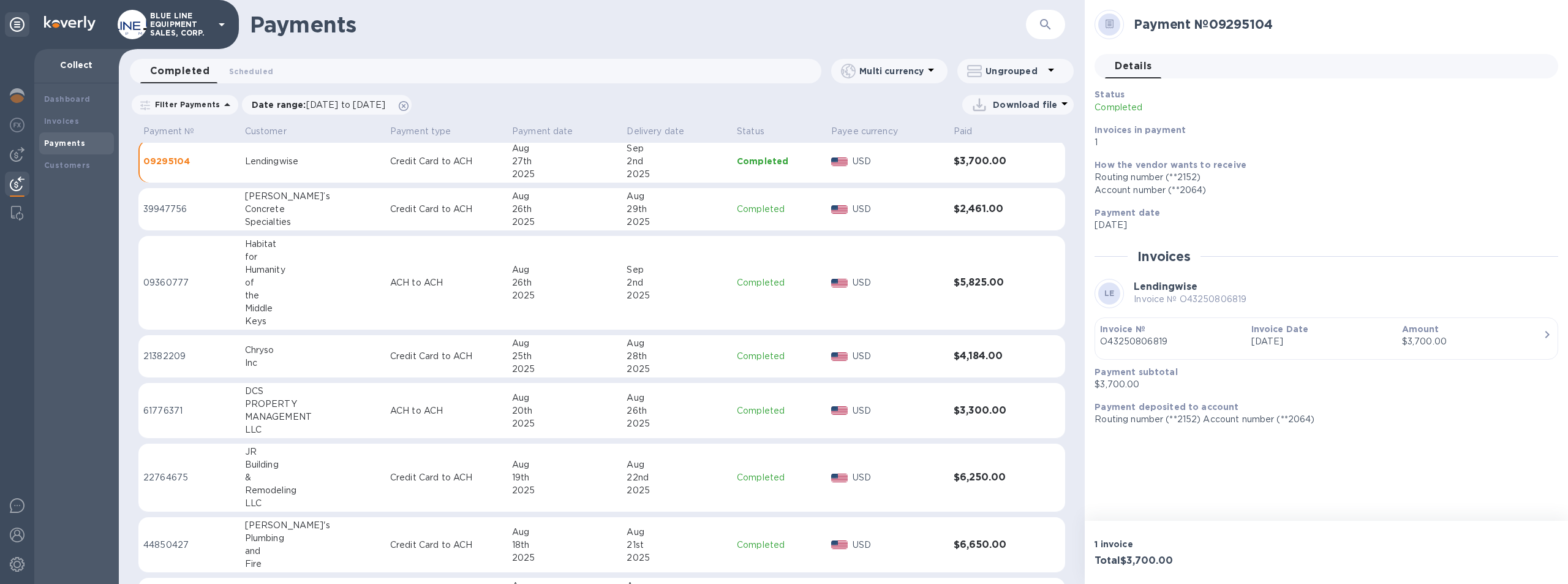
click at [15, 180] on img at bounding box center [17, 184] width 15 height 15
click at [17, 149] on img at bounding box center [17, 155] width 15 height 15
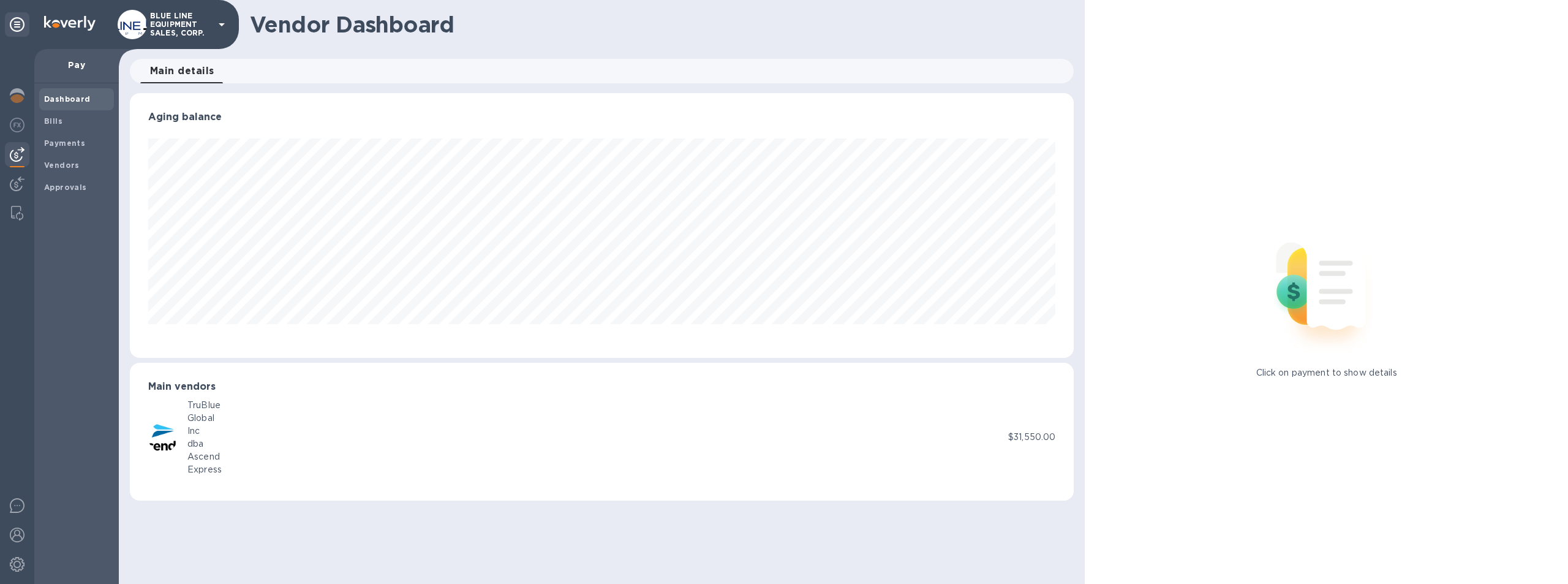
scroll to position [265, 945]
click at [60, 188] on b "Approvals" at bounding box center [65, 187] width 43 height 9
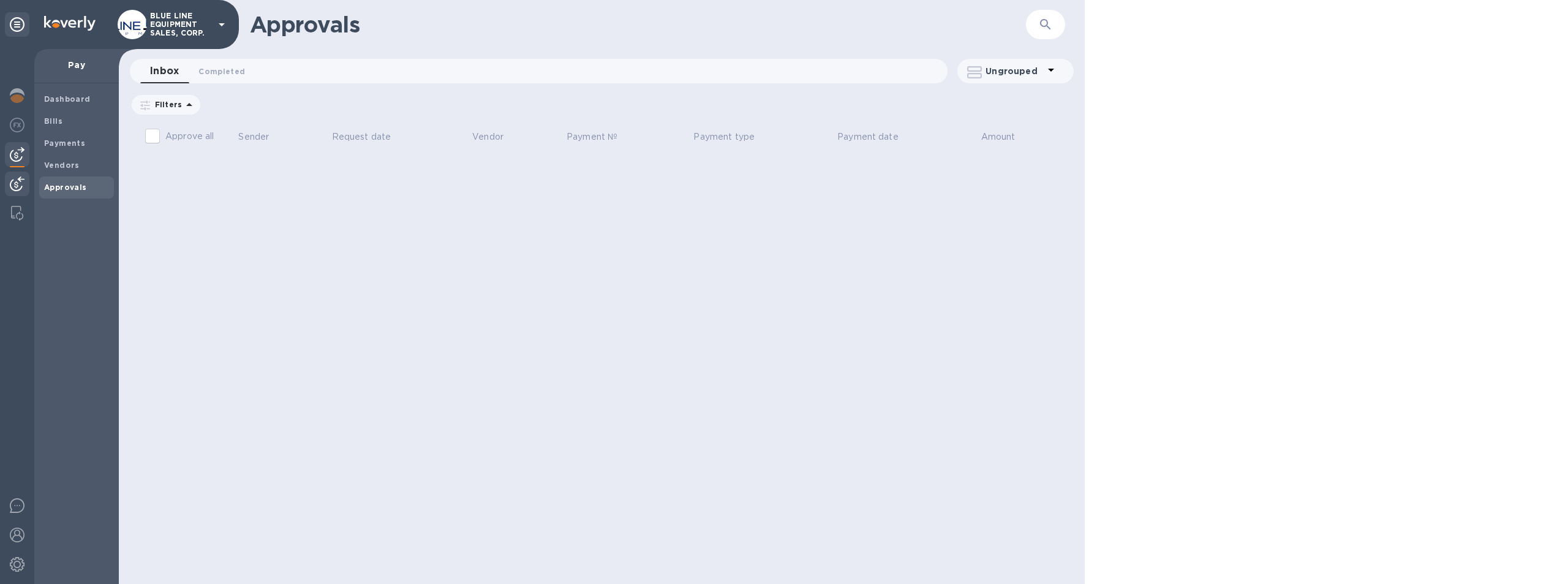
click at [17, 180] on img at bounding box center [17, 184] width 15 height 15
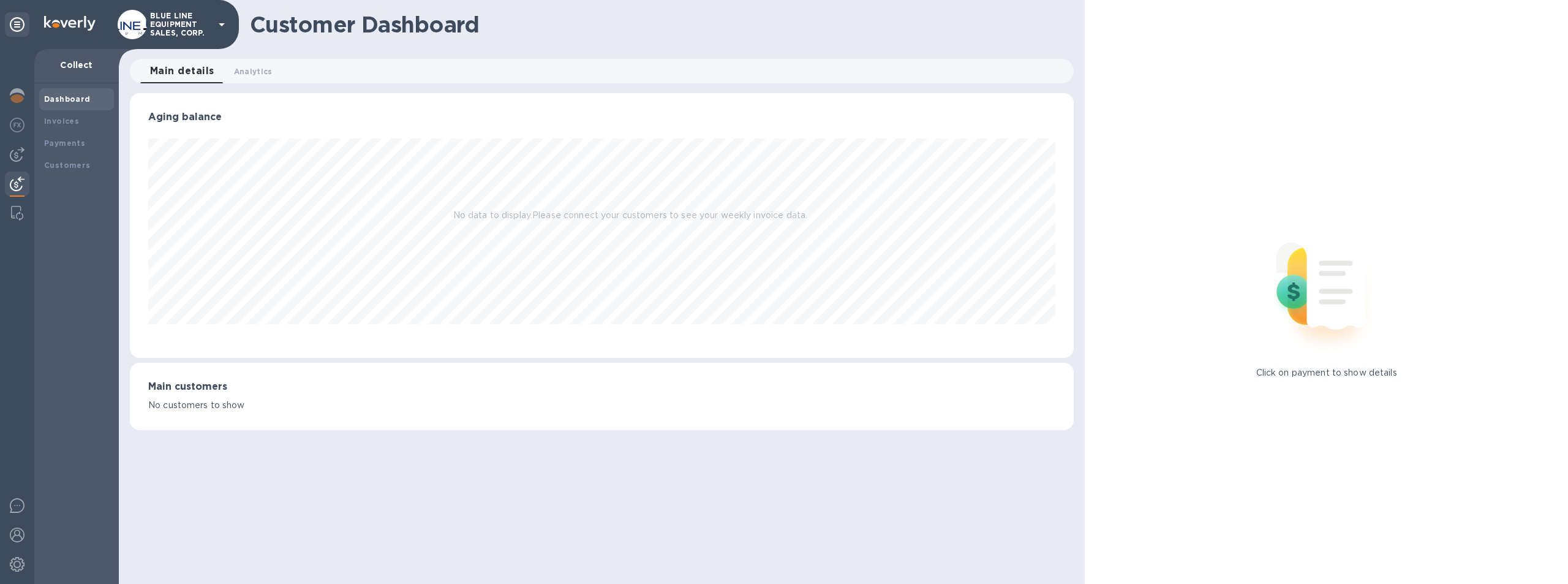
scroll to position [265, 945]
click at [69, 137] on div "Payments" at bounding box center [77, 143] width 65 height 13
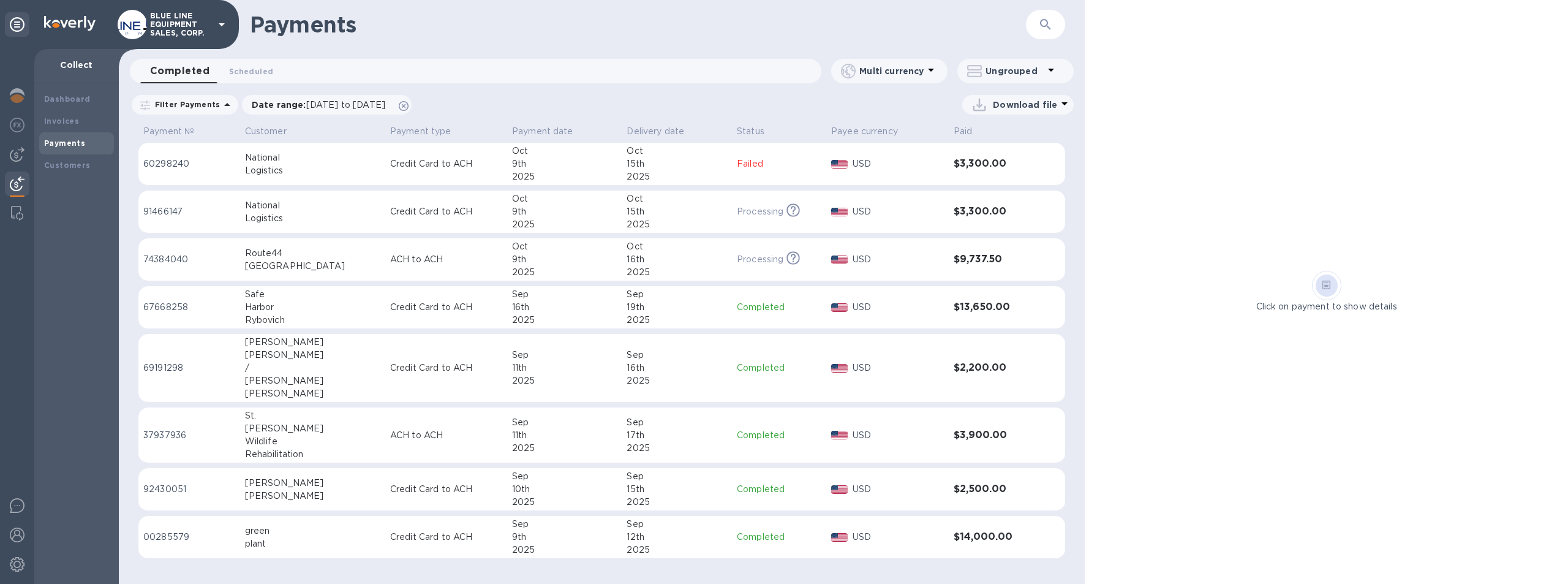
click at [683, 165] on div "15th" at bounding box center [677, 163] width 100 height 13
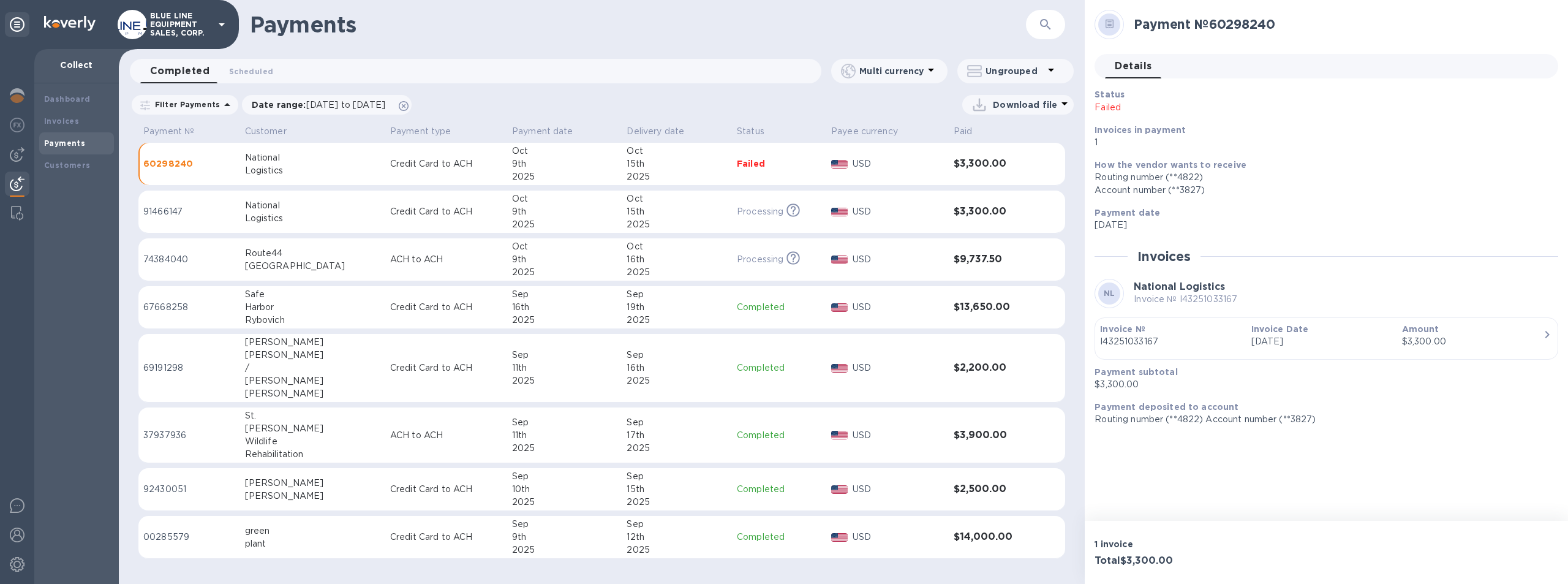
click at [318, 161] on div "National" at bounding box center [312, 157] width 135 height 13
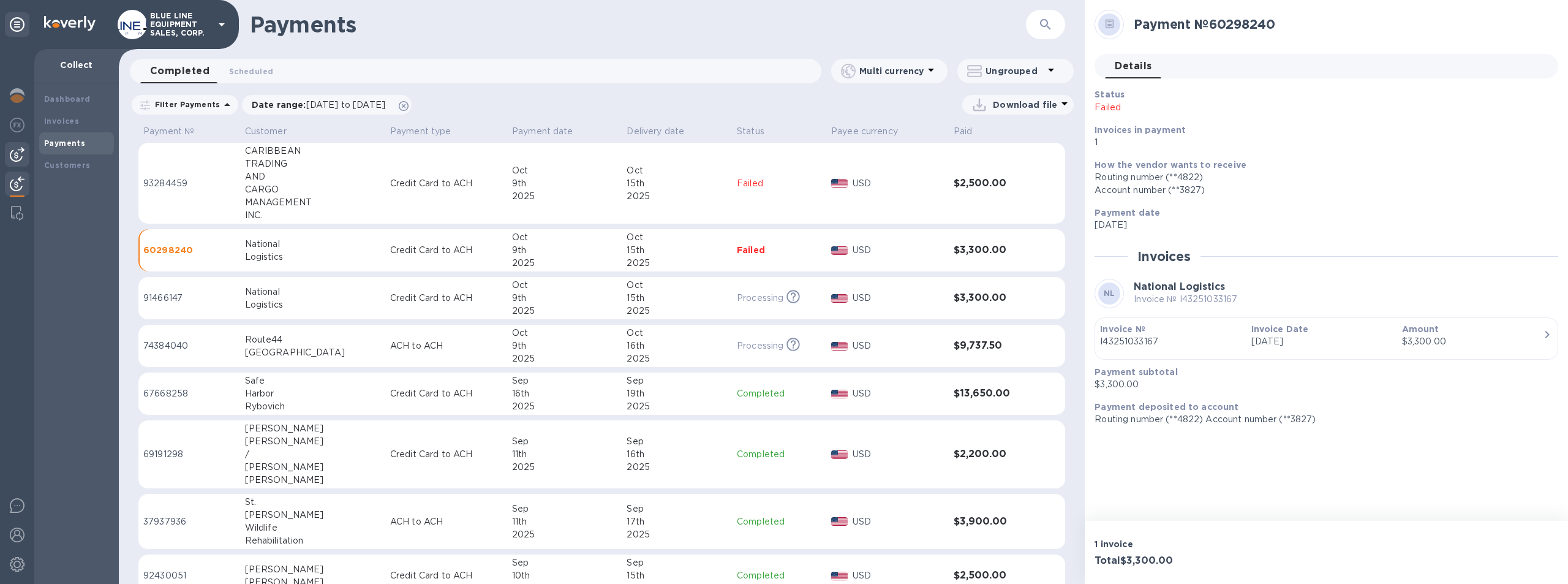
click at [13, 149] on img at bounding box center [17, 155] width 15 height 15
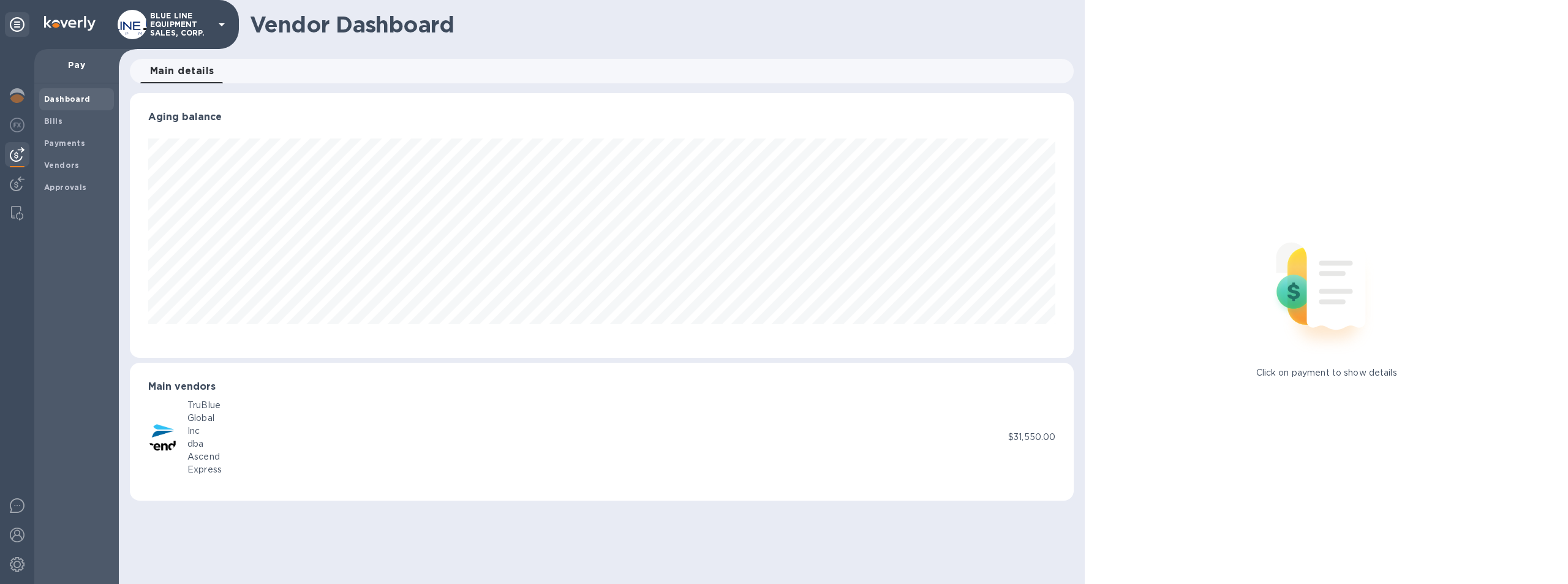
scroll to position [265, 945]
click at [70, 161] on b "Vendors" at bounding box center [62, 165] width 36 height 9
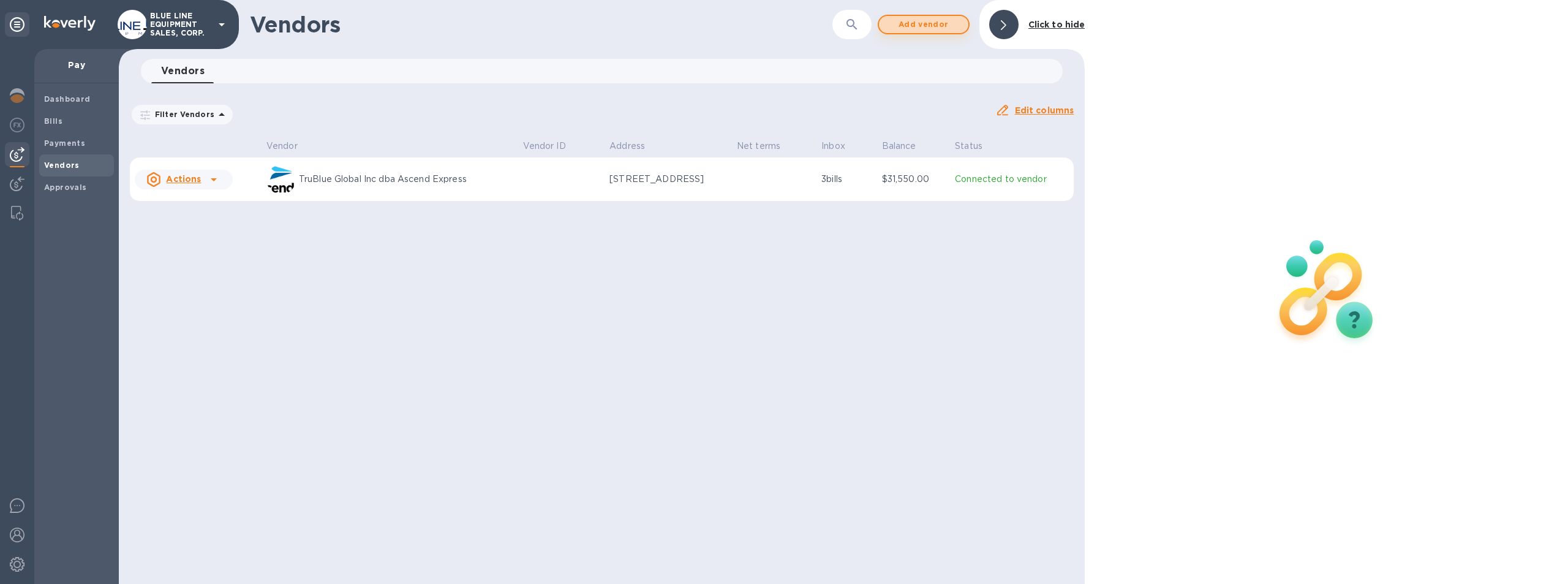
click at [932, 23] on span "Add vendor" at bounding box center [924, 24] width 70 height 15
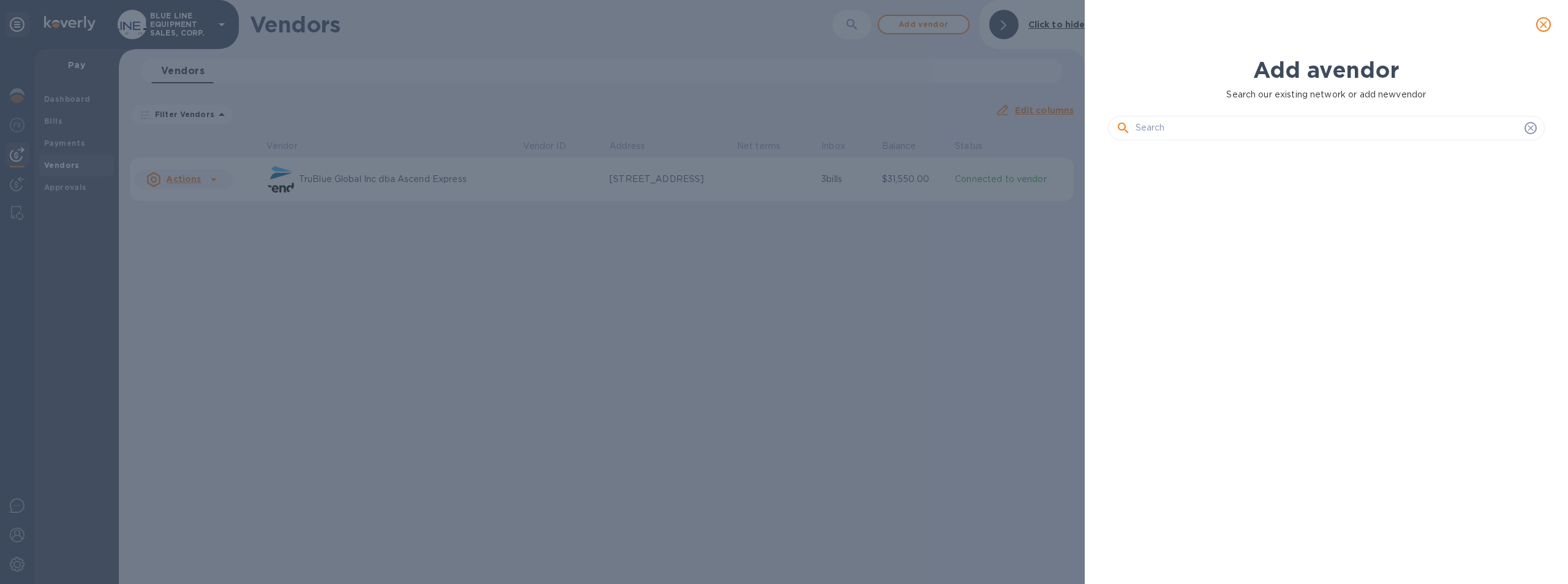
scroll to position [392, 442]
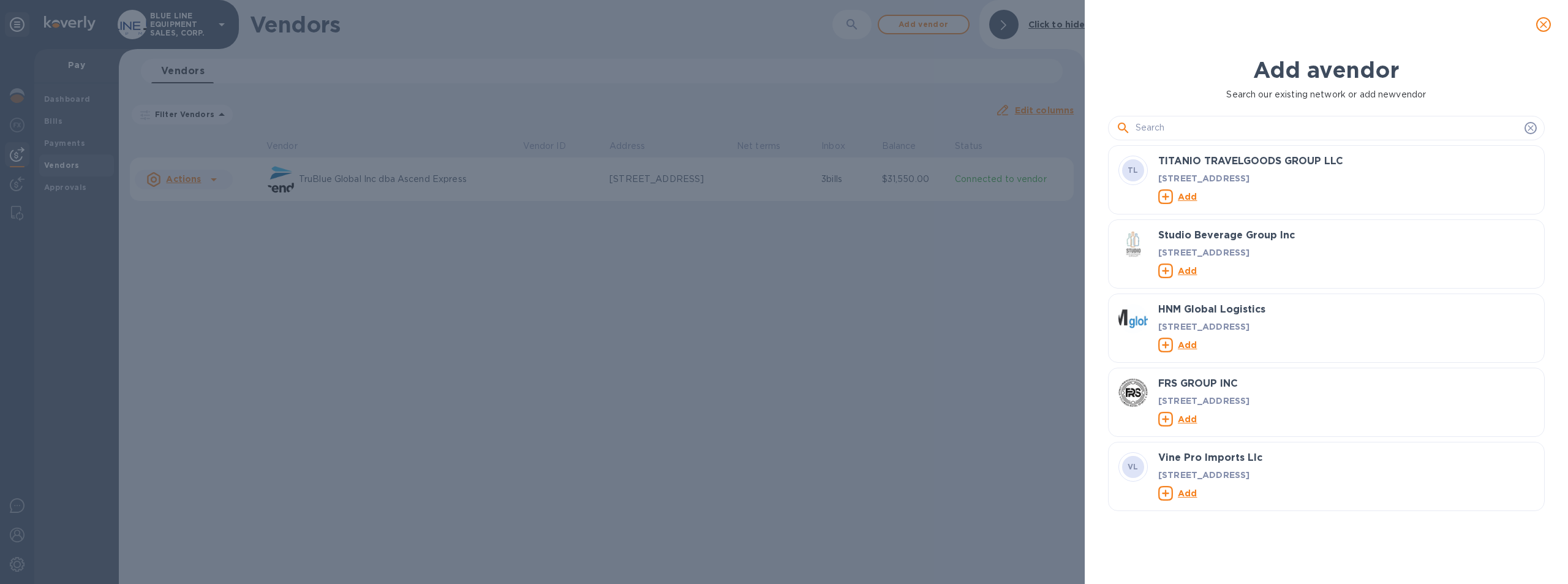
click at [1546, 22] on icon "close" at bounding box center [1544, 24] width 7 height 7
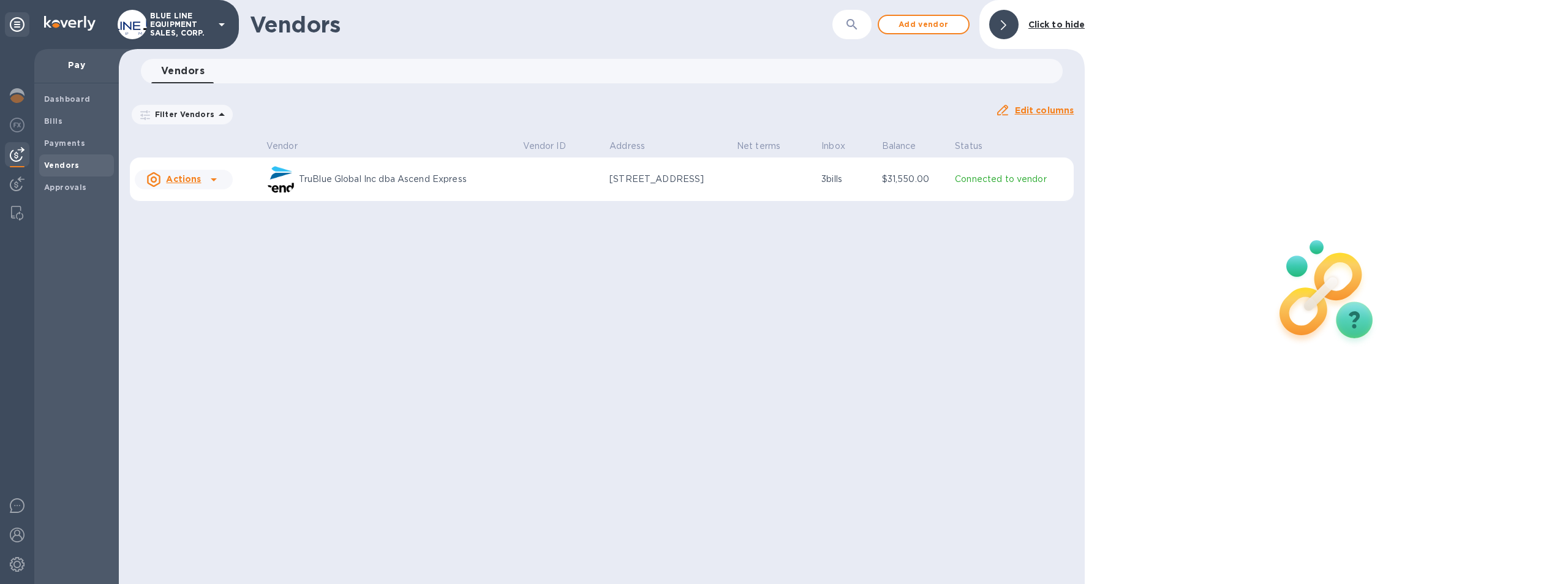
click at [1035, 178] on p "Connected to vendor" at bounding box center [1012, 179] width 114 height 13
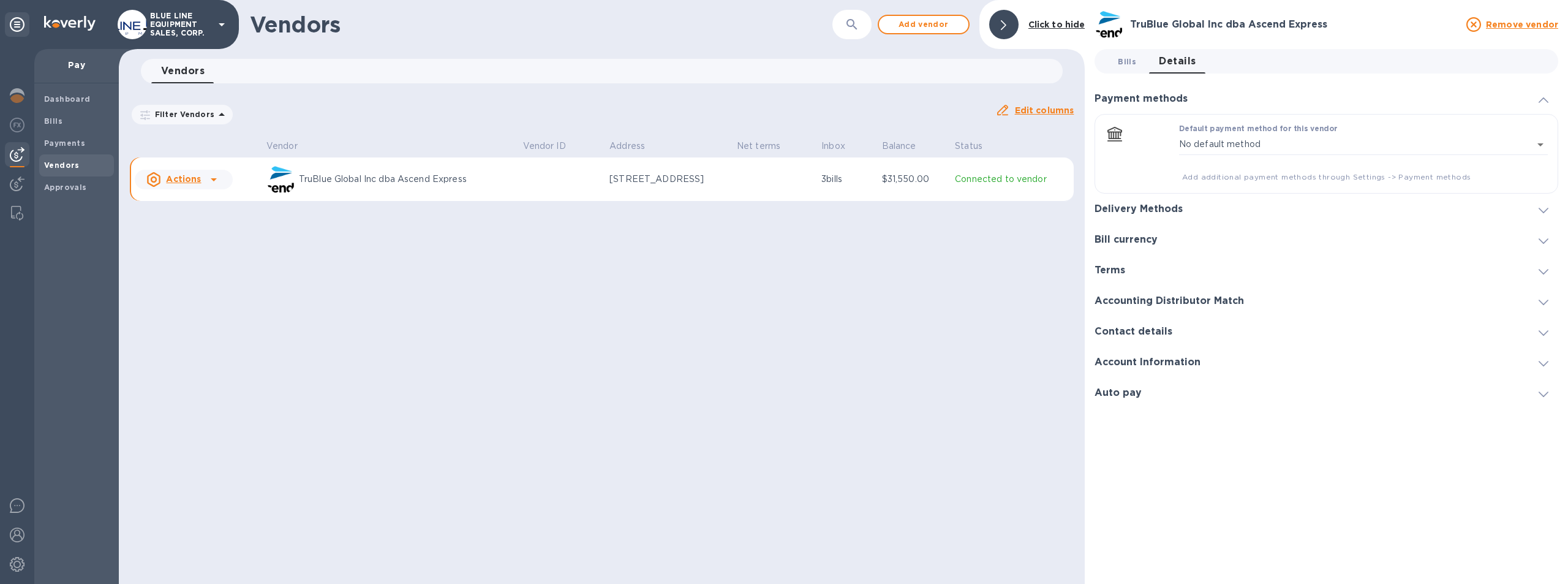
click at [1126, 62] on span "Bills 0" at bounding box center [1127, 61] width 18 height 13
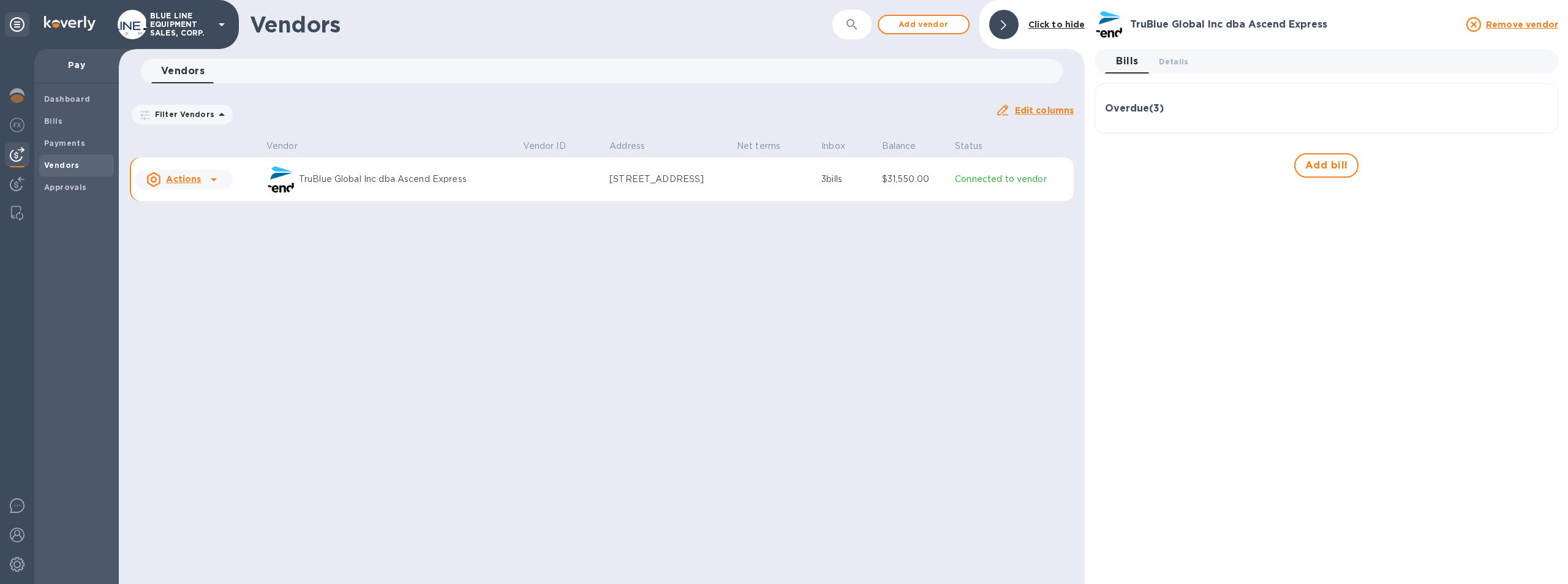
click at [819, 116] on div "Filter Vendors Auto pay: All" at bounding box center [558, 114] width 856 height 23
click at [844, 257] on div "Vendors ​ Add vendor Click to hide Vendors 0 Filter Vendors Auto pay: All Edit …" at bounding box center [601, 292] width 966 height 584
click at [63, 142] on b "Payments" at bounding box center [65, 143] width 41 height 9
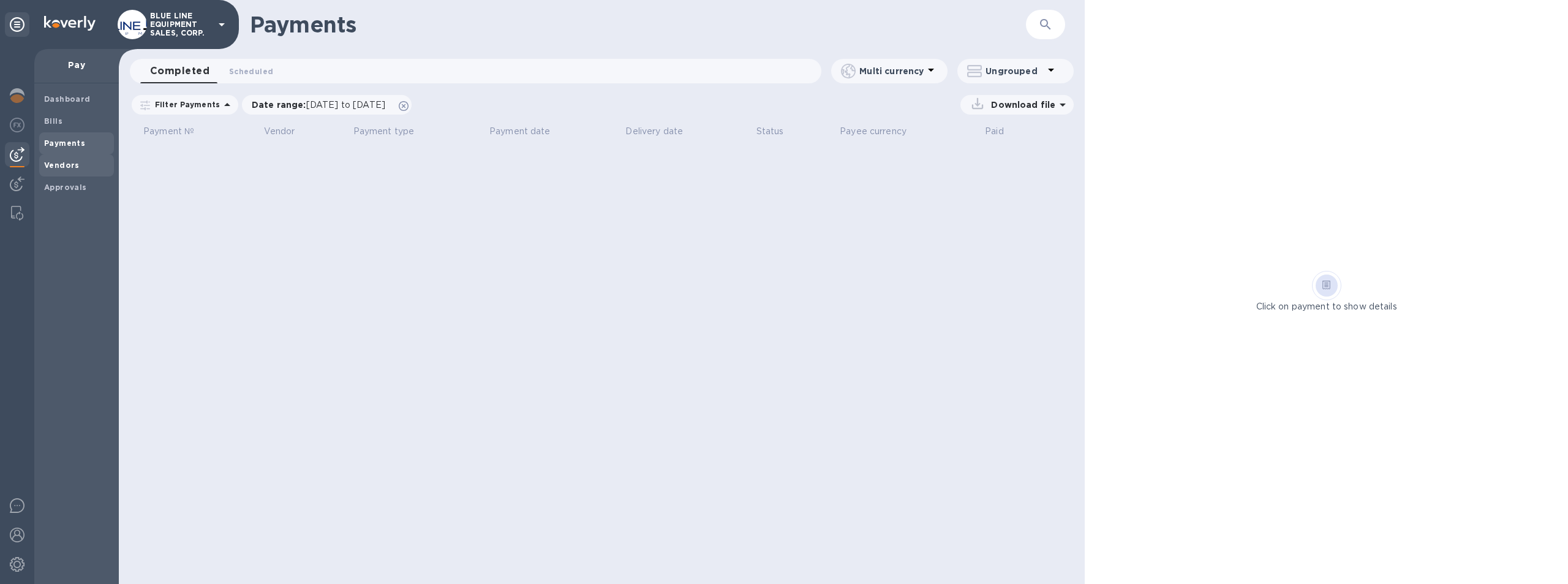
click at [65, 158] on div "Vendors" at bounding box center [76, 165] width 75 height 22
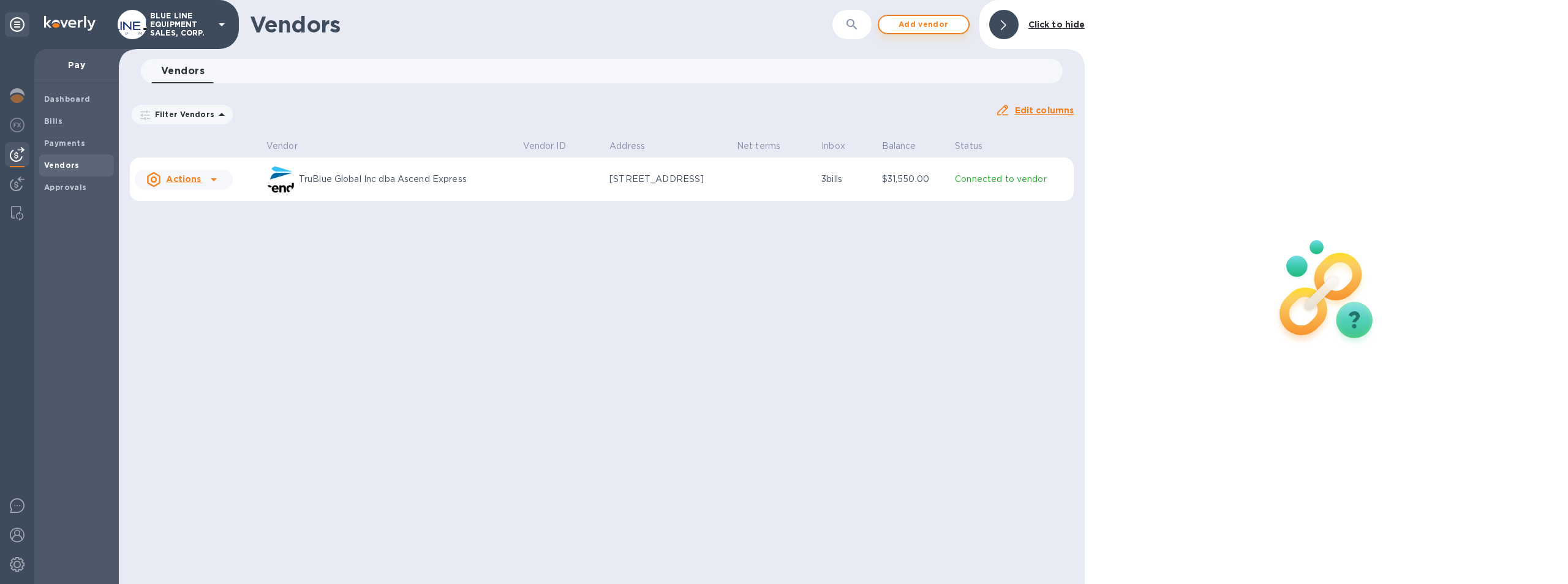
click at [928, 19] on span "Add vendor" at bounding box center [924, 24] width 70 height 15
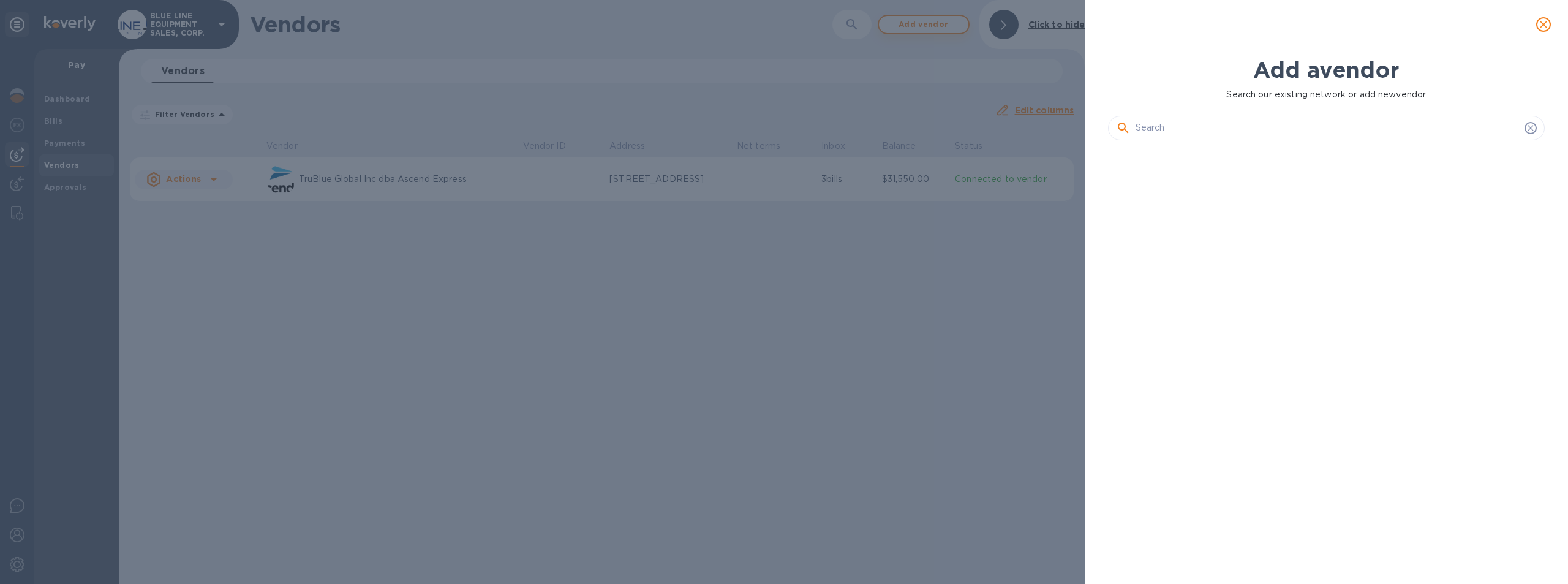
scroll to position [392, 442]
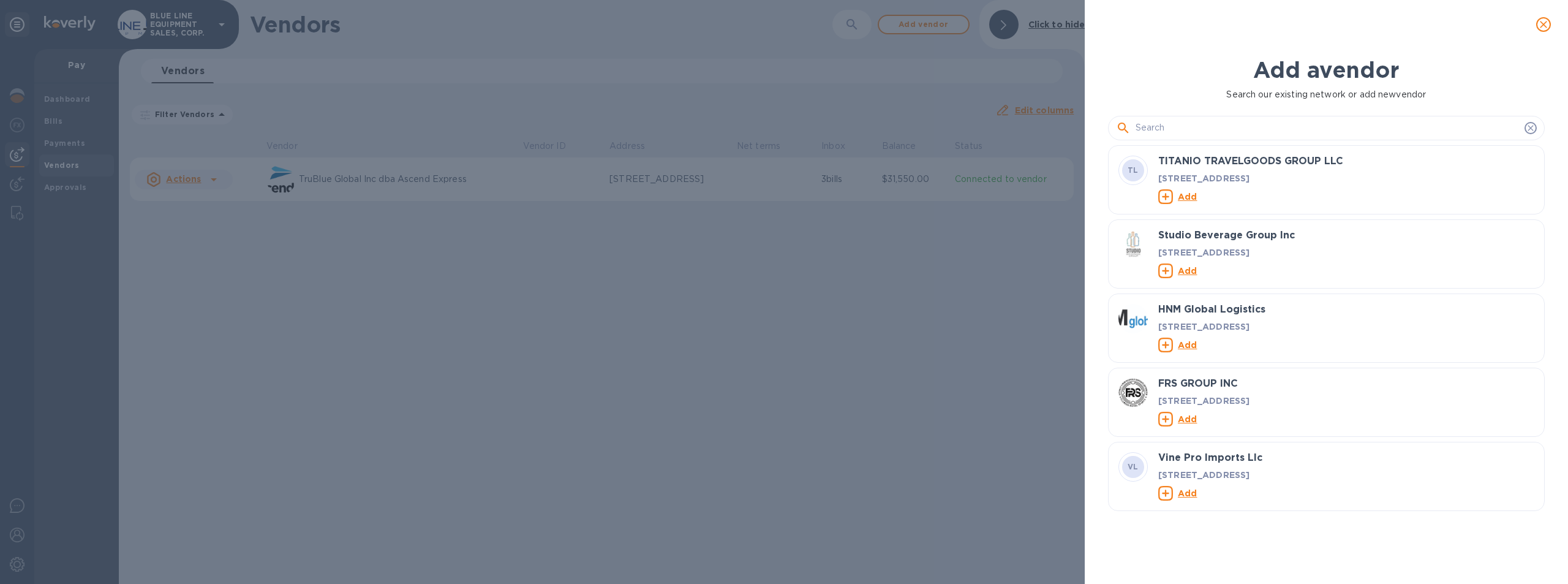
click at [1143, 128] on input "text" at bounding box center [1328, 128] width 384 height 18
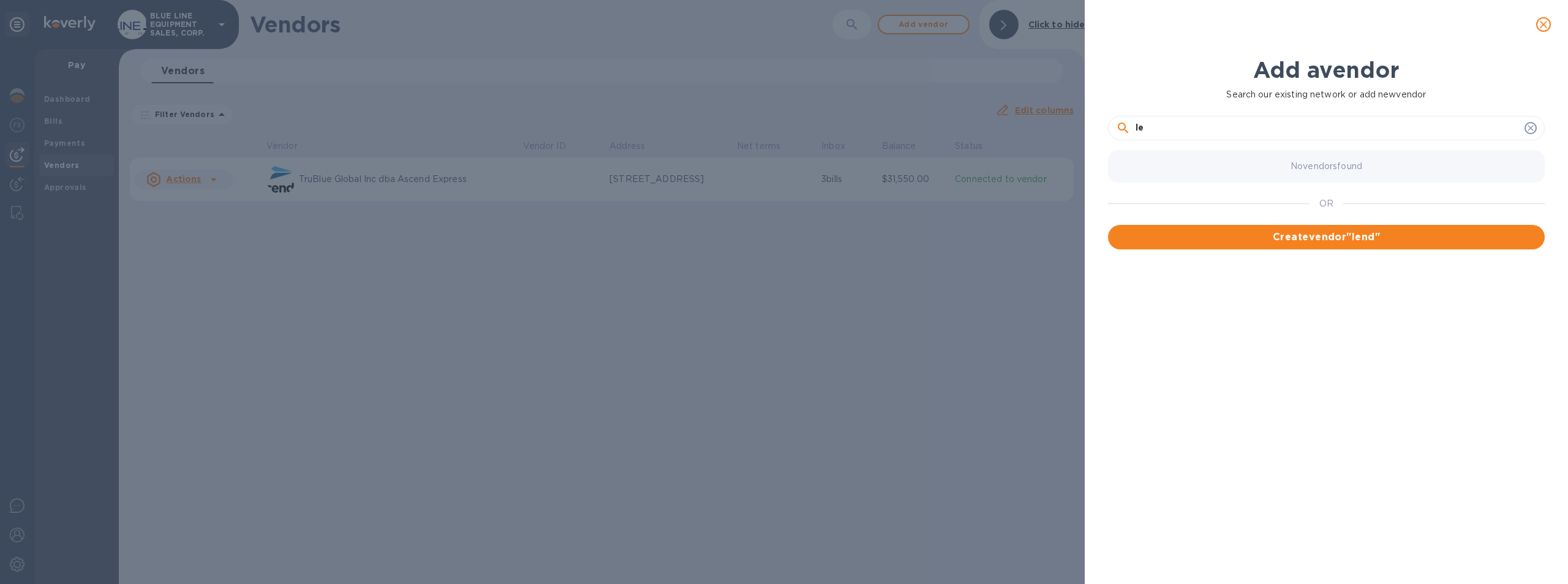
type input "l"
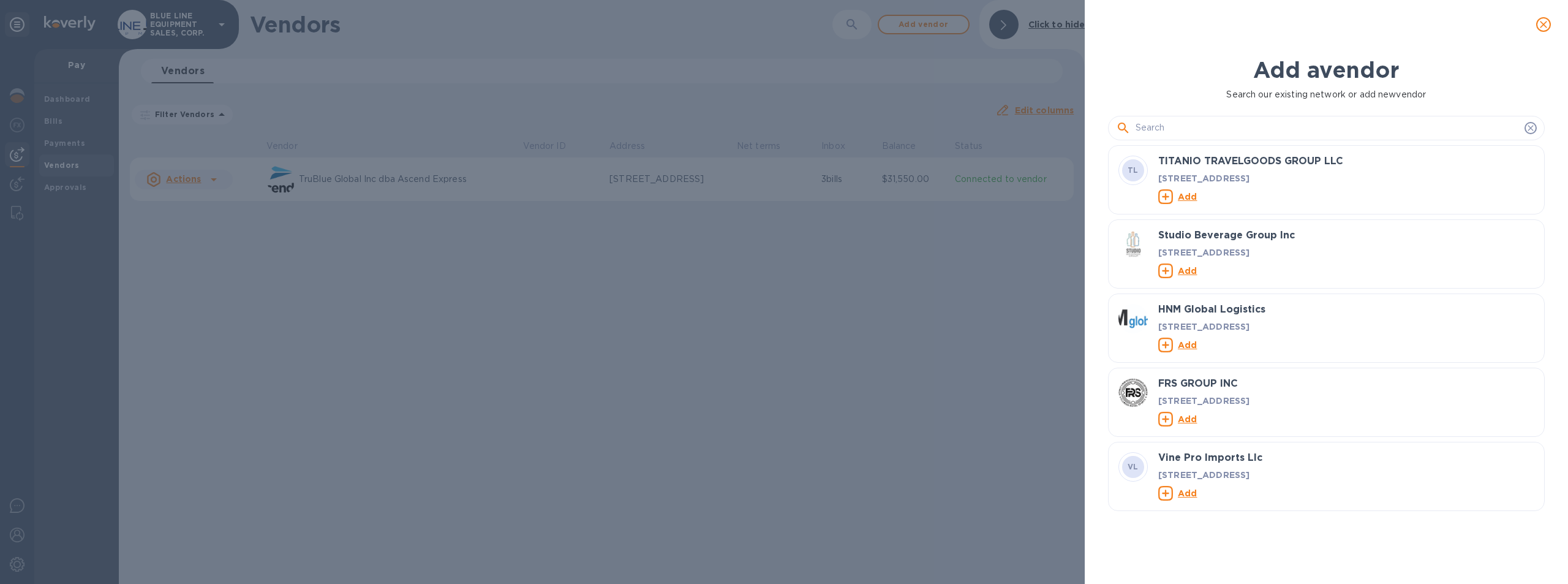
click at [1143, 128] on input "text" at bounding box center [1328, 128] width 384 height 18
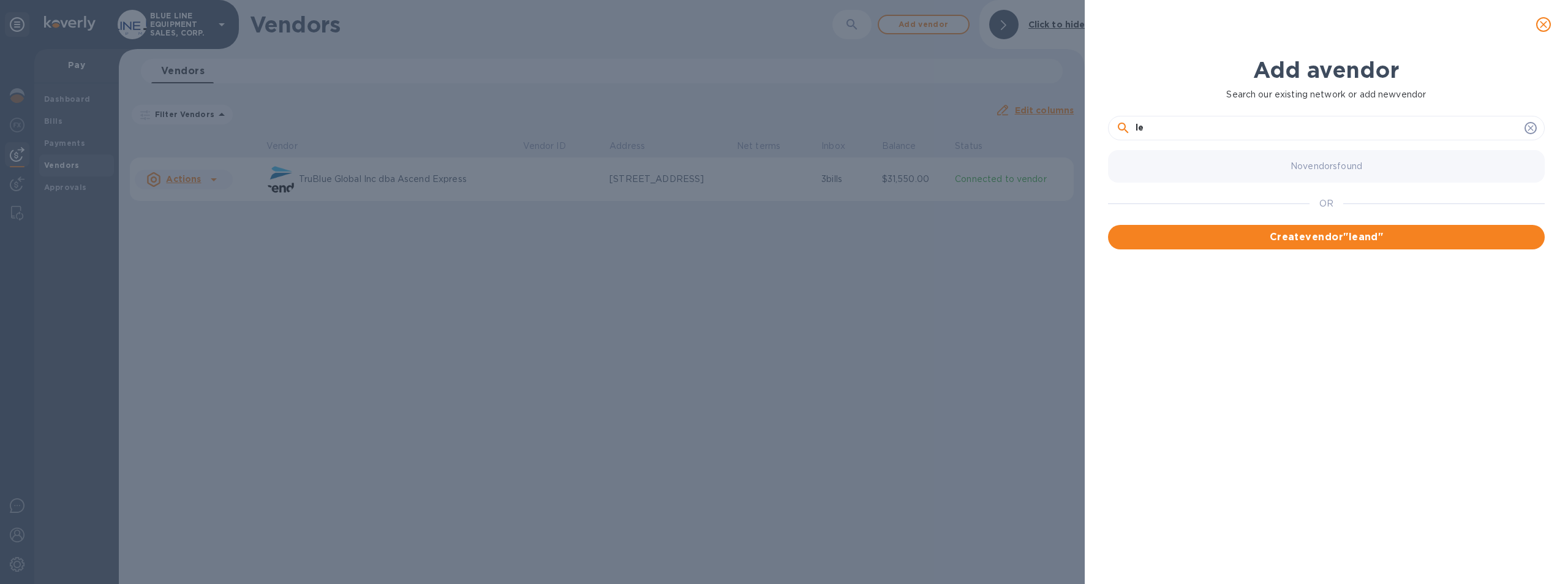
type input "l"
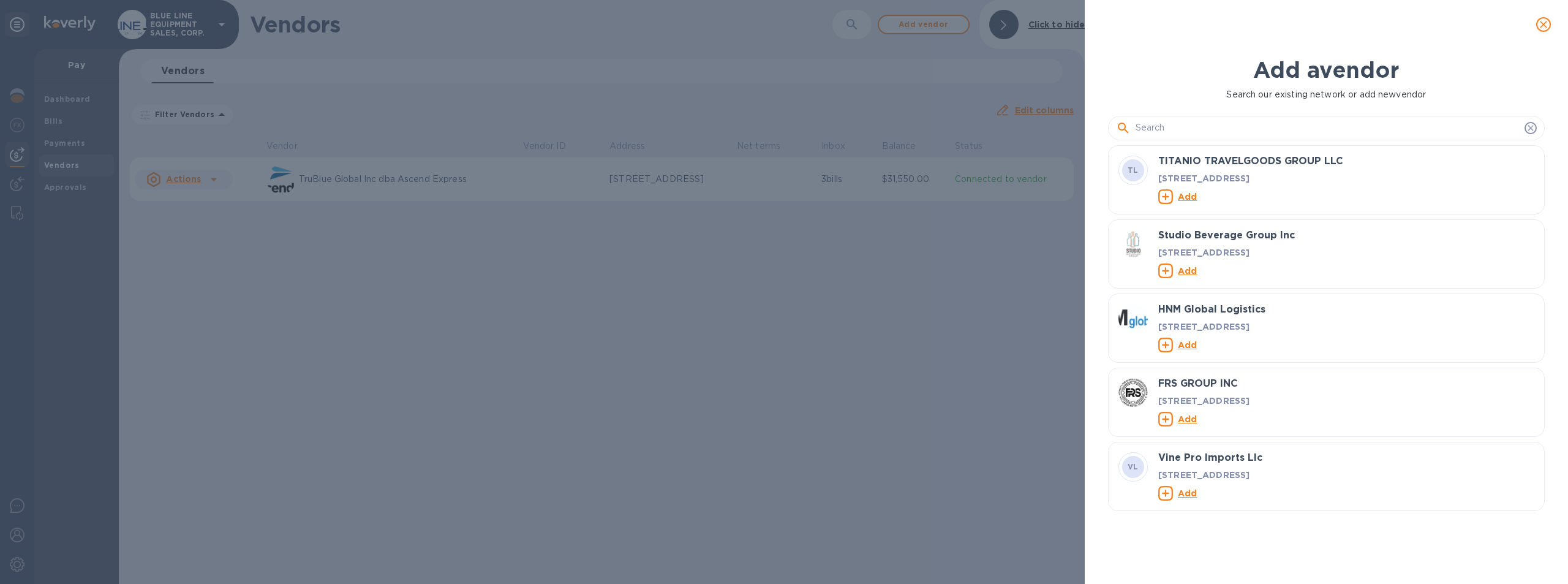
click at [1160, 126] on input "text" at bounding box center [1328, 128] width 384 height 18
paste input "LendingWIse"
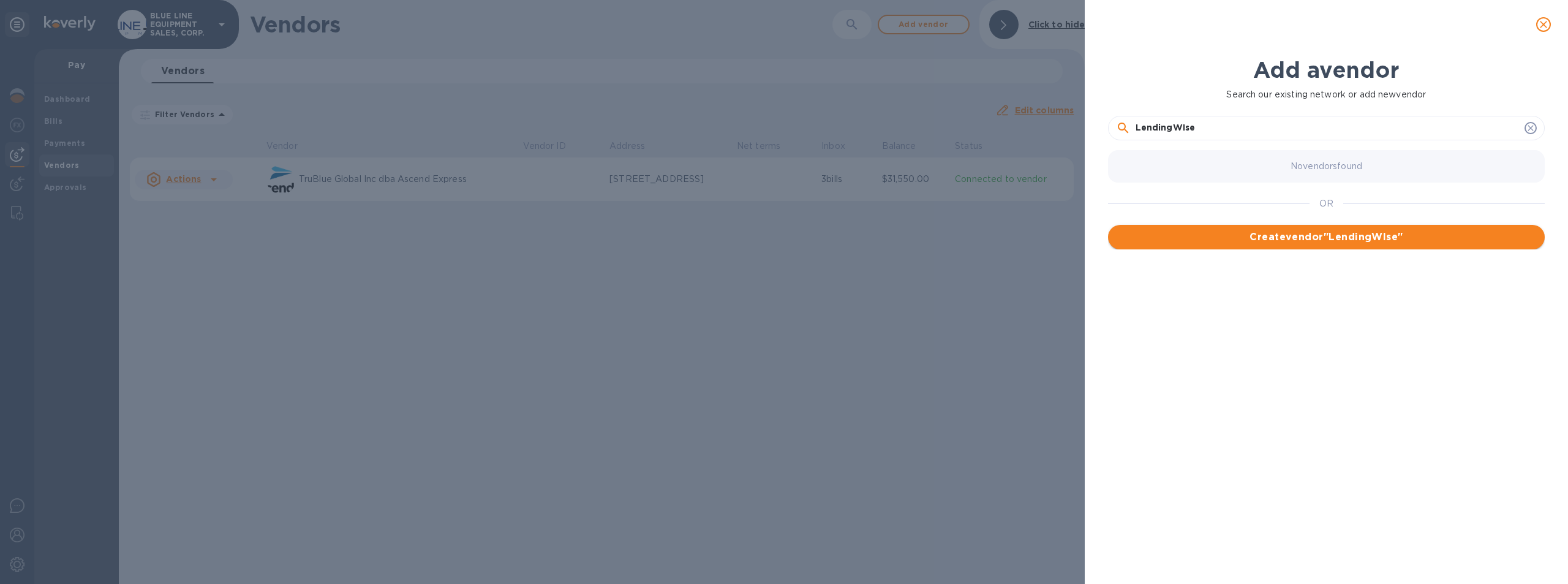
type input "LendingWIse"
click at [1353, 234] on span "Create vendor " LendingWIse "" at bounding box center [1326, 237] width 417 height 15
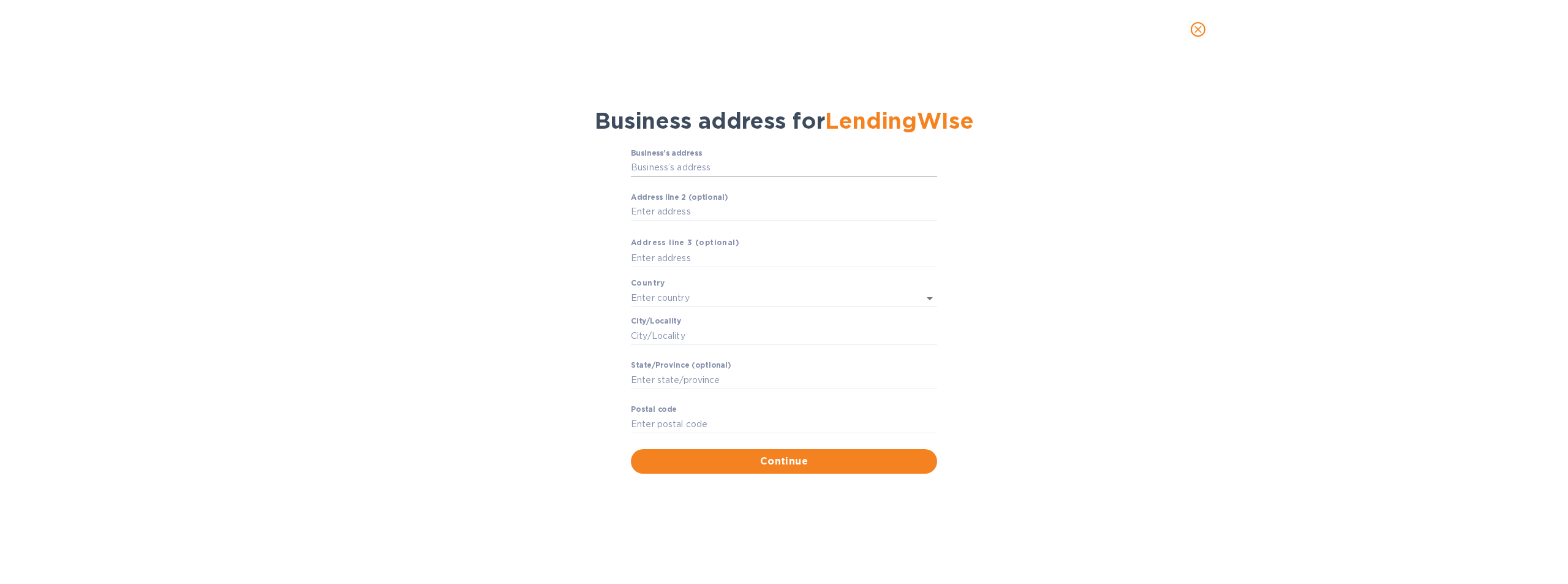
click at [673, 165] on input "Business’s аddress" at bounding box center [784, 168] width 306 height 18
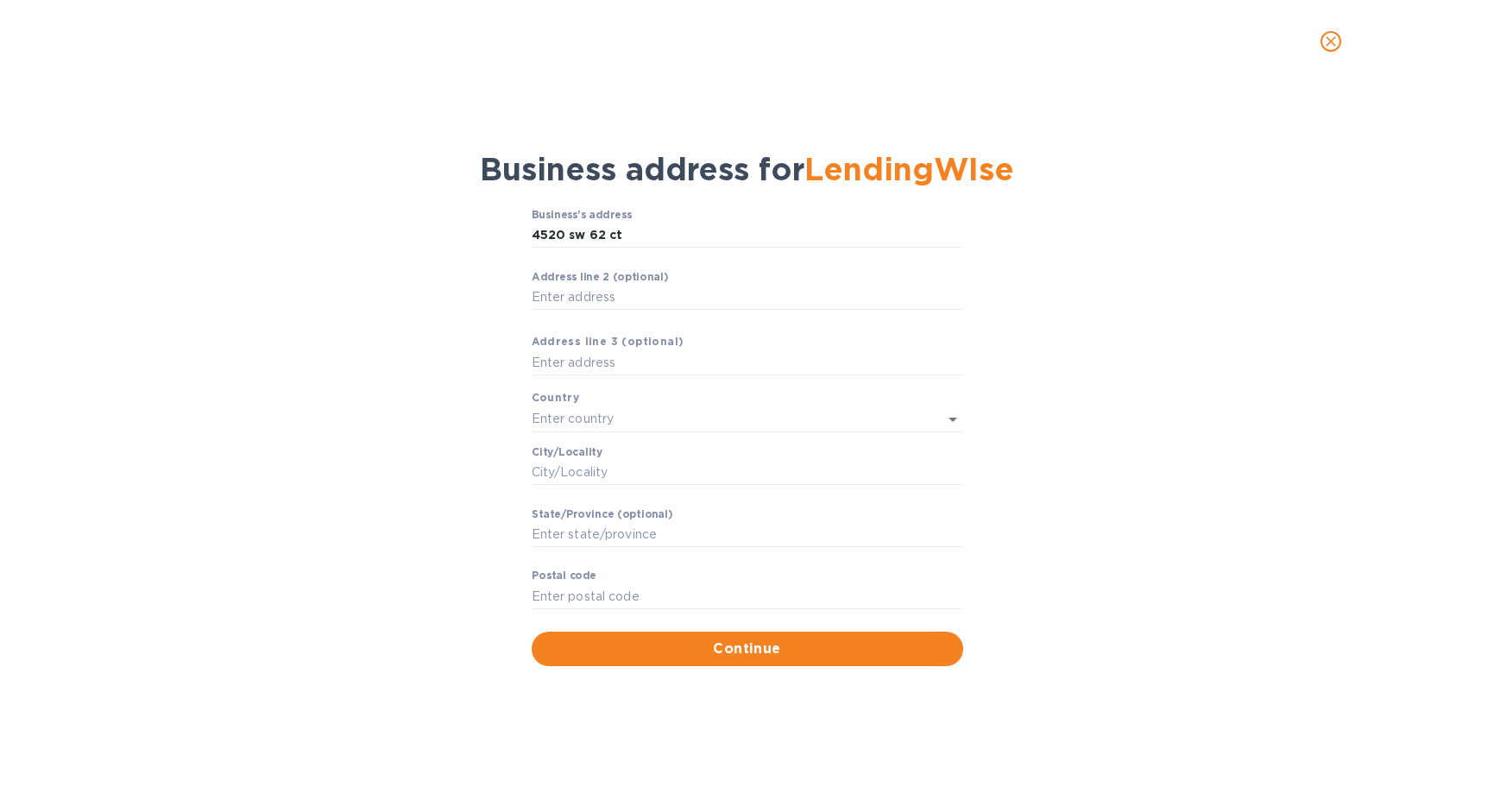
type input "4520 Southwest 62nd Court"
type input "United States"
type input "Miami"
type input "FL"
type input "33155"
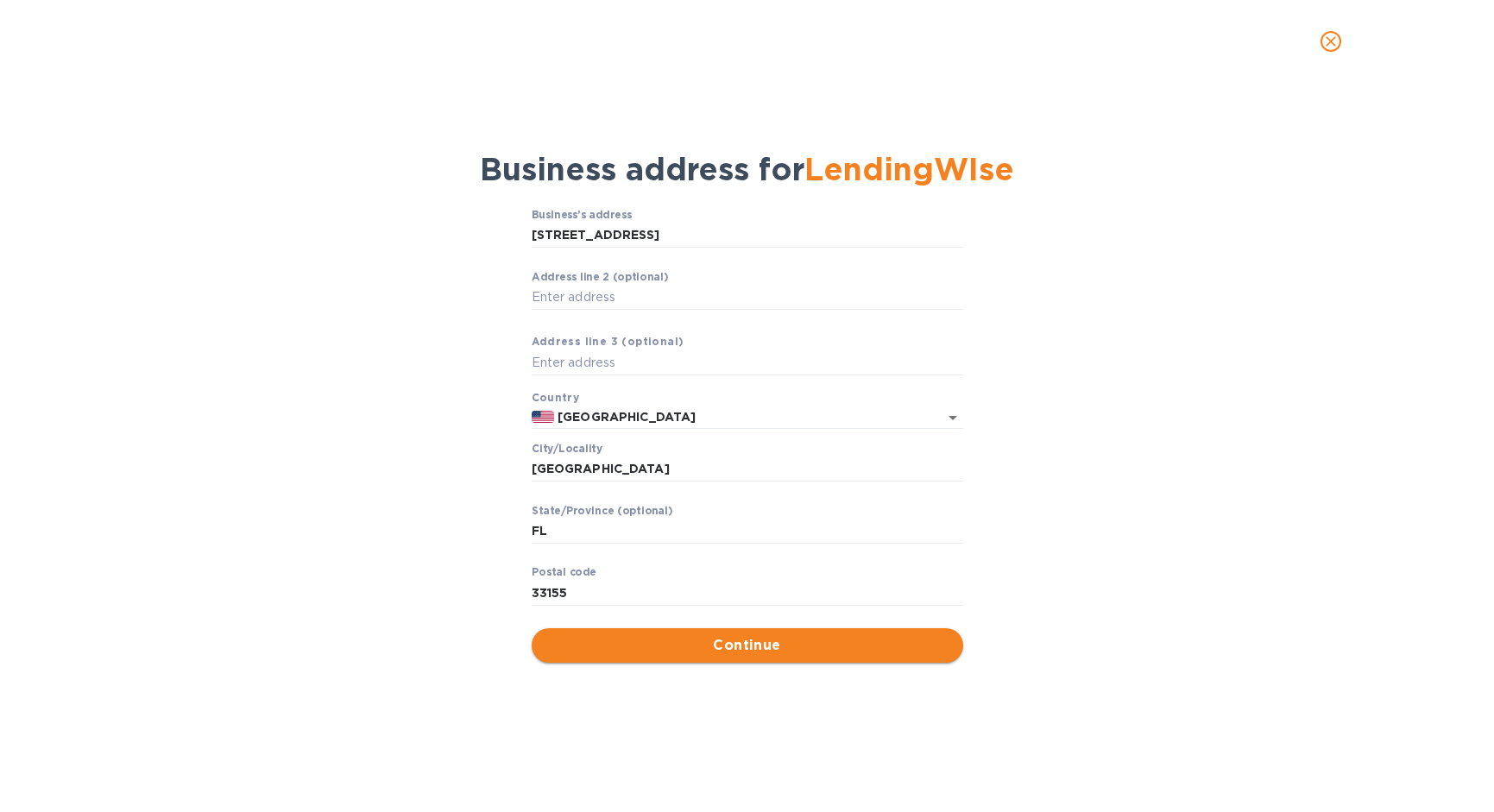
click at [753, 646] on span "Continue" at bounding box center [747, 646] width 404 height 20
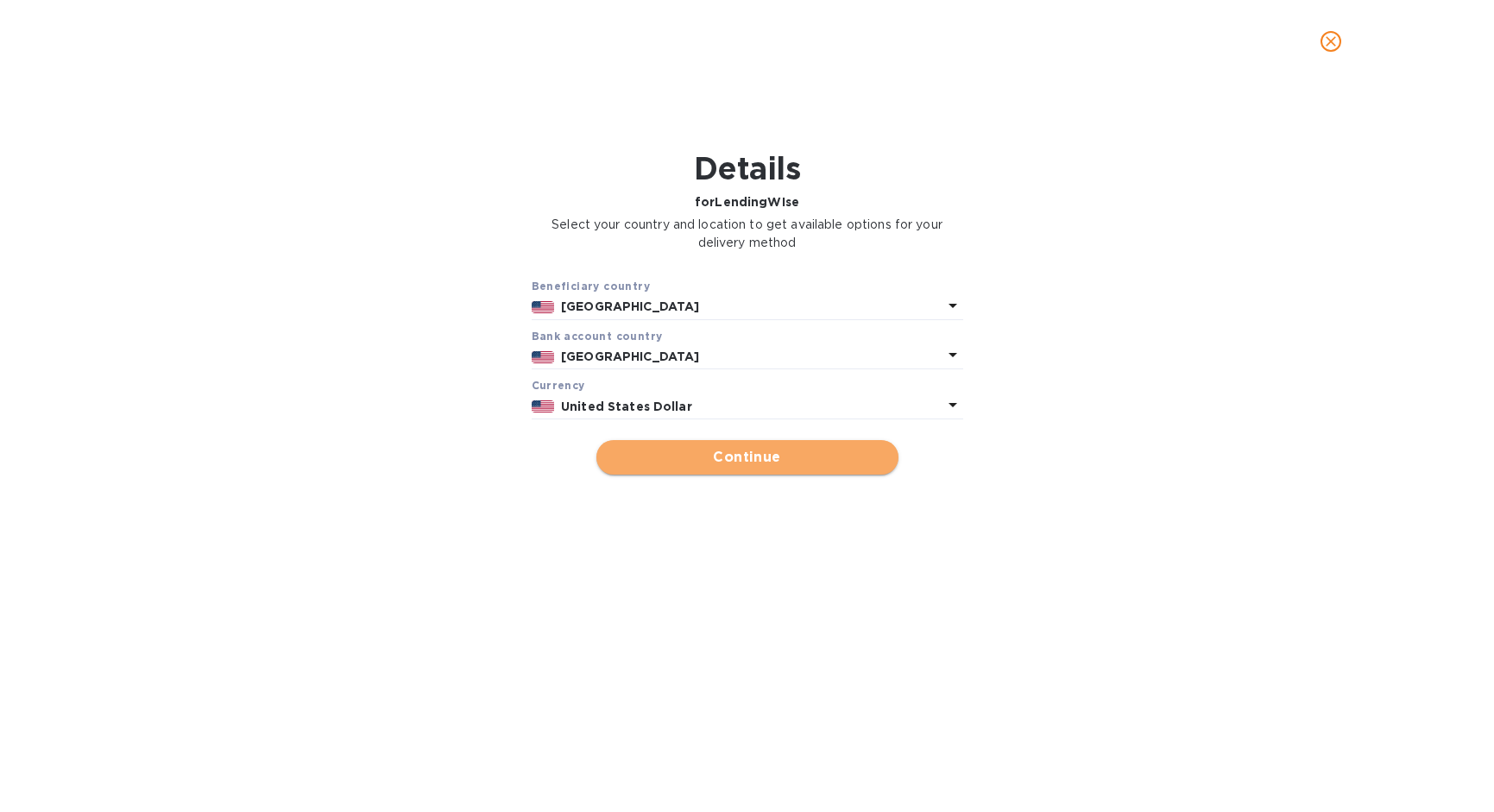
click at [769, 459] on span "Continue" at bounding box center [747, 458] width 274 height 20
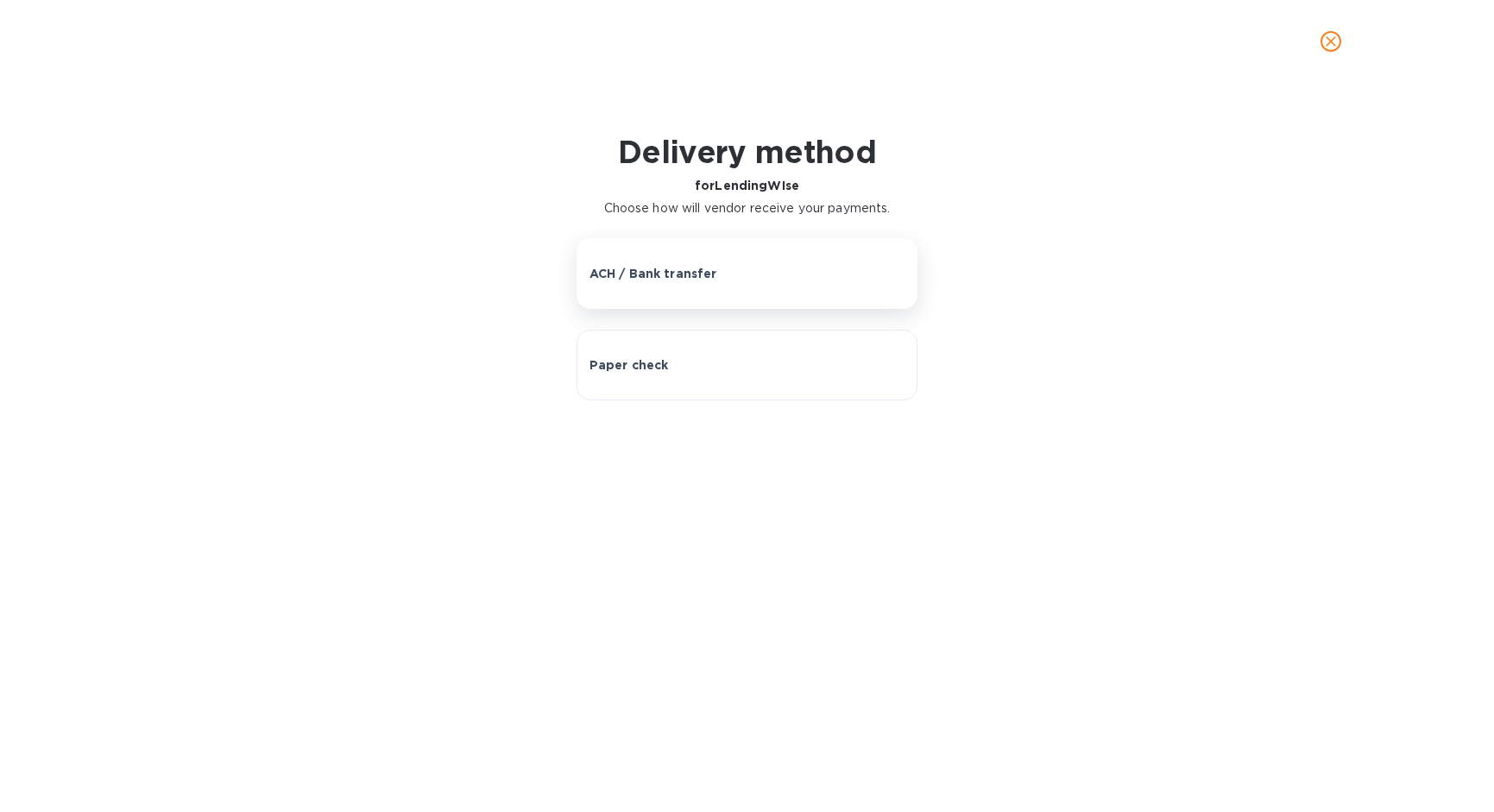
click at [714, 271] on div "ACH / Bank transfer" at bounding box center [748, 273] width 316 height 18
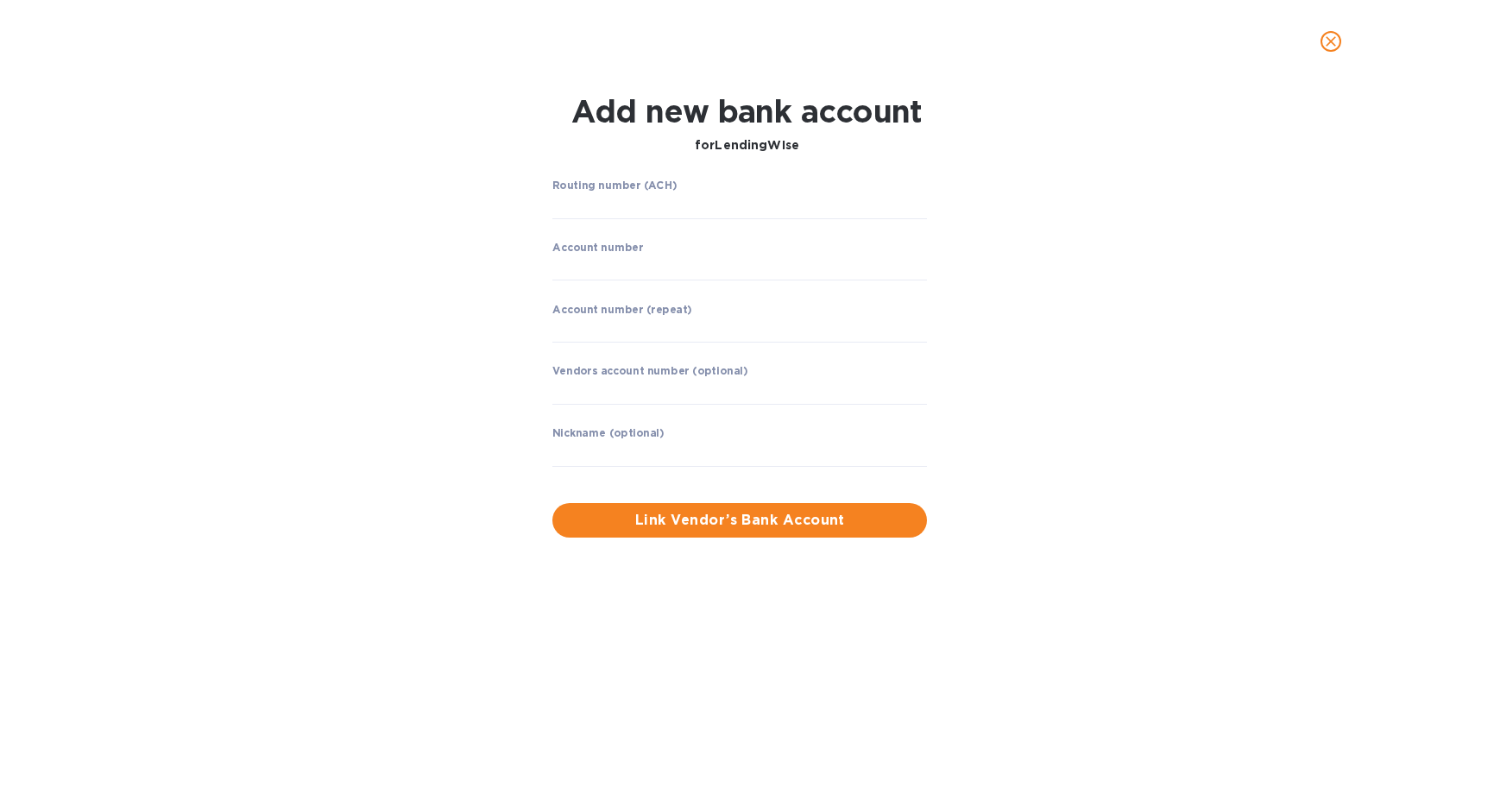
click at [1332, 38] on icon "close" at bounding box center [1330, 41] width 18 height 18
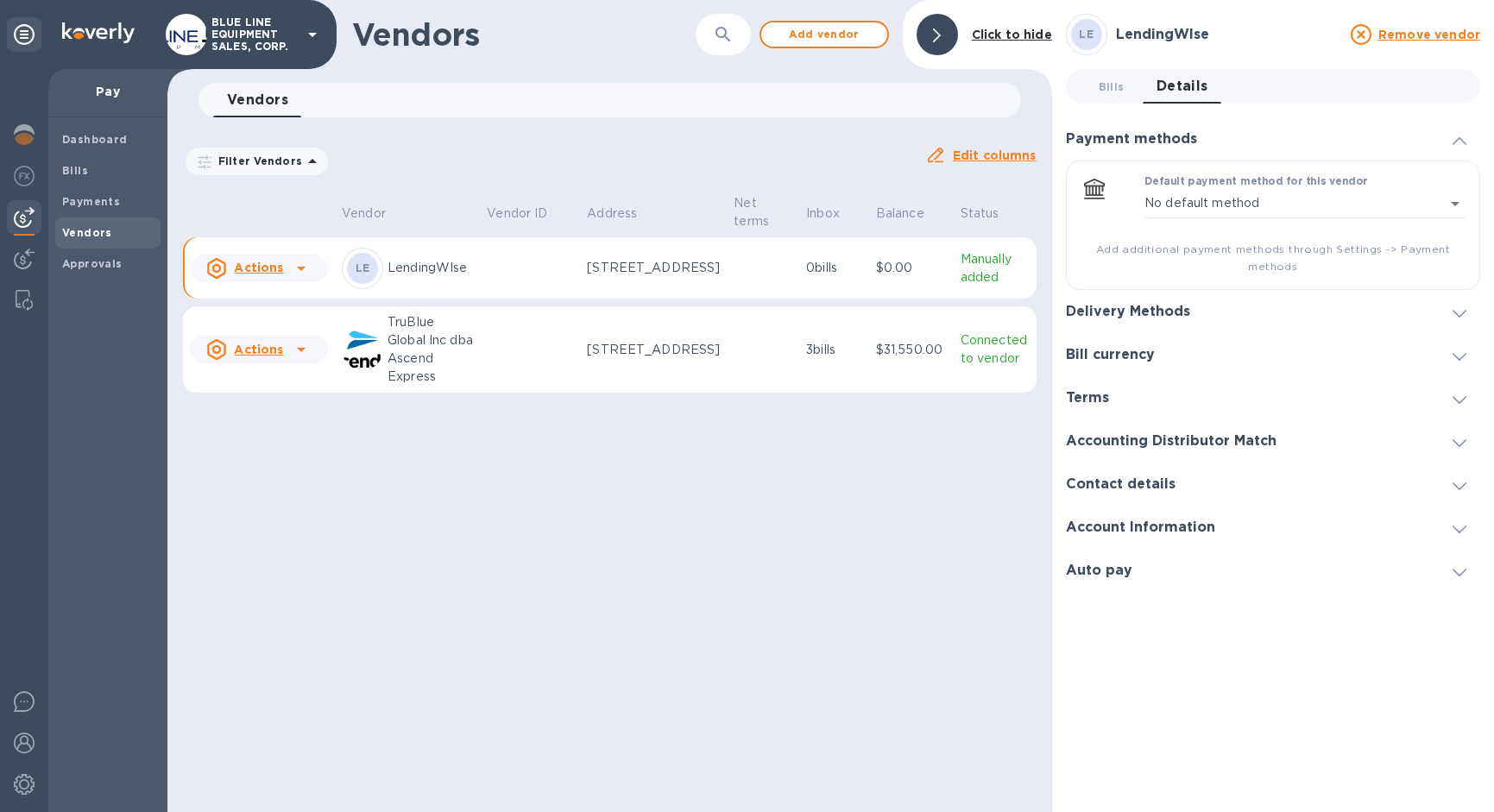
click at [518, 271] on td at bounding box center [530, 268] width 100 height 62
click at [990, 275] on p "Manually added" at bounding box center [995, 268] width 69 height 36
click at [298, 277] on icon at bounding box center [301, 268] width 20 height 20
click at [506, 267] on div at bounding box center [747, 406] width 1494 height 812
click at [914, 277] on p "$0.00" at bounding box center [912, 267] width 71 height 18
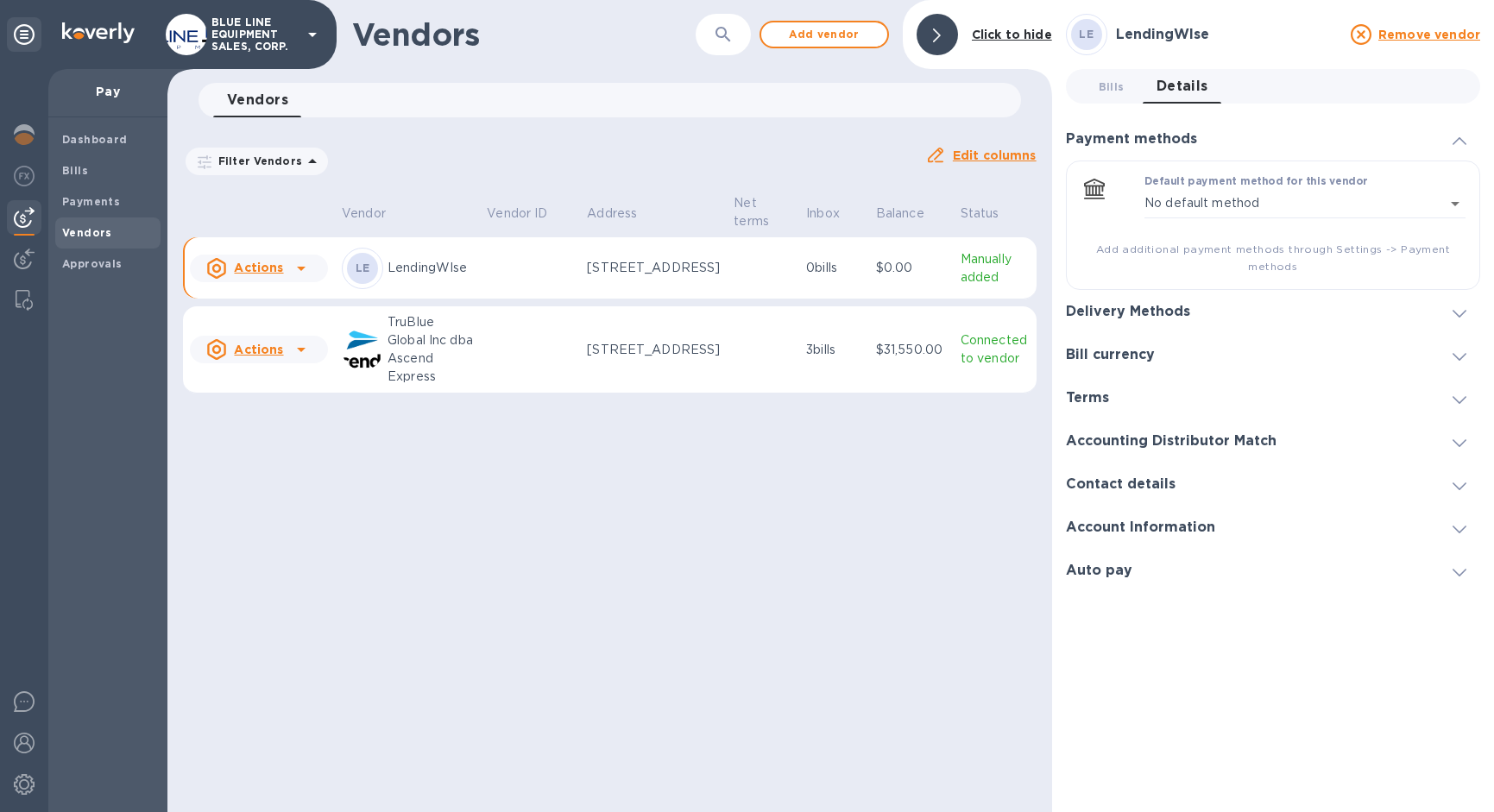
click at [976, 149] on u "Edit columns" at bounding box center [994, 155] width 84 height 14
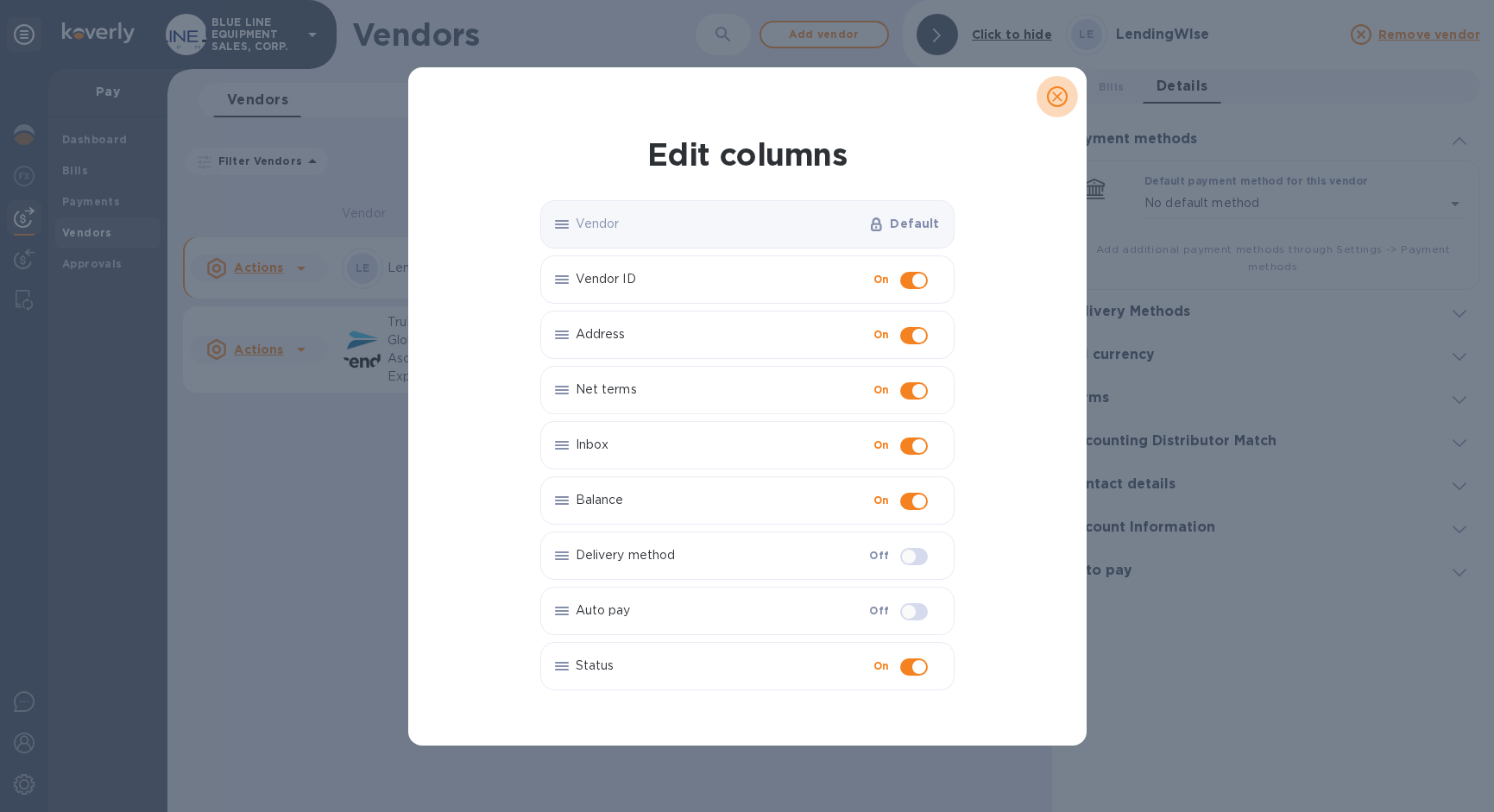
click at [1052, 89] on icon "close" at bounding box center [1057, 97] width 18 height 18
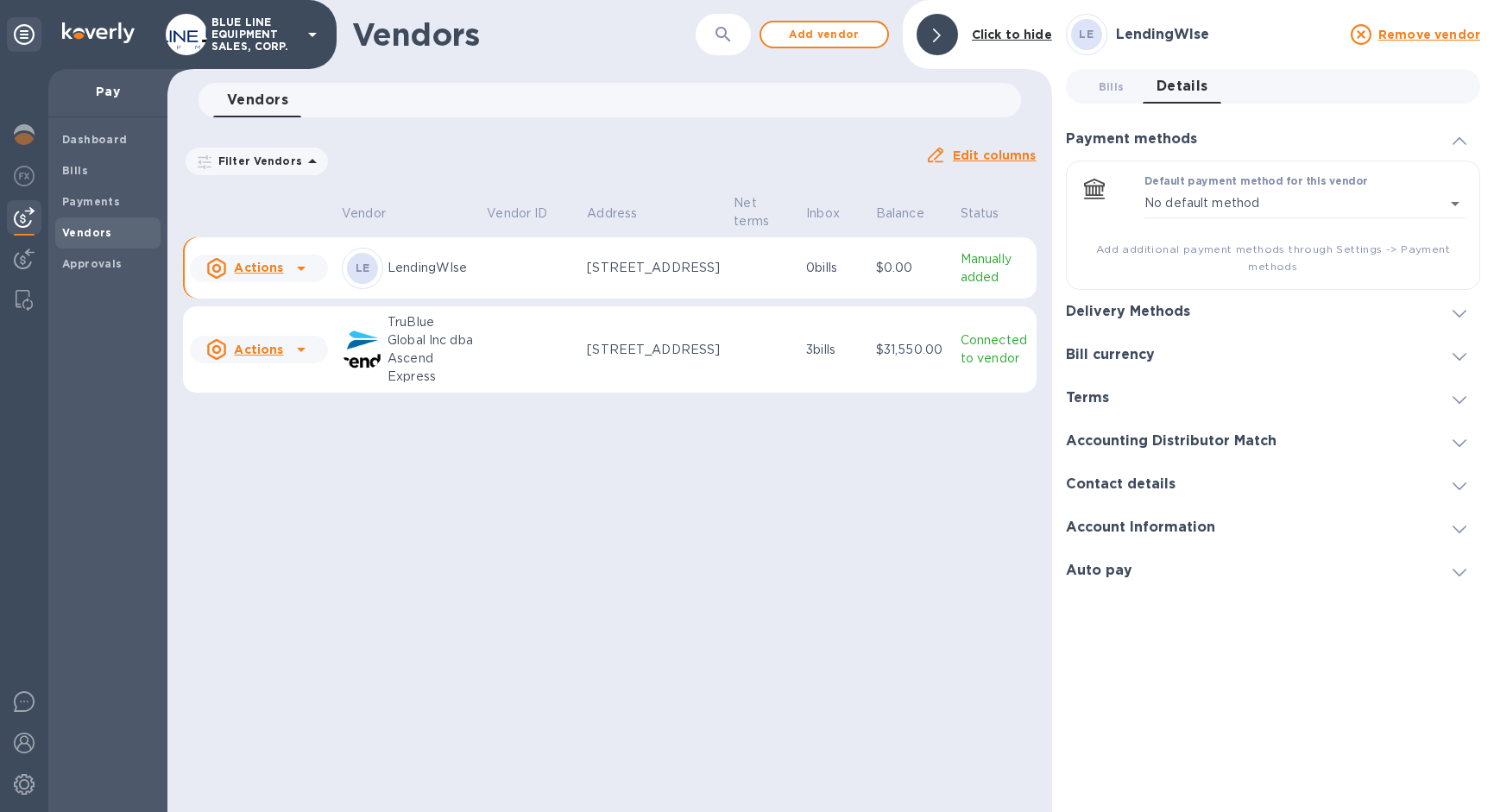
click at [554, 270] on td at bounding box center [530, 268] width 100 height 62
click at [364, 274] on b "LE" at bounding box center [363, 268] width 15 height 13
click at [296, 275] on icon at bounding box center [301, 268] width 20 height 20
click at [520, 261] on div at bounding box center [747, 406] width 1494 height 812
click at [1454, 200] on body "BLUE LINE EQUIPMENT SALES, CORP. Pay Dashboard Bills Payments Vendors Approvals…" at bounding box center [747, 406] width 1494 height 812
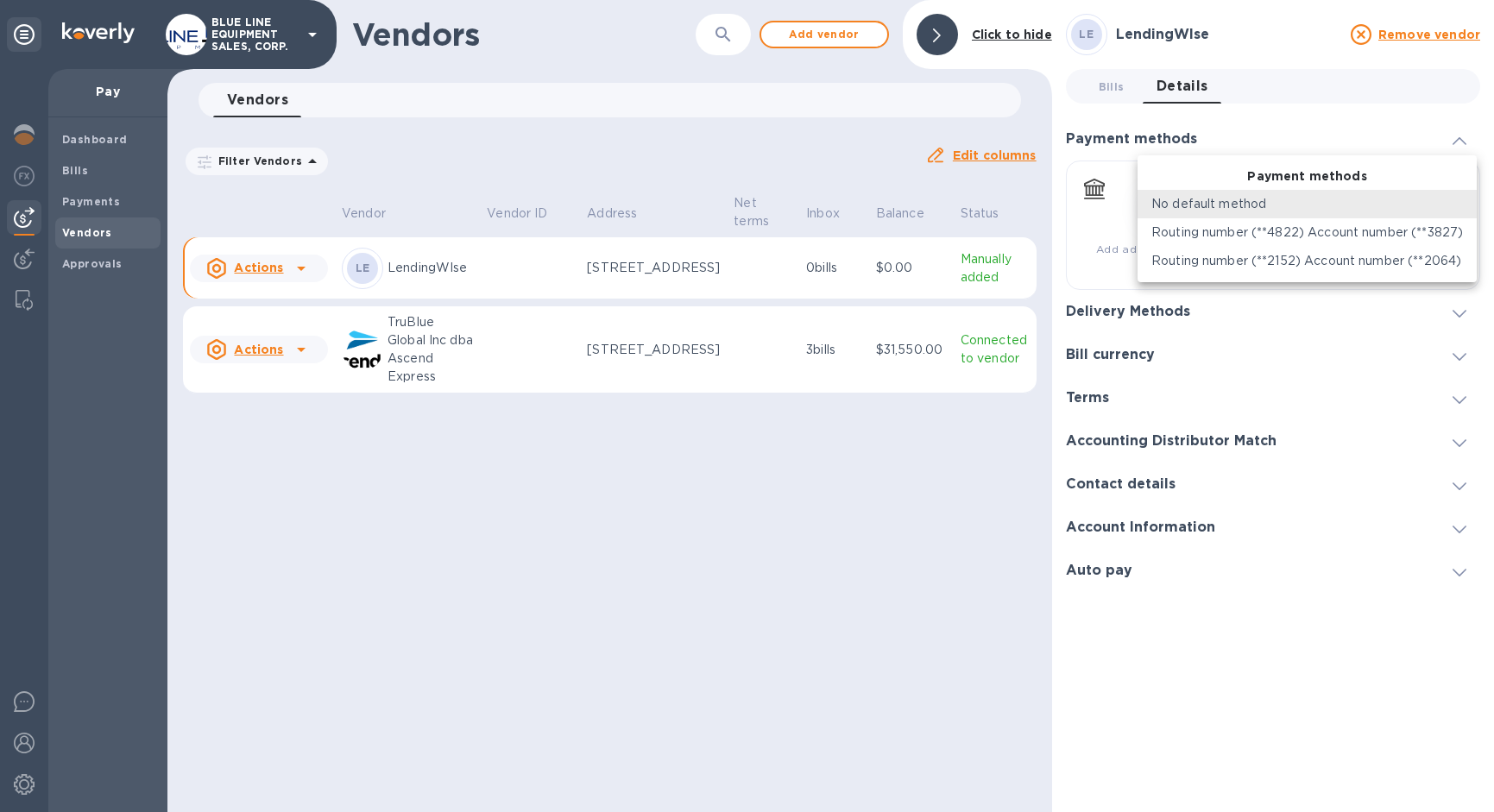
click at [1310, 381] on div at bounding box center [747, 406] width 1494 height 812
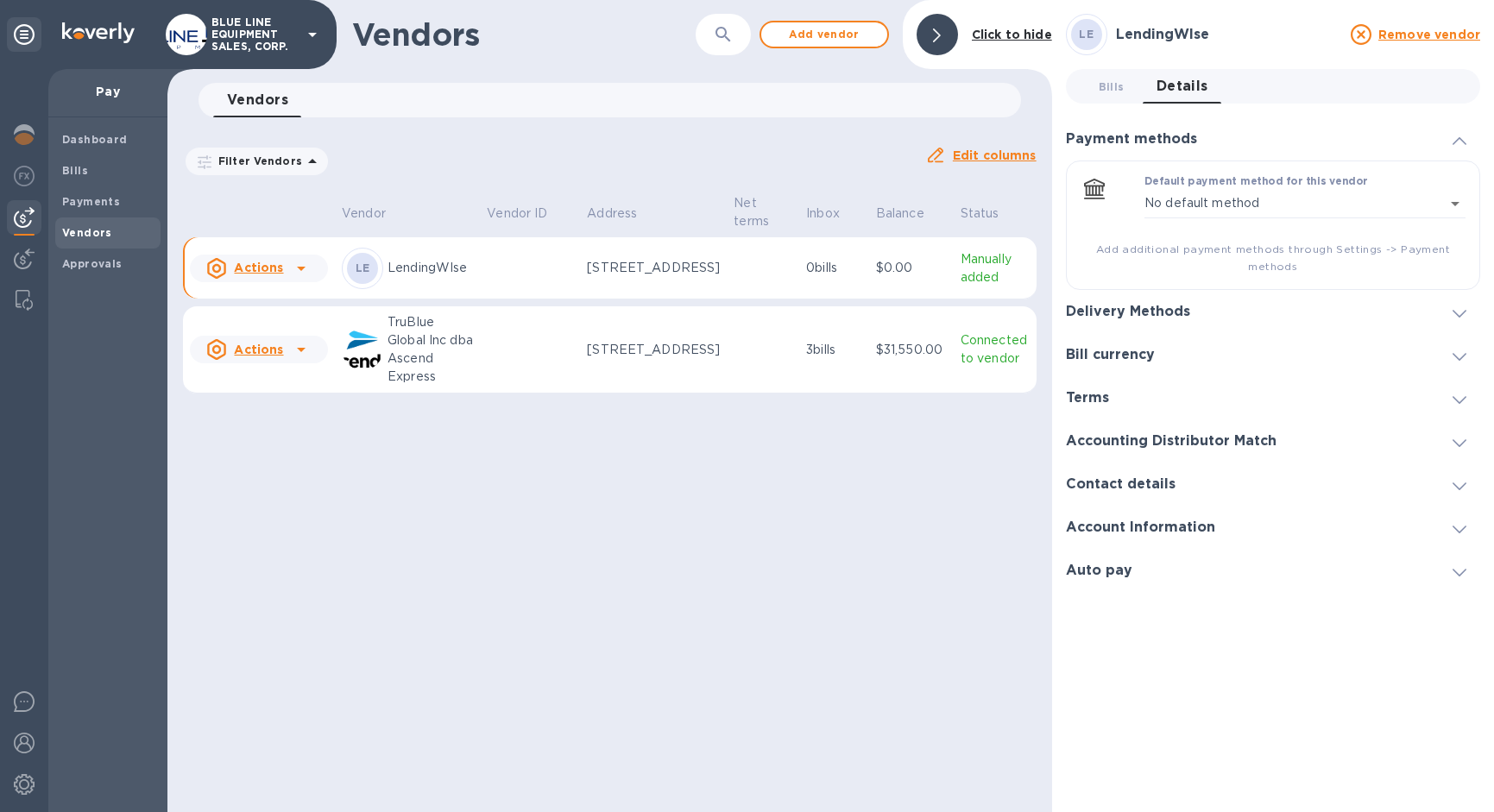
click at [1310, 381] on div "Terms" at bounding box center [1273, 398] width 414 height 43
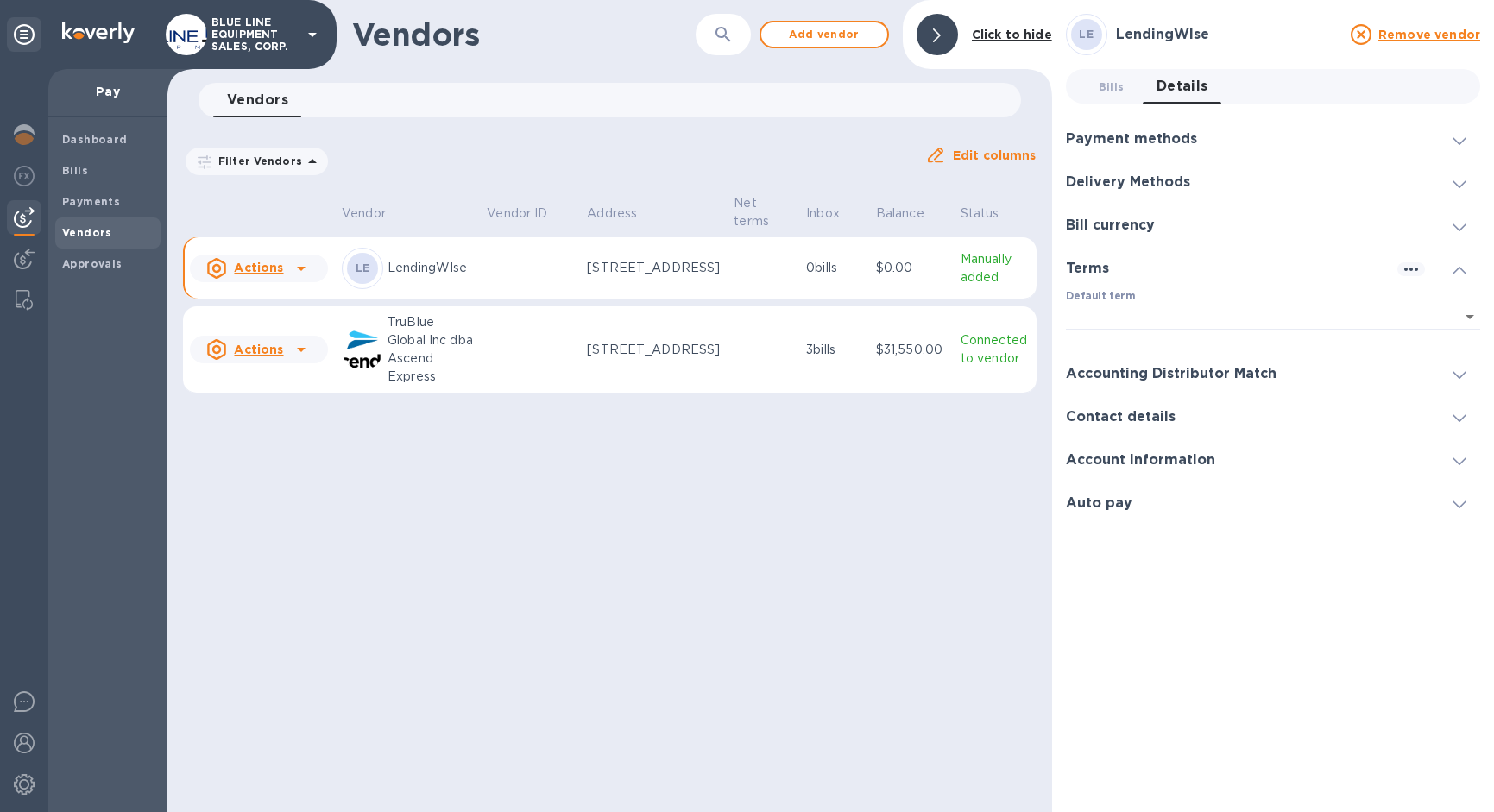
click at [972, 281] on p "Manually added" at bounding box center [995, 268] width 69 height 36
click at [83, 224] on span "Vendors" at bounding box center [87, 233] width 50 height 18
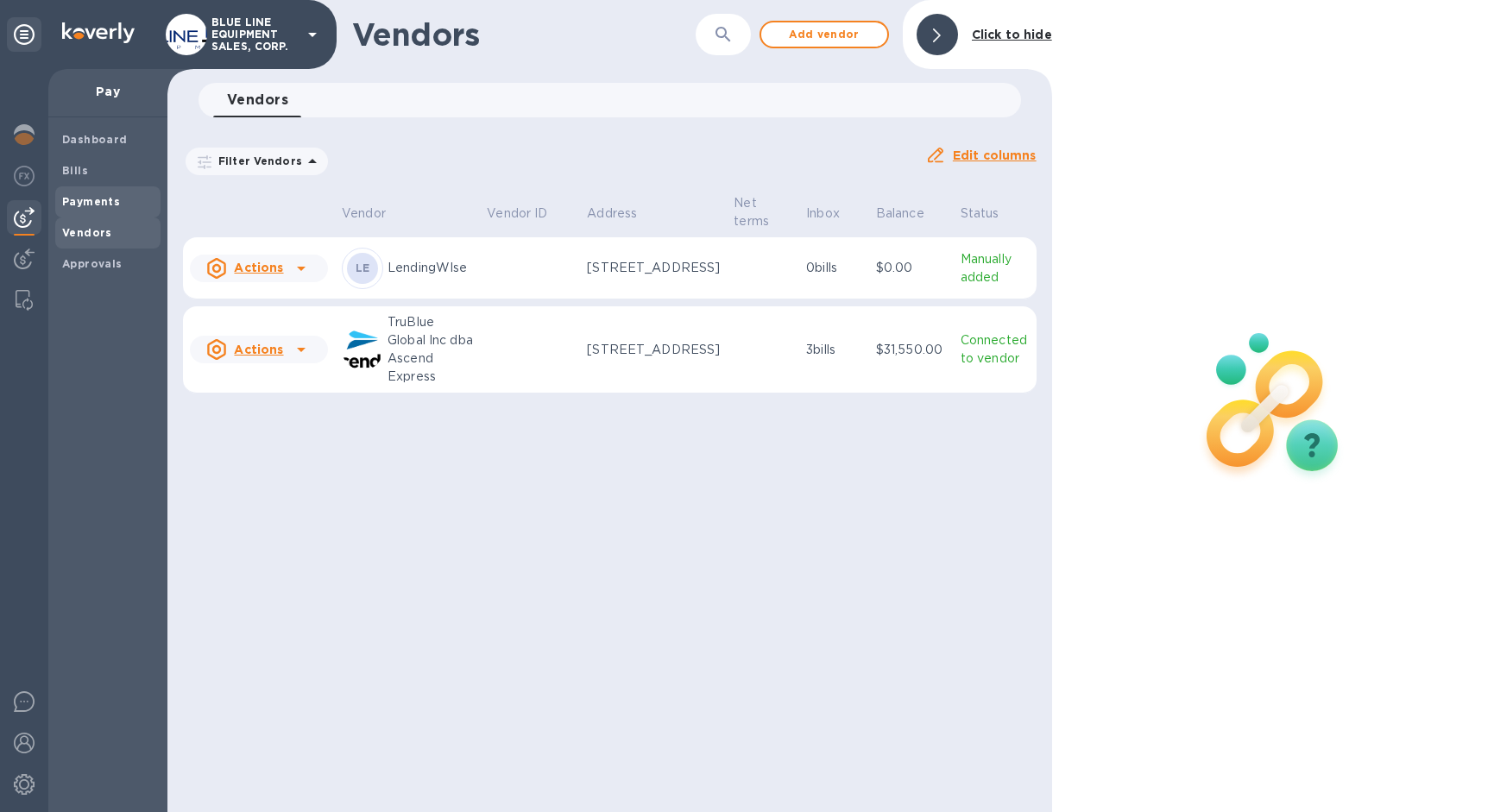
click at [101, 198] on b "Payments" at bounding box center [91, 202] width 58 height 13
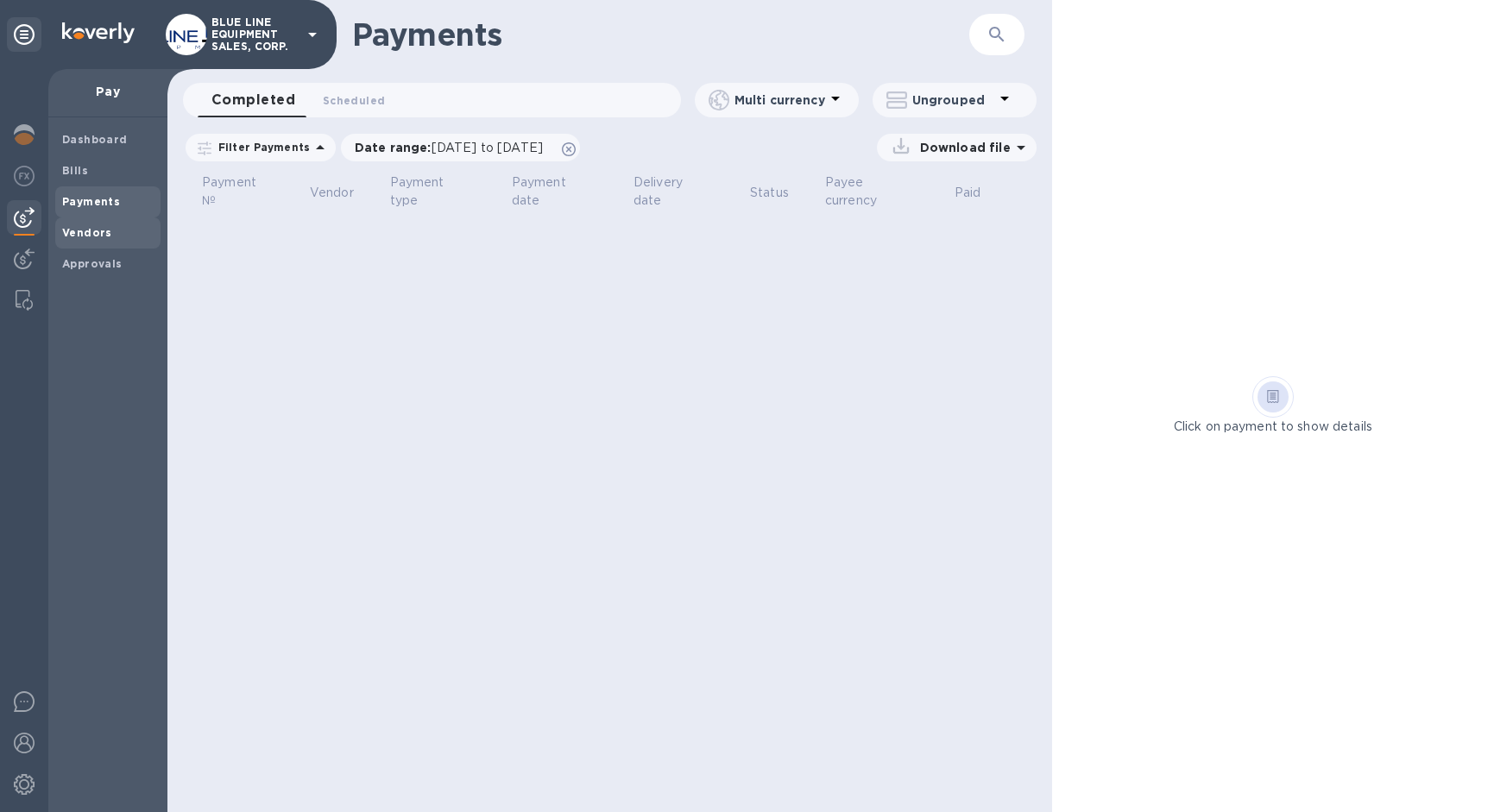
click at [96, 226] on b "Vendors" at bounding box center [87, 233] width 50 height 13
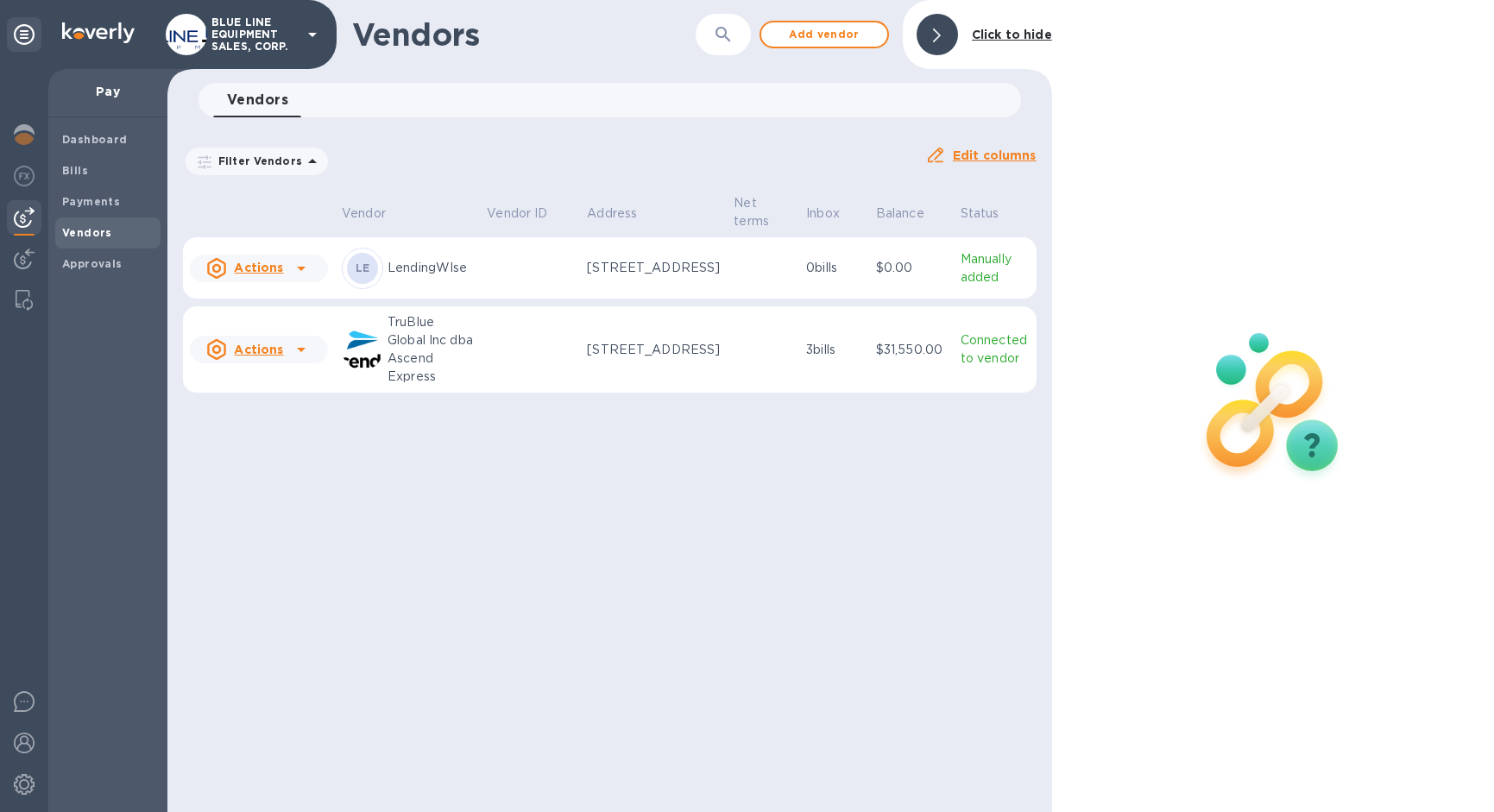
drag, startPoint x: 560, startPoint y: 279, endPoint x: 539, endPoint y: 268, distance: 23.7
click at [539, 268] on td at bounding box center [530, 268] width 100 height 62
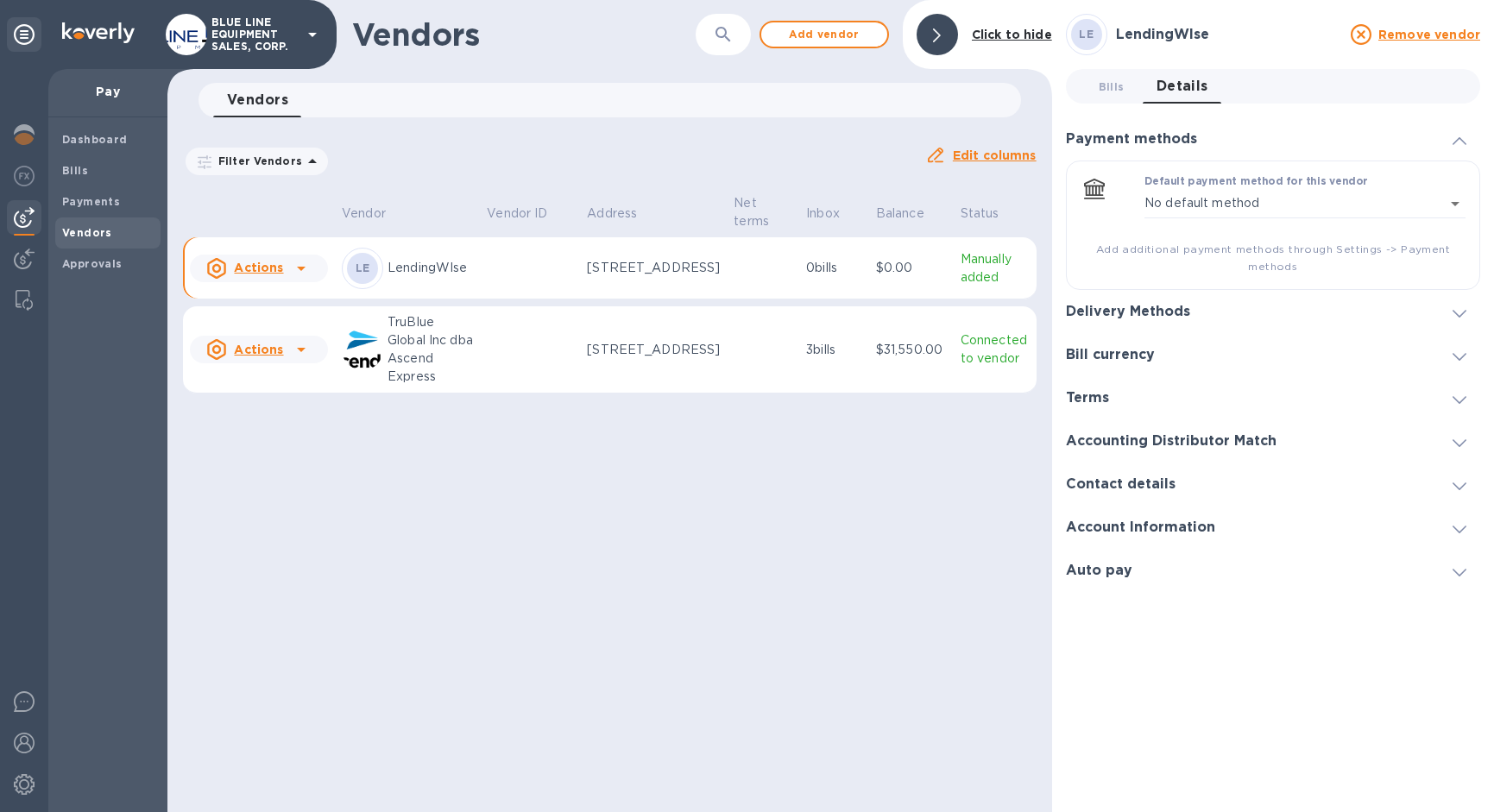
click at [970, 282] on p "Manually added" at bounding box center [995, 268] width 69 height 36
click at [1193, 307] on div "Delivery Methods" at bounding box center [1135, 313] width 138 height 17
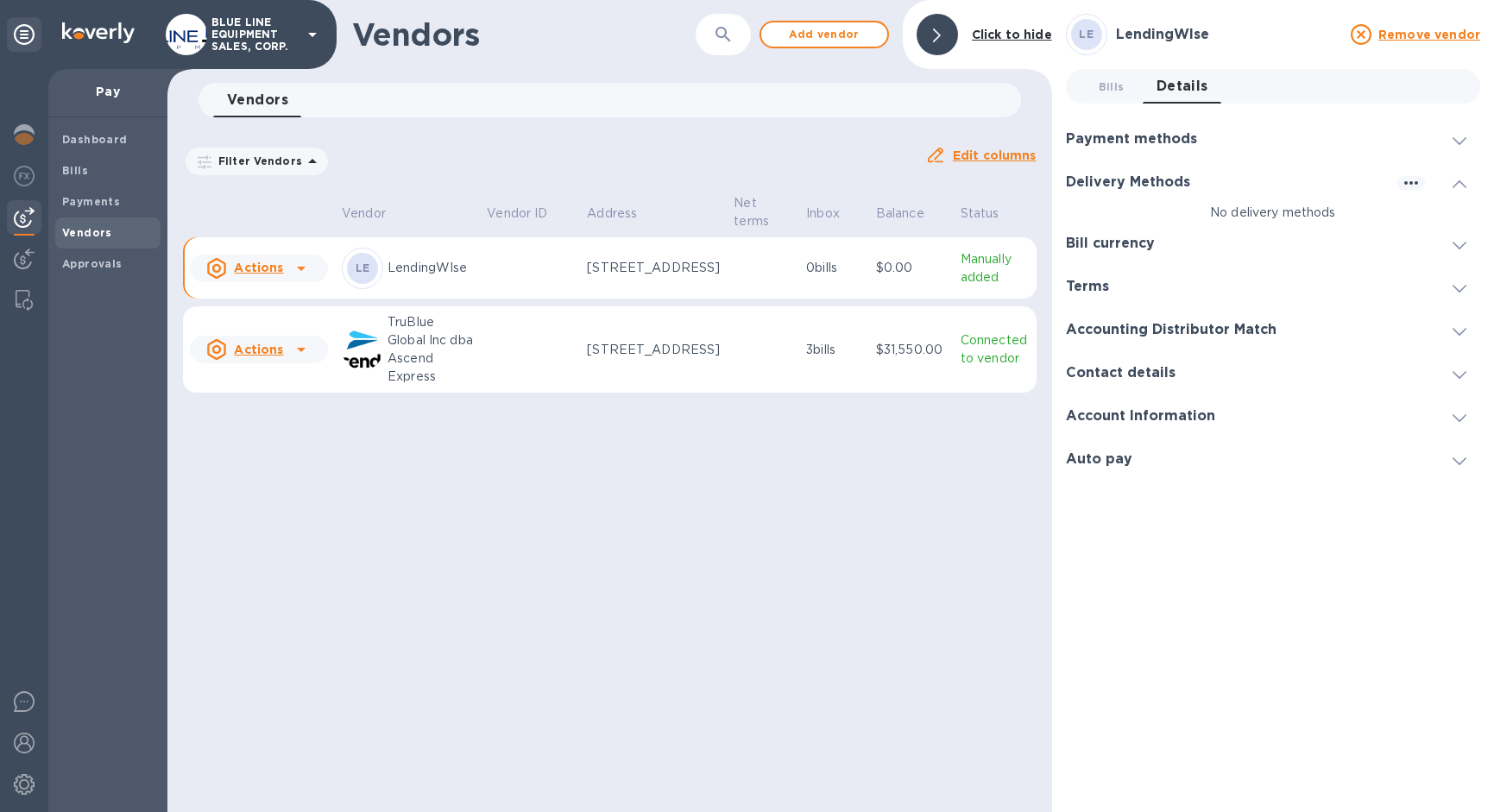
click at [1227, 134] on div "Payment methods" at bounding box center [1273, 139] width 414 height 43
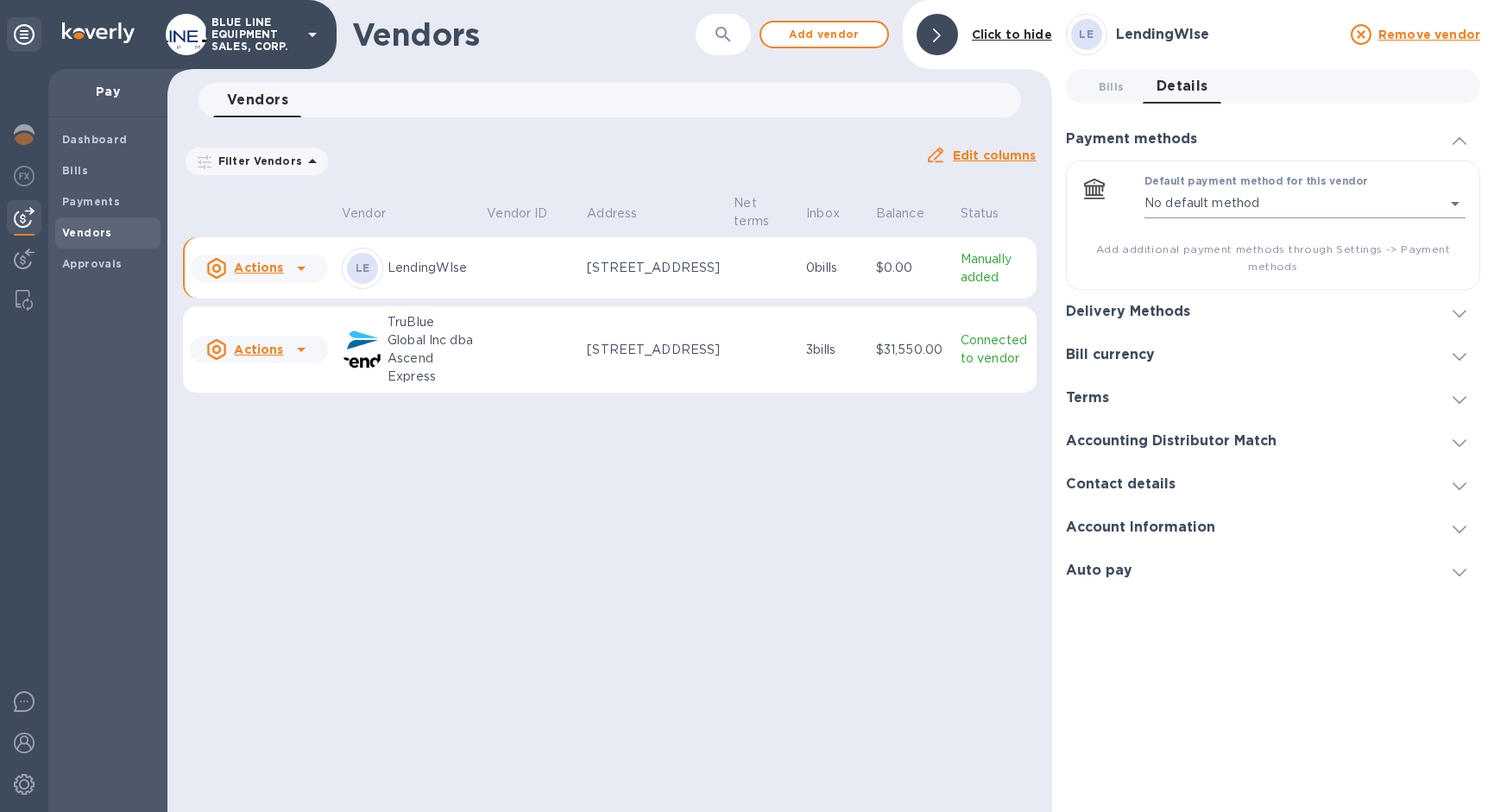
click at [1454, 202] on body "BLUE LINE EQUIPMENT SALES, CORP. Pay Dashboard Bills Payments Vendors Approvals…" at bounding box center [747, 406] width 1494 height 812
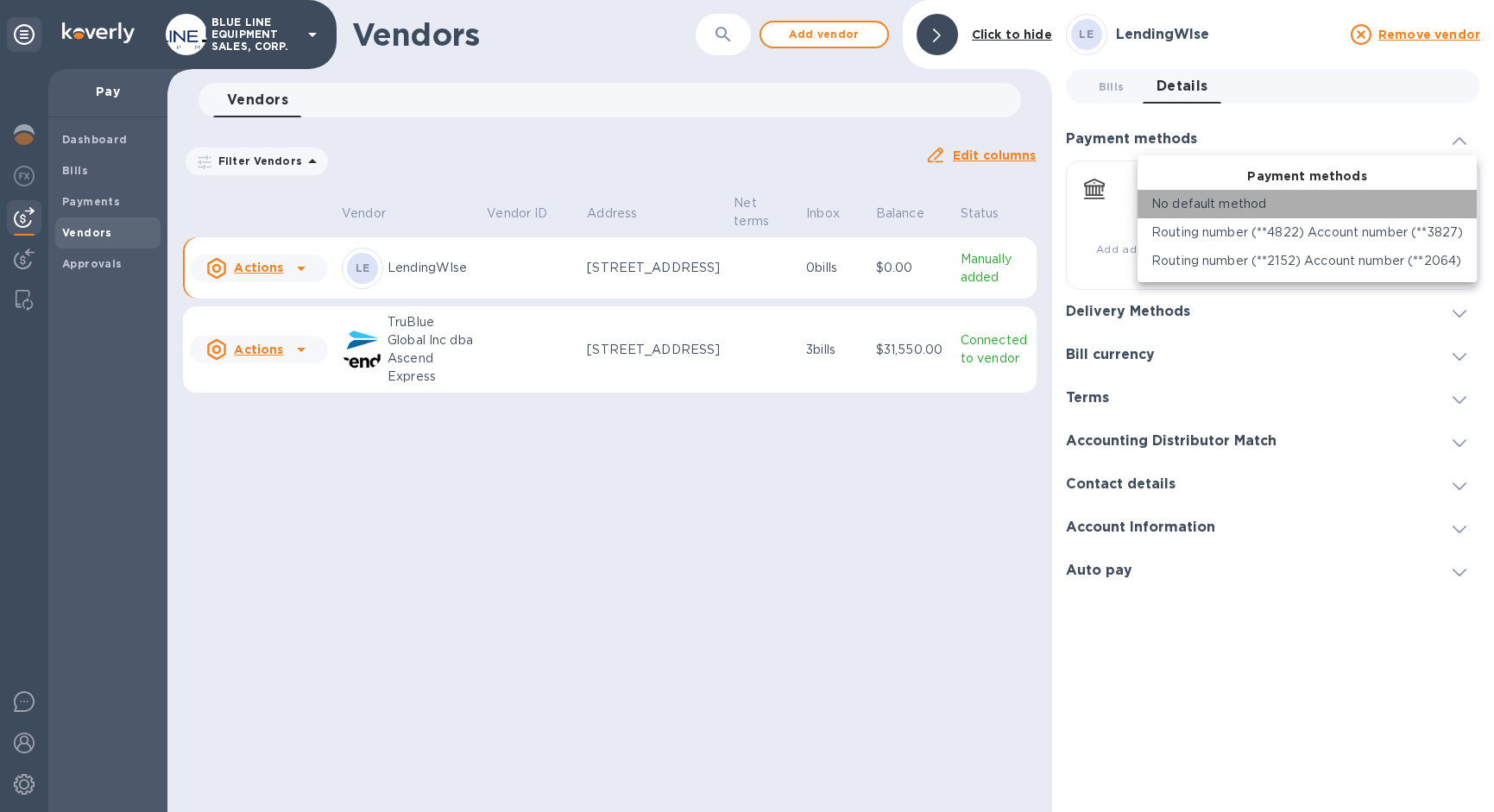
click at [1314, 194] on li "No default method" at bounding box center [1307, 204] width 340 height 29
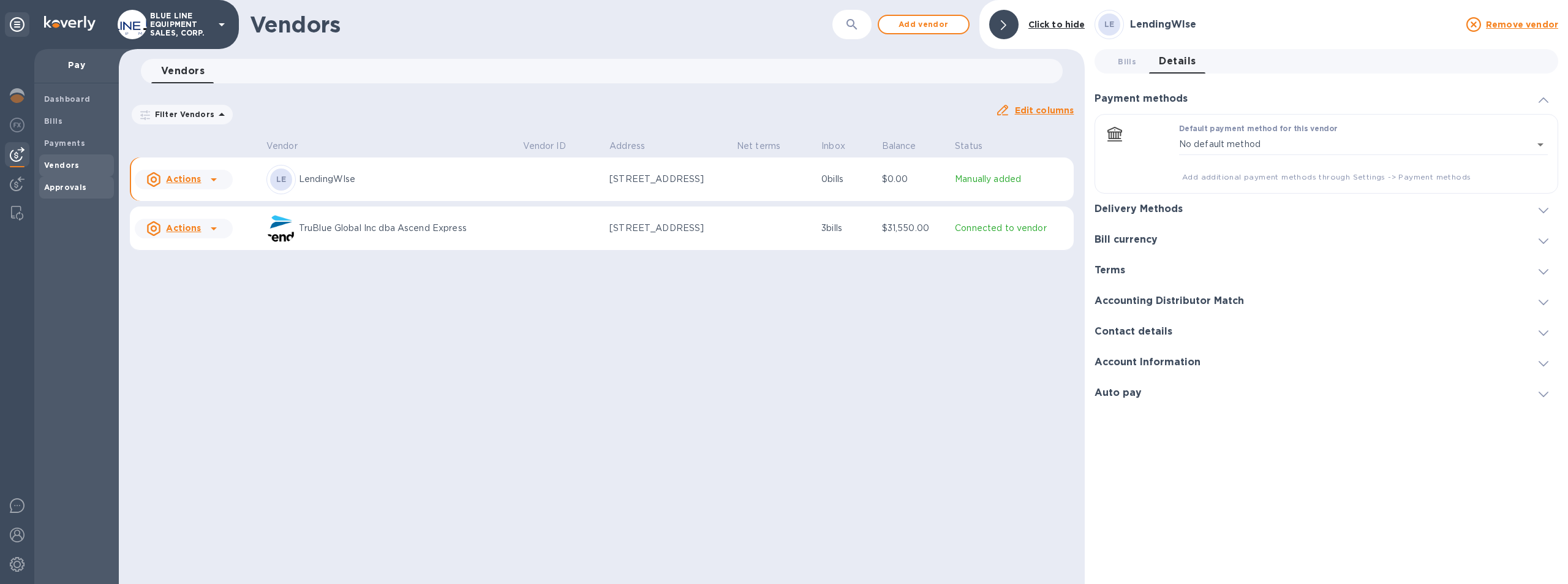
click at [63, 183] on b "Approvals" at bounding box center [65, 187] width 43 height 9
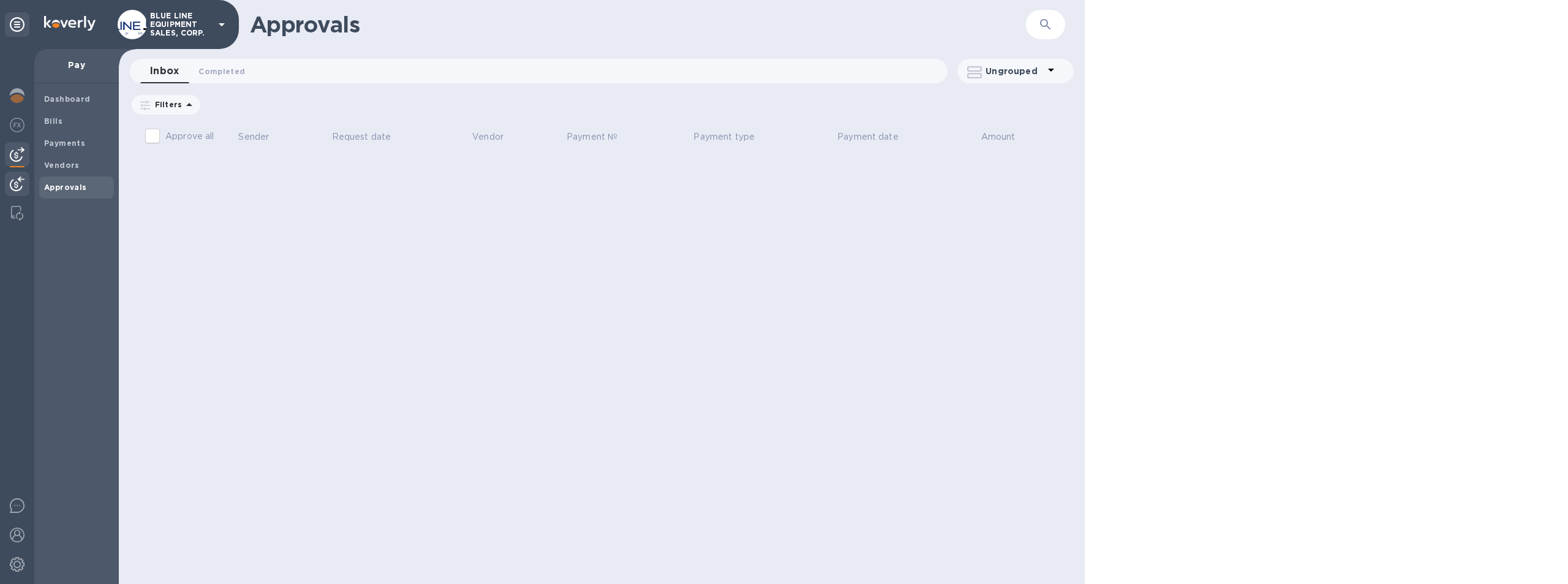
click at [13, 182] on img at bounding box center [17, 184] width 15 height 15
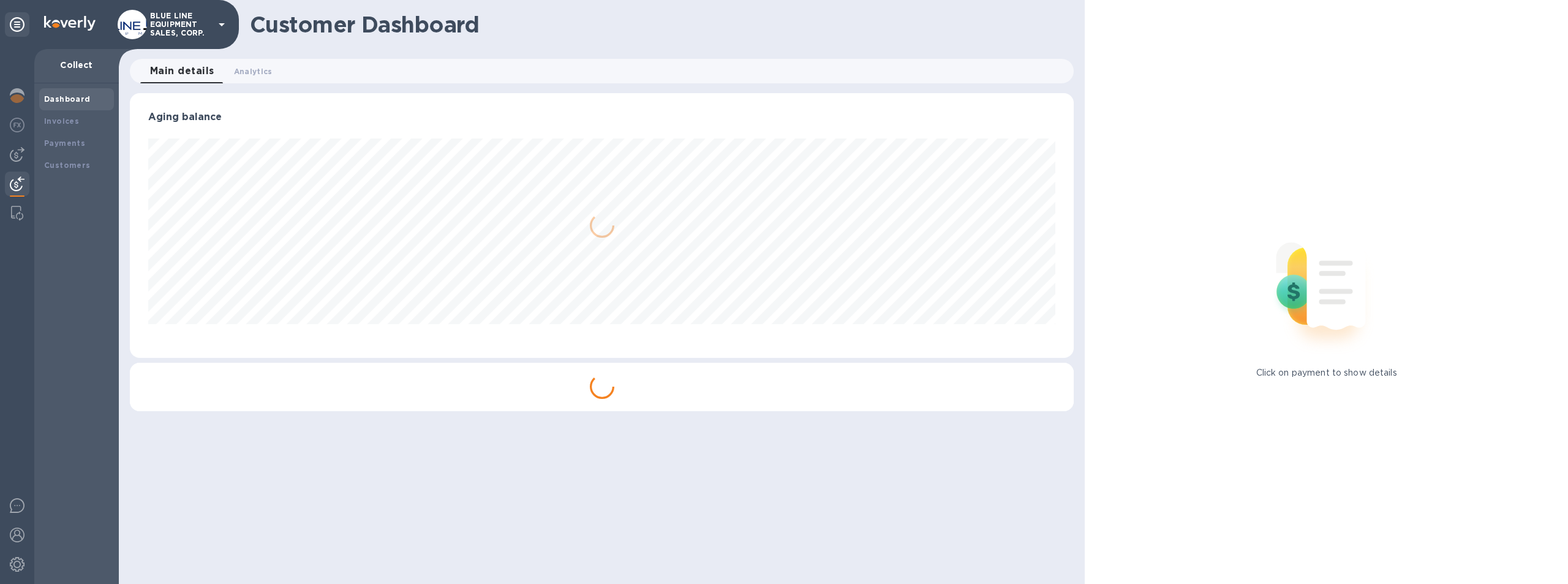
scroll to position [265, 945]
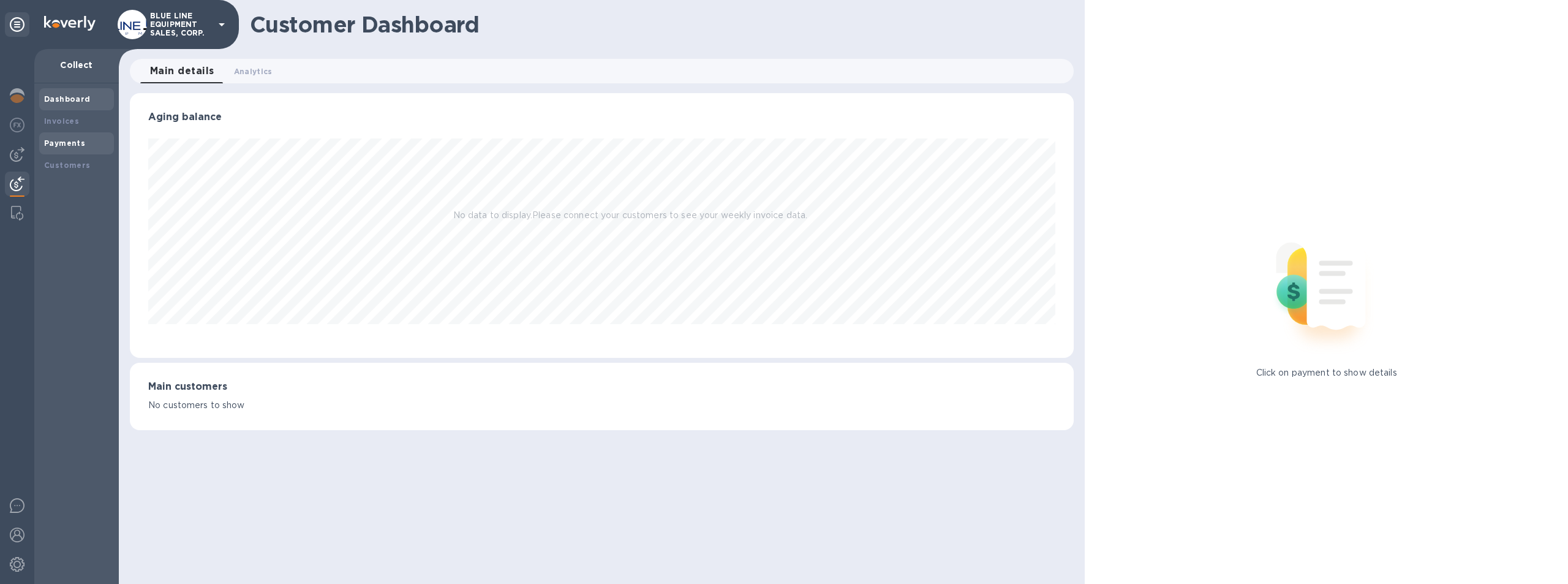
click at [63, 141] on b "Payments" at bounding box center [65, 143] width 41 height 9
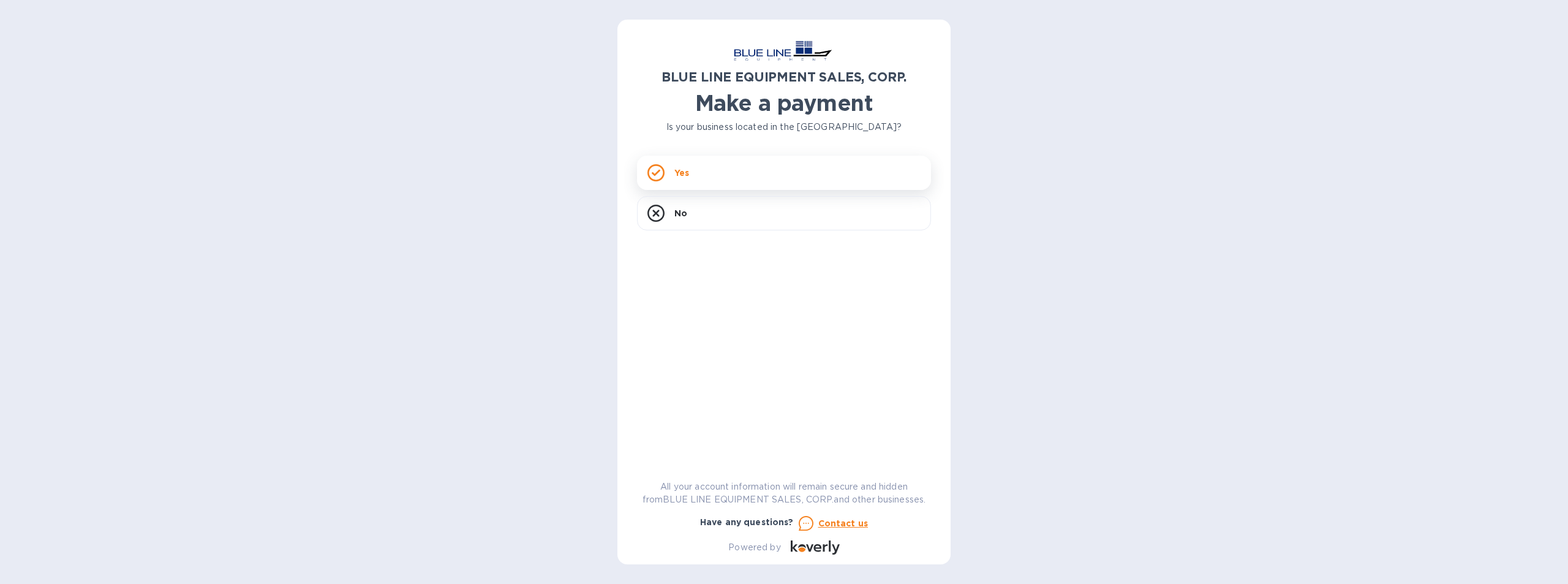
click at [741, 166] on div "Yes" at bounding box center [784, 173] width 294 height 34
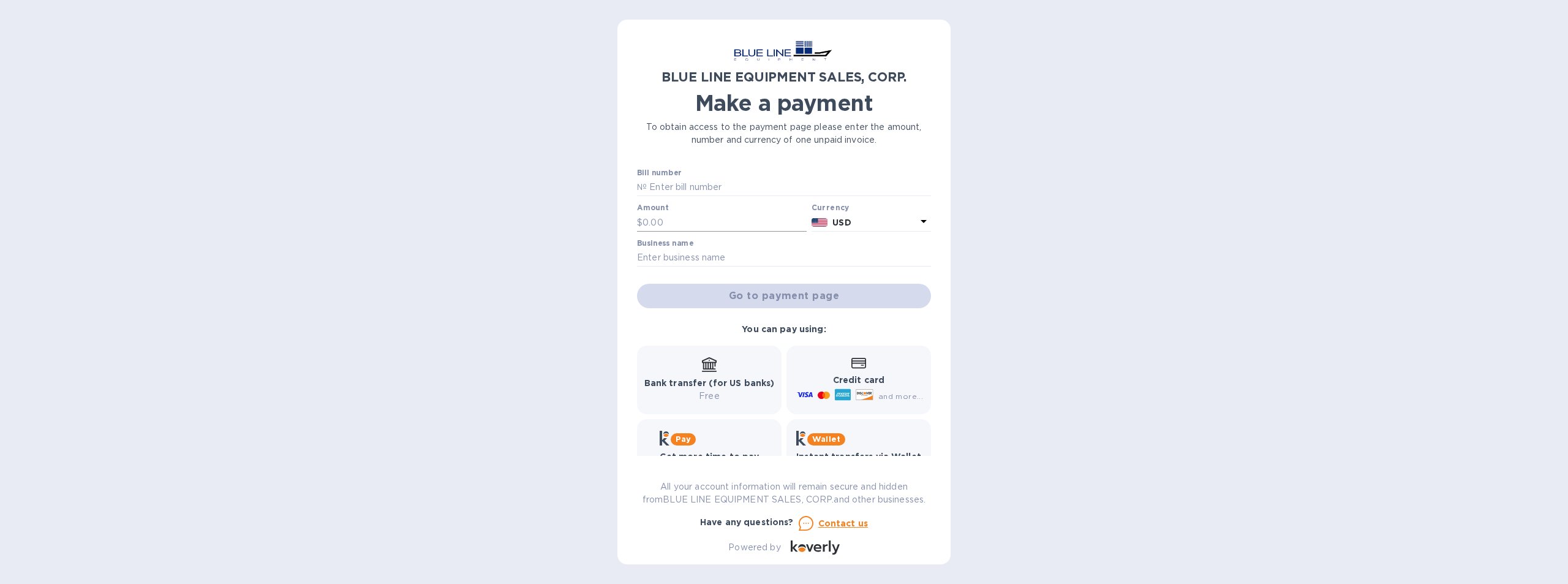
click at [665, 219] on input "text" at bounding box center [724, 223] width 164 height 18
type input "-3,700"
click at [693, 255] on input "text" at bounding box center [784, 258] width 294 height 18
click at [651, 256] on input "text" at bounding box center [784, 258] width 294 height 18
paste input "LendingWIse"
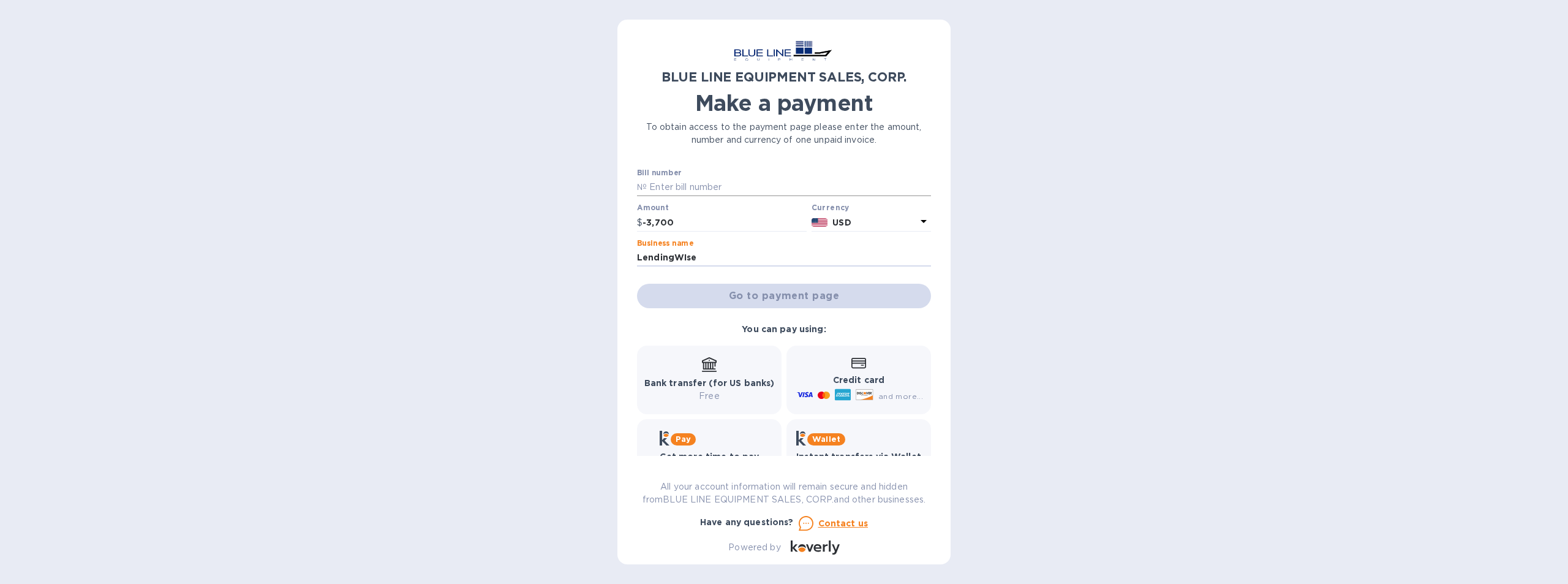
type input "LendingWIse"
click at [668, 181] on input "text" at bounding box center [789, 188] width 285 height 18
click at [658, 182] on input "text" at bounding box center [789, 188] width 285 height 18
paste input "O43250906862"
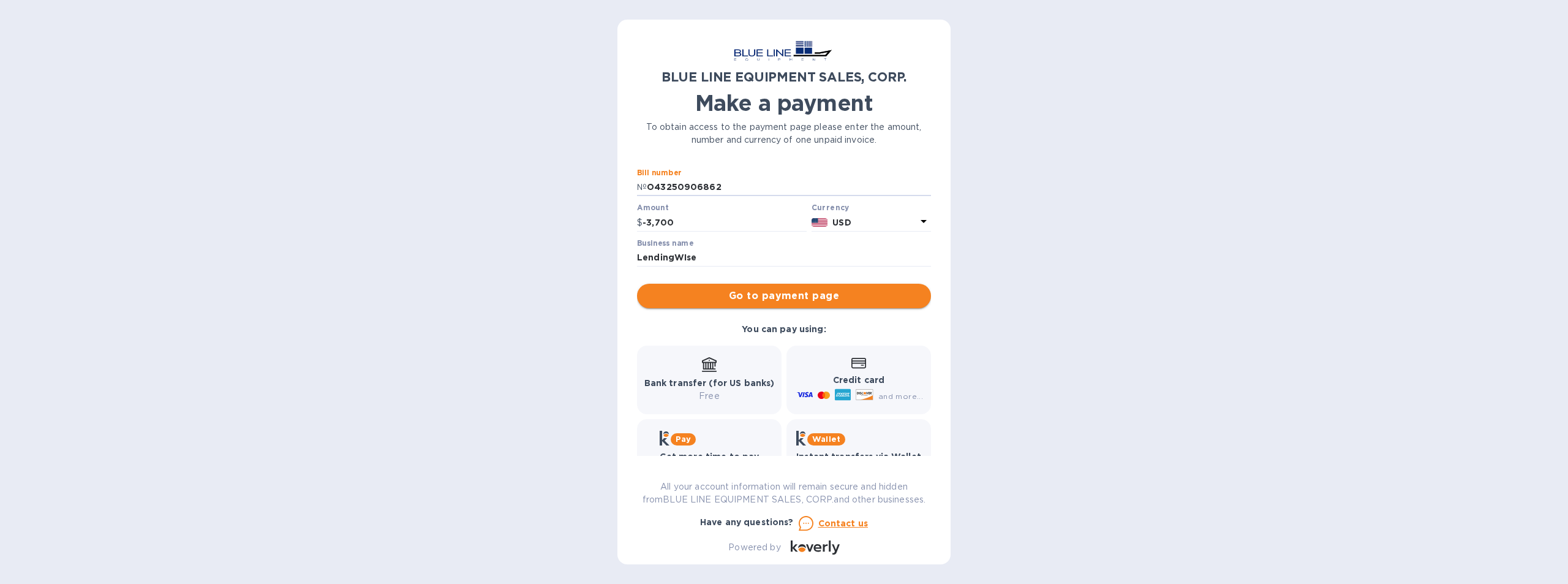
type input "O43250906862"
click at [794, 293] on span "Go to payment page" at bounding box center [784, 296] width 275 height 15
